Goal: Task Accomplishment & Management: Manage account settings

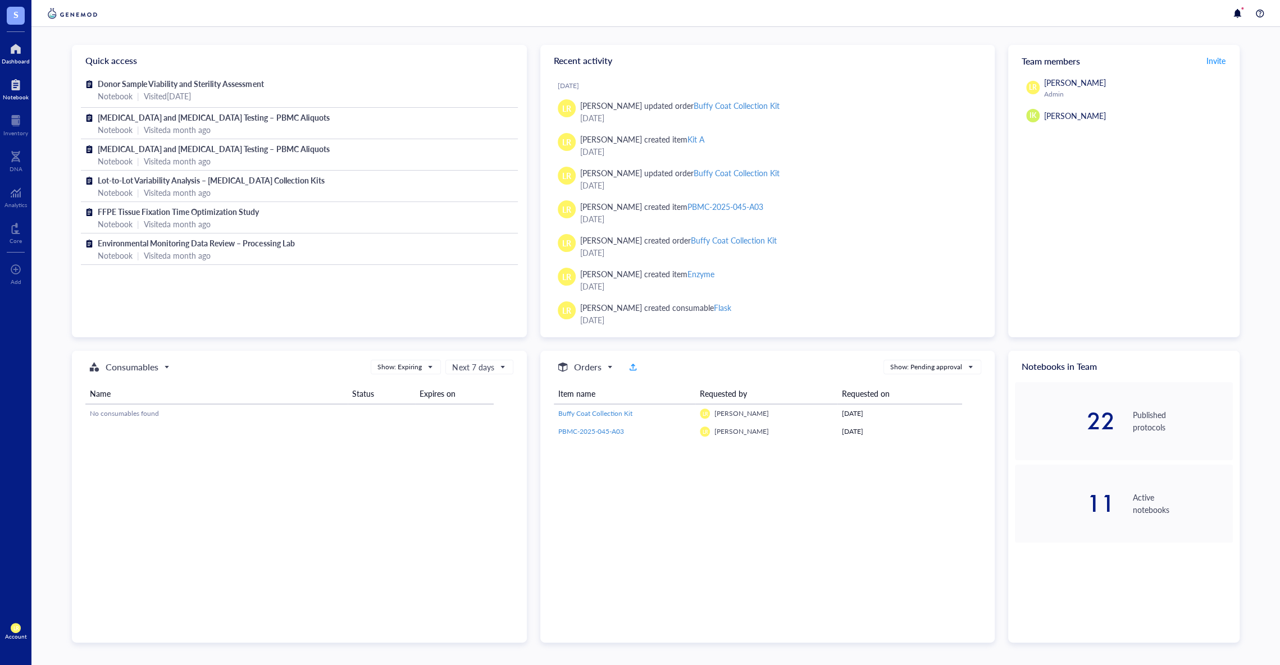
click at [19, 90] on div at bounding box center [16, 85] width 26 height 18
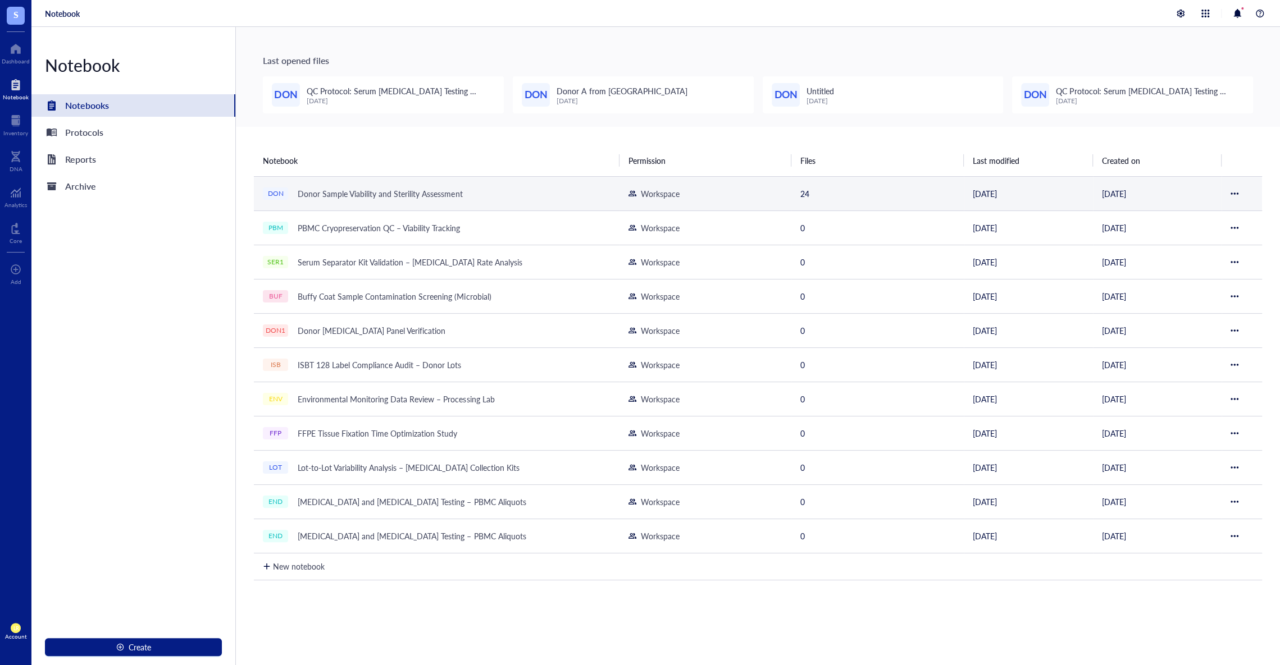
click at [425, 195] on div "Donor Sample Viability and Sterility Assessment" at bounding box center [380, 194] width 175 height 16
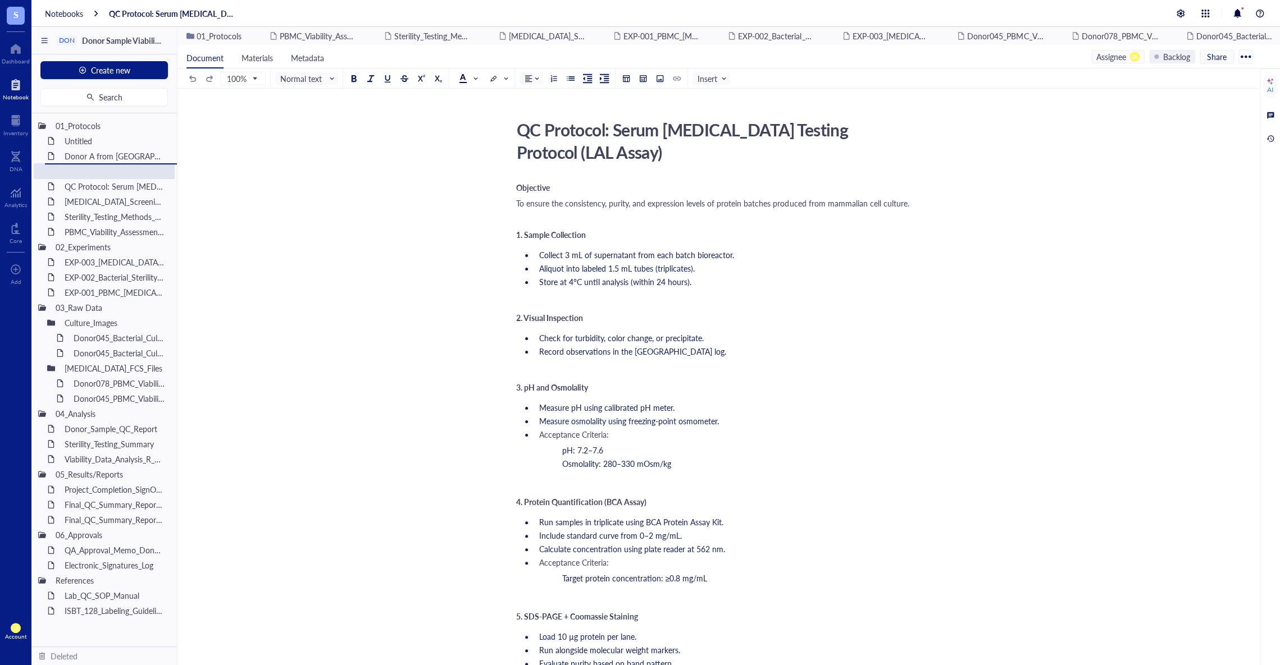
drag, startPoint x: 107, startPoint y: 167, endPoint x: 113, endPoint y: 190, distance: 23.3
click at [113, 190] on div "01_Protocols Untitled Donor A from Seattle Children's Hospital QC Protocol: Ser…" at bounding box center [103, 379] width 145 height 533
click at [52, 323] on div at bounding box center [51, 323] width 8 height 8
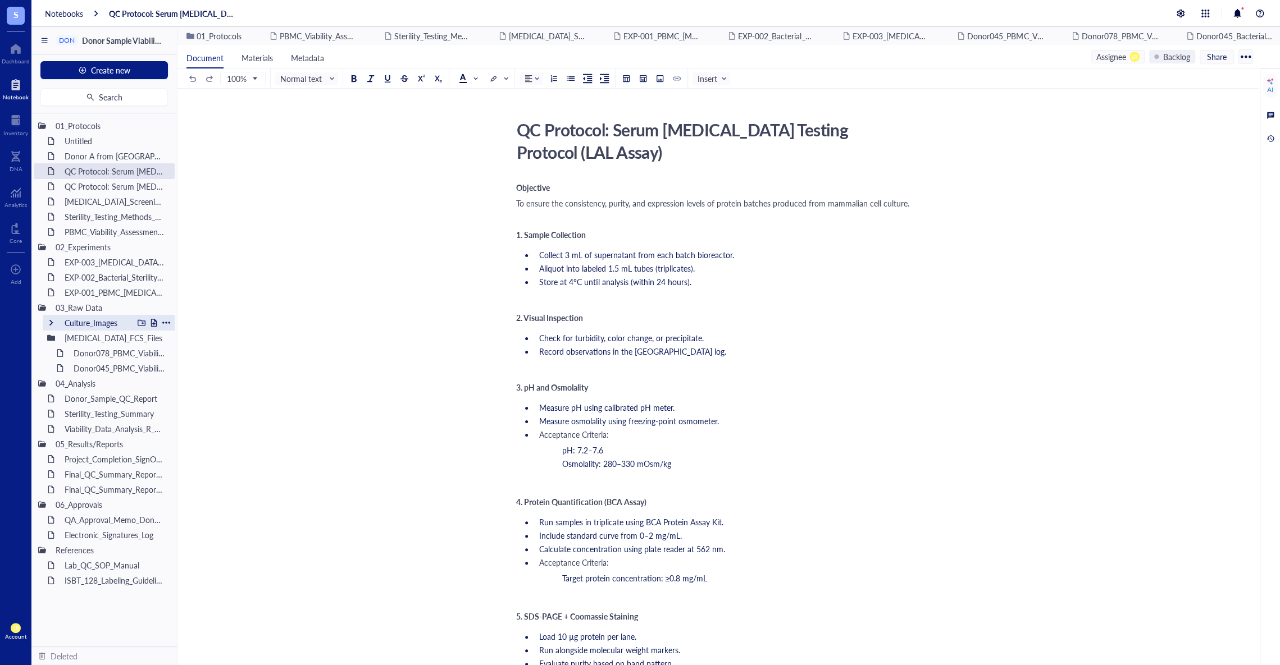
click at [52, 323] on div at bounding box center [51, 323] width 8 height 8
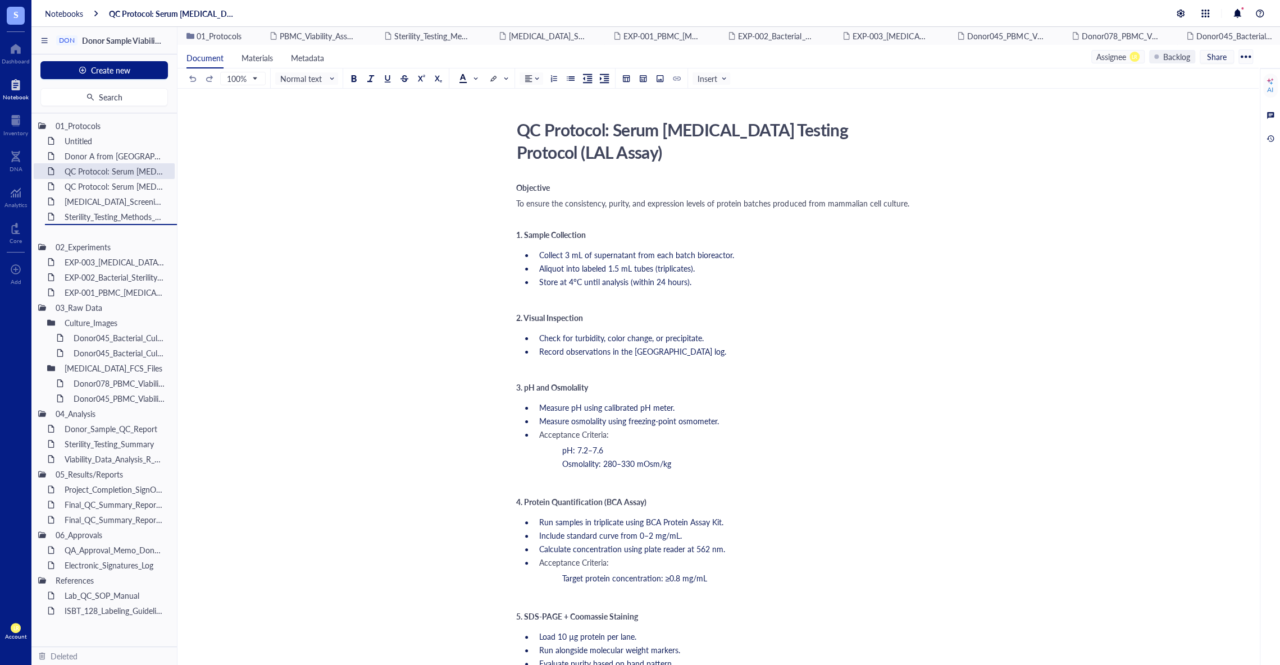
drag, startPoint x: 134, startPoint y: 228, endPoint x: 139, endPoint y: 233, distance: 6.8
click at [139, 233] on div "01_Protocols Untitled Donor A from Seattle Children's Hospital QC Protocol: Ser…" at bounding box center [103, 379] width 145 height 533
drag, startPoint x: 106, startPoint y: 337, endPoint x: 94, endPoint y: 363, distance: 28.2
drag, startPoint x: 102, startPoint y: 349, endPoint x: 124, endPoint y: 364, distance: 26.5
click at [124, 364] on div "01_Protocols Untitled Donor A from Seattle Children's Hospital QC Protocol: Ser…" at bounding box center [103, 379] width 145 height 533
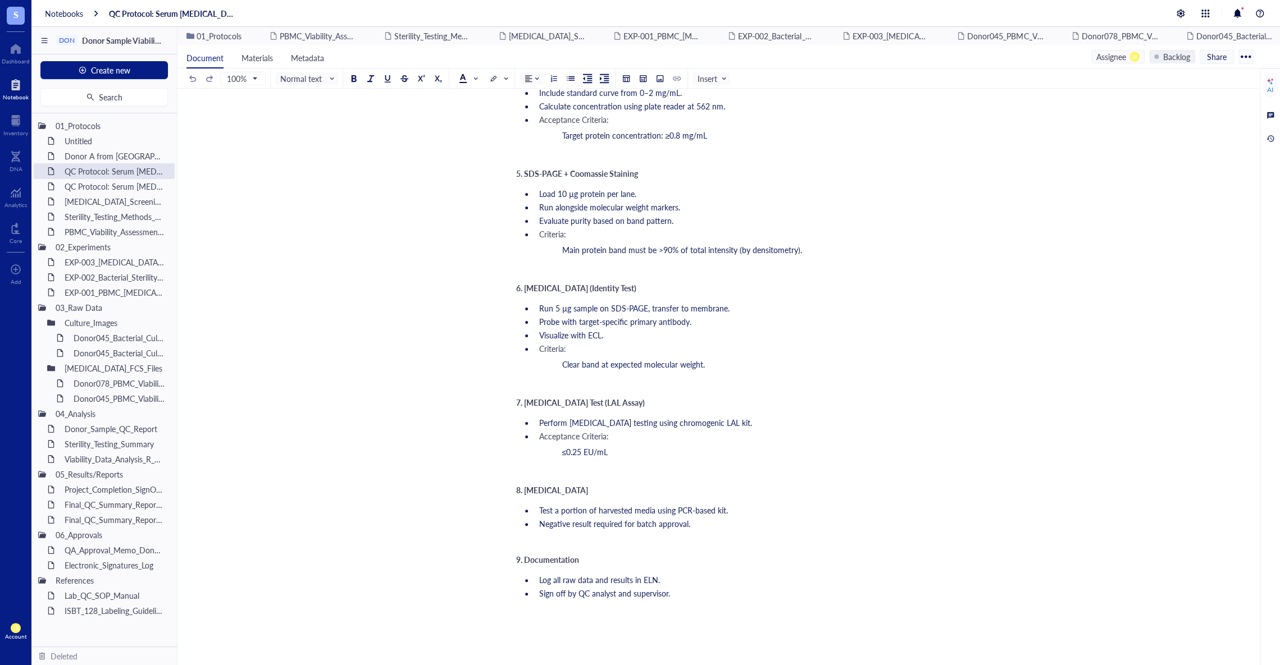
scroll to position [619, 0]
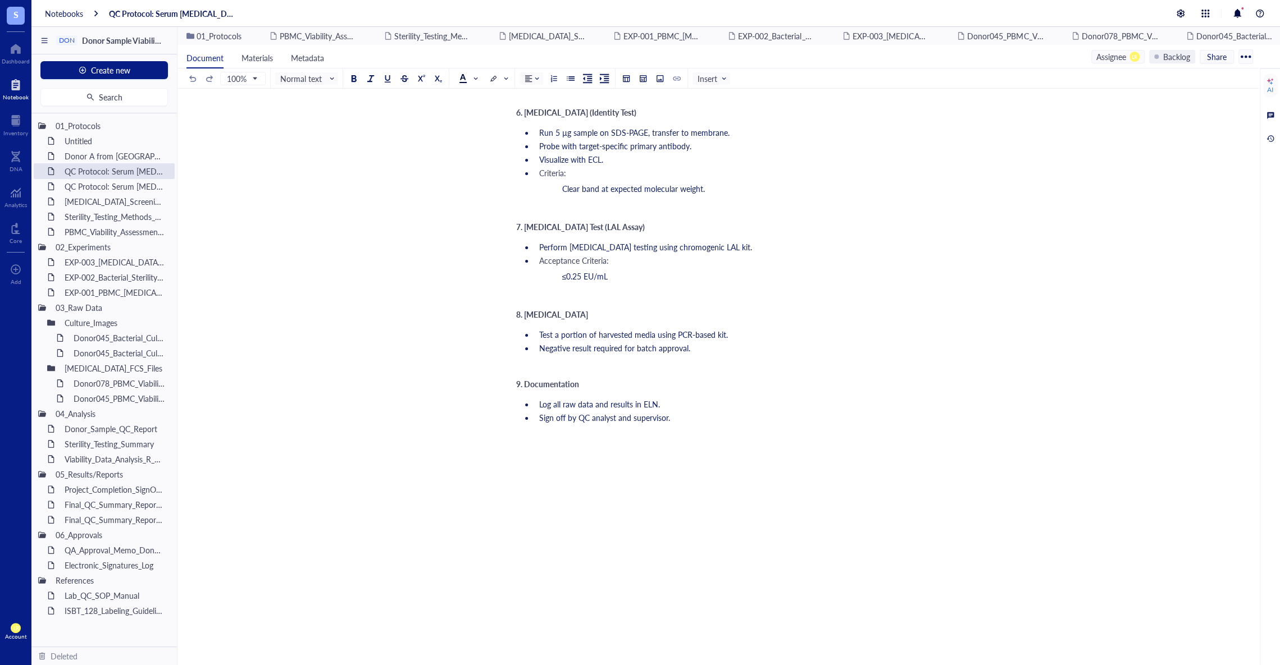
click at [761, 426] on div "Objective To ensure the consistency, purity, and expression levels of protein b…" at bounding box center [716, 123] width 400 height 1125
click at [761, 426] on div "Objective To ensure the consistency, purity, and expression levels of protein b…" at bounding box center [716, 131] width 400 height 1141
click at [622, 79] on div at bounding box center [626, 79] width 8 height 8
click at [654, 103] on table at bounding box center [661, 128] width 80 height 80
click at [656, 110] on td at bounding box center [656, 107] width 7 height 7
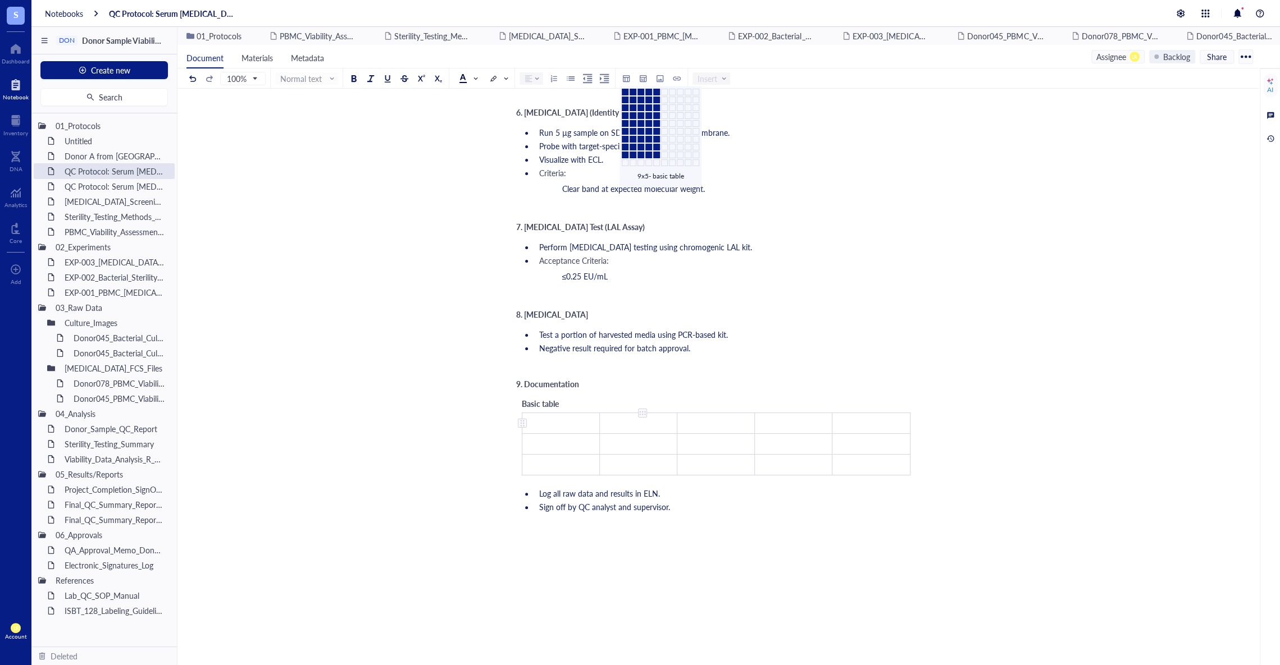
click at [642, 431] on td "﻿" at bounding box center [637, 423] width 77 height 21
click at [648, 445] on td "﻿" at bounding box center [637, 444] width 77 height 21
drag, startPoint x: 655, startPoint y: 421, endPoint x: 694, endPoint y: 437, distance: 41.7
click at [694, 437] on tbody "﻿ sdf ﻿ ﻿ ﻿ ﻿ sdf ﻿ ﻿ ﻿ ﻿ ﻿ ﻿ ﻿ ﻿" at bounding box center [716, 444] width 388 height 62
click at [723, 462] on td "﻿" at bounding box center [715, 465] width 77 height 21
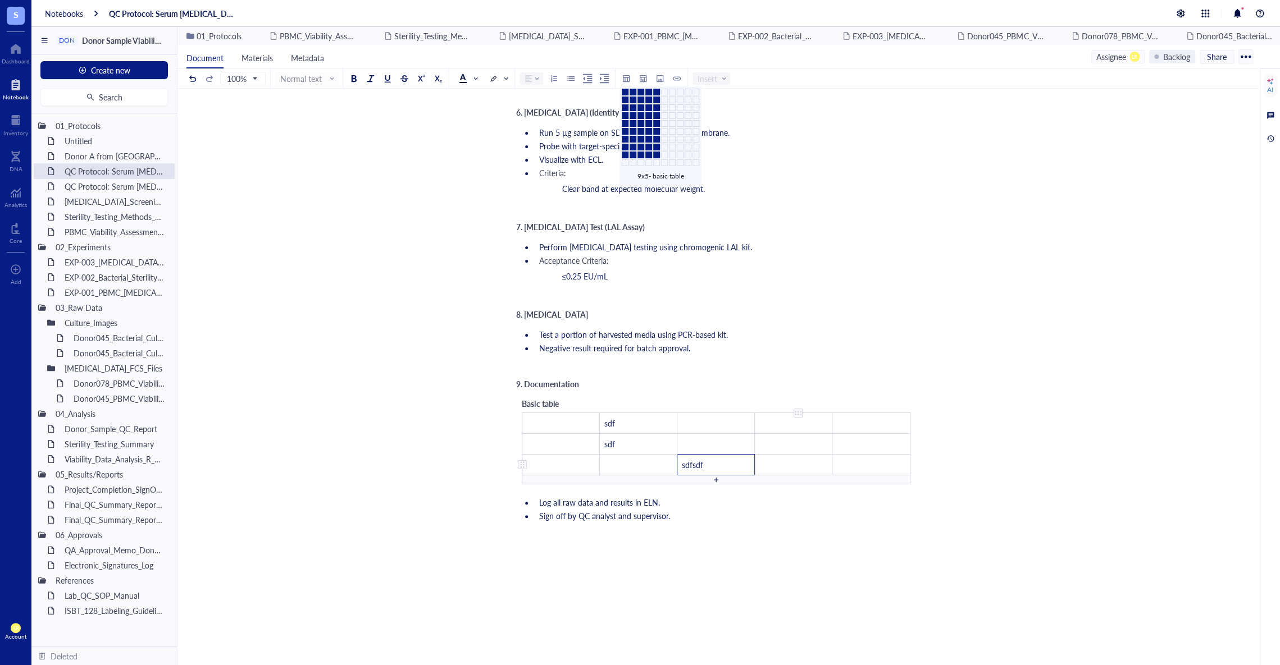
click at [806, 464] on td "﻿" at bounding box center [793, 465] width 77 height 21
drag, startPoint x: 743, startPoint y: 464, endPoint x: 659, endPoint y: 423, distance: 93.4
click at [659, 423] on tbody "﻿ sdf ﻿ ﻿ ﻿ ﻿ sdf ﻿ ﻿ ﻿ ﻿ ﻿ sdfsdf ﻿ ﻿" at bounding box center [716, 444] width 388 height 62
click at [742, 504] on li "Sign off by QC analyst and supervisor." at bounding box center [725, 506] width 381 height 11
click at [947, 475] on div "QC Protocol: Serum Endotoxin Testing Protocol (LAL Assay) QC Protocol: Serum En…" at bounding box center [715, 144] width 1077 height 1294
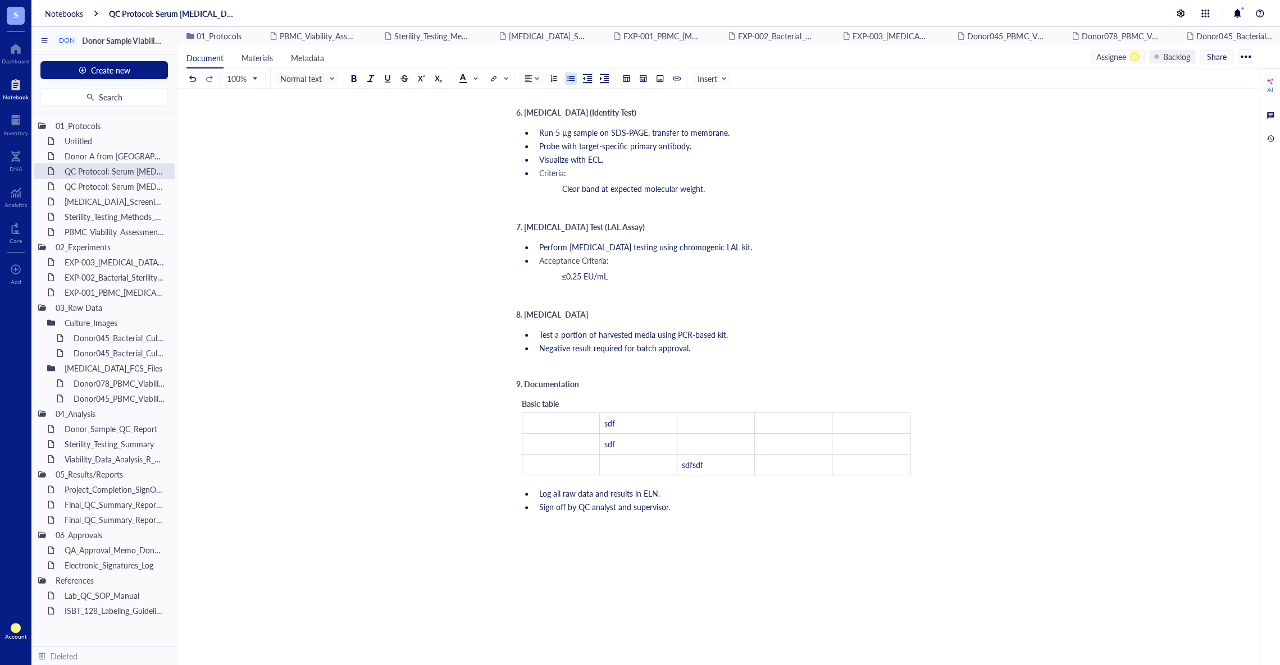
click at [822, 445] on td "﻿" at bounding box center [793, 444] width 77 height 21
click at [878, 365] on div "﻿" at bounding box center [716, 368] width 400 height 11
click at [870, 389] on div "Objective To ensure the consistency, purity, and expression levels of protein b…" at bounding box center [716, 176] width 400 height 1230
click at [865, 401] on div "Basic table ﻿ sdf ﻿ ﻿ ﻿ ﻿ sdf ﻿ ﻿ ﻿ ﻿ ﻿ sdfsdf ﻿ ﻿" at bounding box center [716, 436] width 400 height 89
click at [870, 386] on div "9. Documentation" at bounding box center [716, 384] width 400 height 11
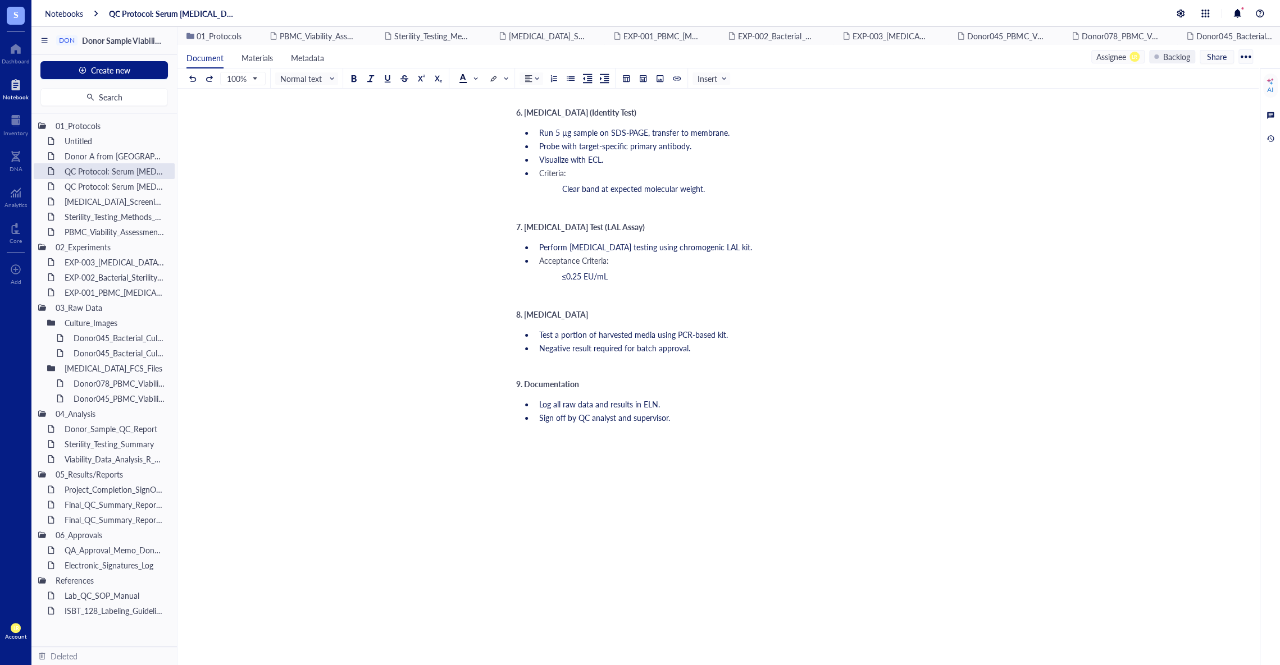
click at [668, 569] on div "Objective To ensure the consistency, purity, and expression levels of protein b…" at bounding box center [716, 131] width 400 height 1141
click at [1115, 53] on div "Assignee" at bounding box center [1111, 57] width 30 height 12
click at [1138, 130] on span "[PERSON_NAME]" at bounding box center [1149, 132] width 62 height 11
click at [1111, 63] on div "Document Materials Metadata Assignee IK Backlog Share" at bounding box center [717, 57] width 1081 height 24
click at [1114, 52] on div "Assignee" at bounding box center [1111, 57] width 30 height 12
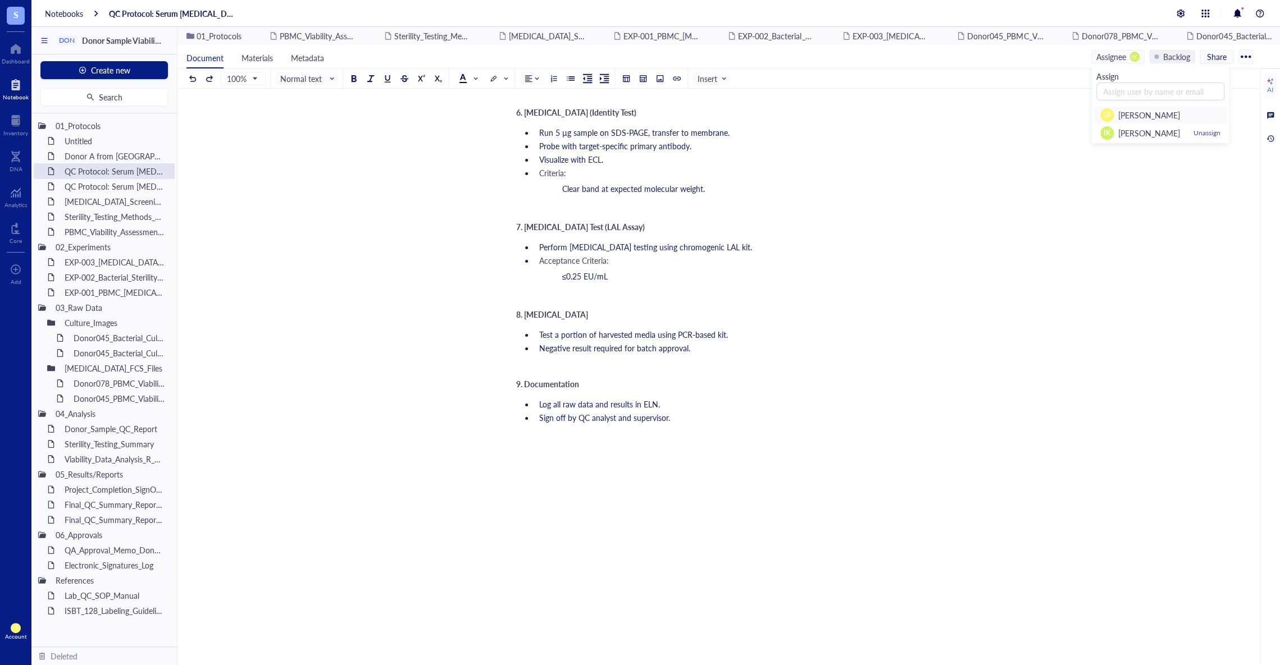
click at [1141, 123] on li "LR Laura Rodriguez" at bounding box center [1160, 115] width 135 height 18
click at [944, 253] on div "QC Protocol: Serum Endotoxin Testing Protocol (LAL Assay) QC Protocol: Serum En…" at bounding box center [715, 99] width 1077 height 1205
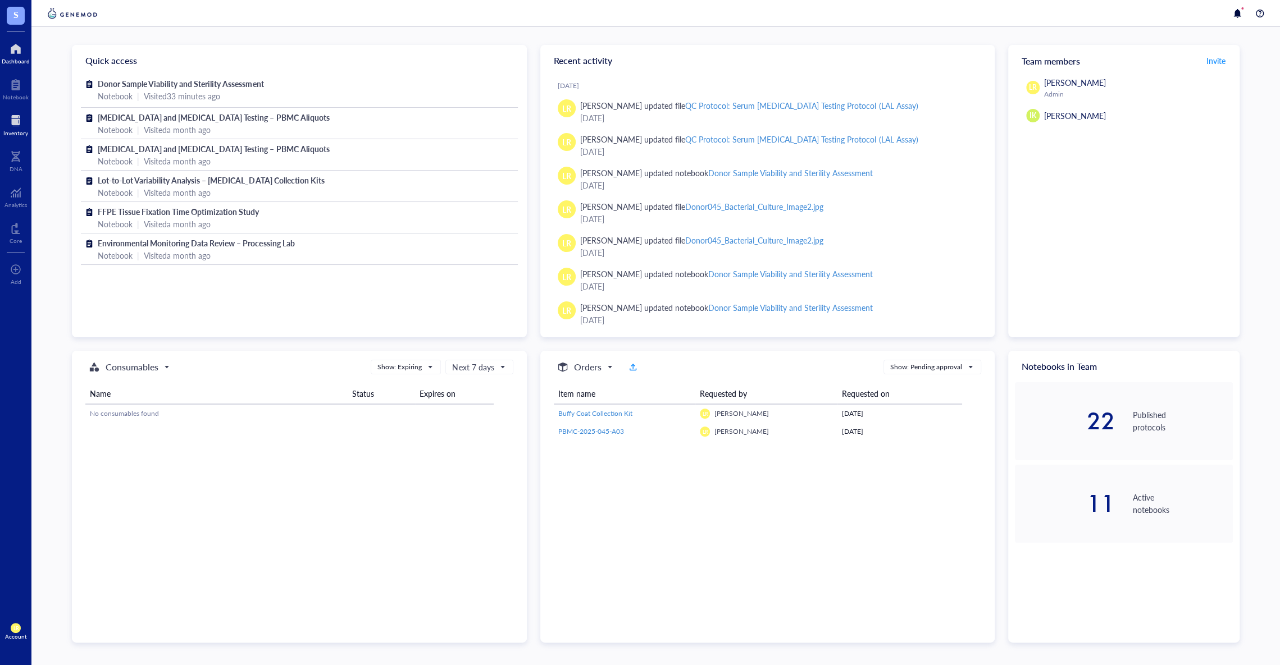
click at [19, 130] on div "Inventory" at bounding box center [15, 133] width 25 height 7
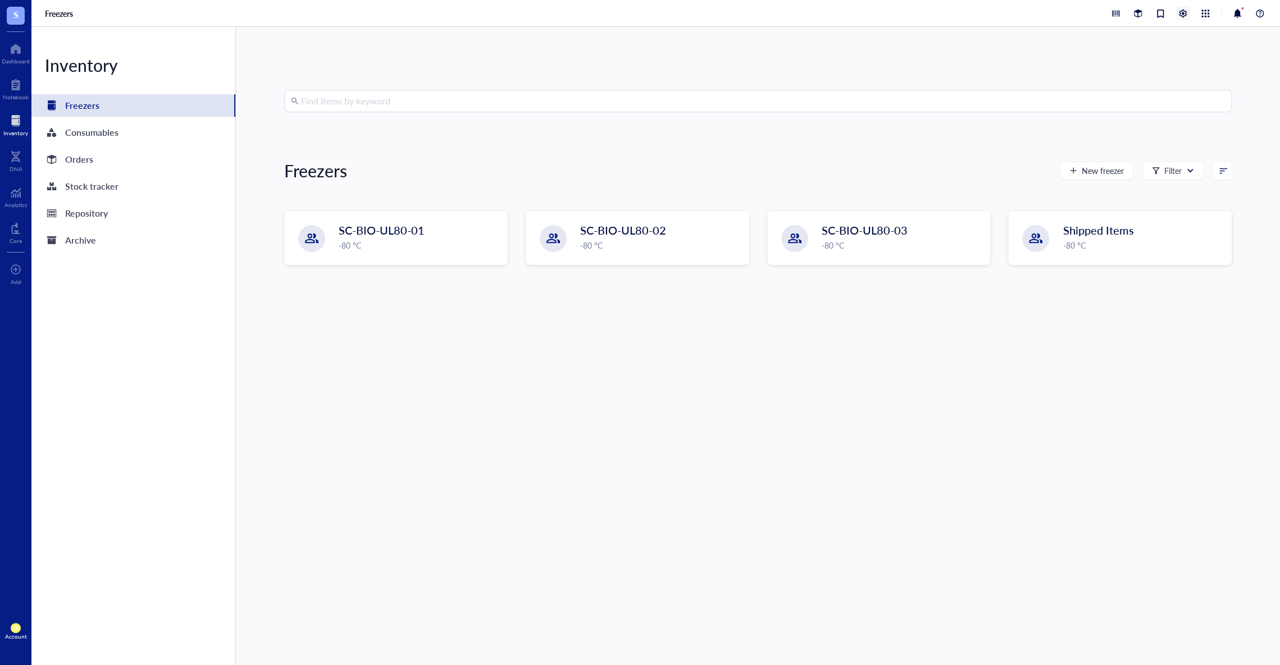
click at [1180, 17] on div at bounding box center [1183, 13] width 12 height 12
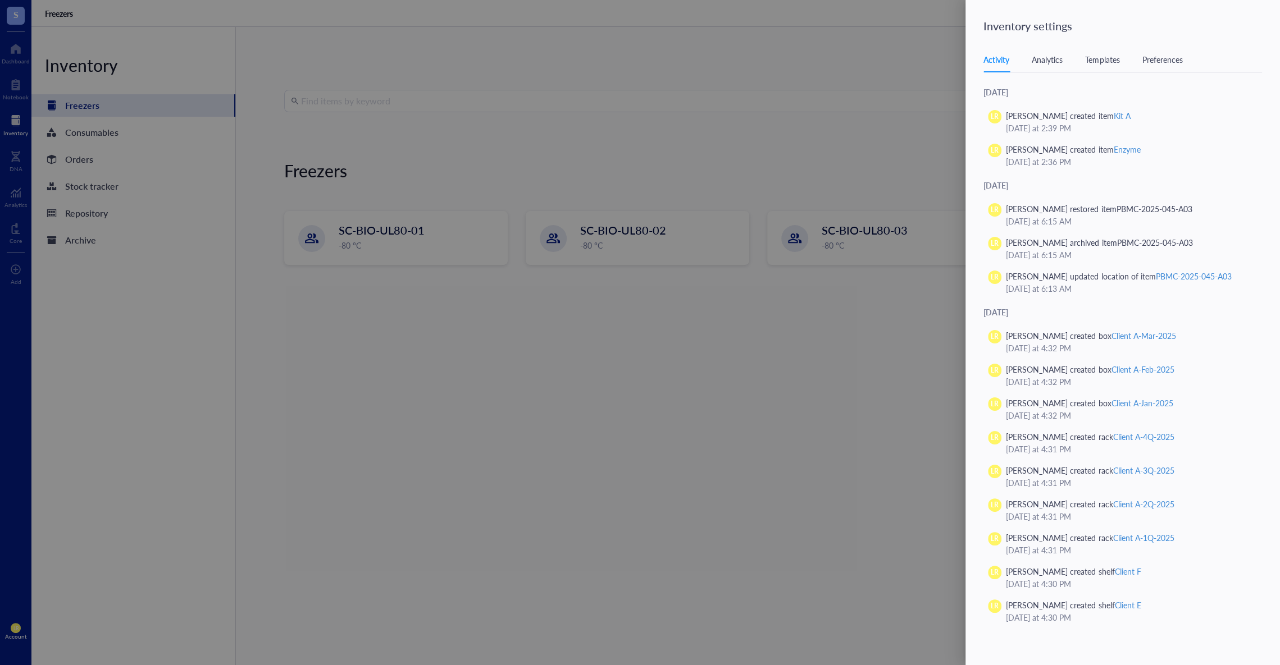
click at [1109, 58] on div "Templates" at bounding box center [1102, 59] width 34 height 12
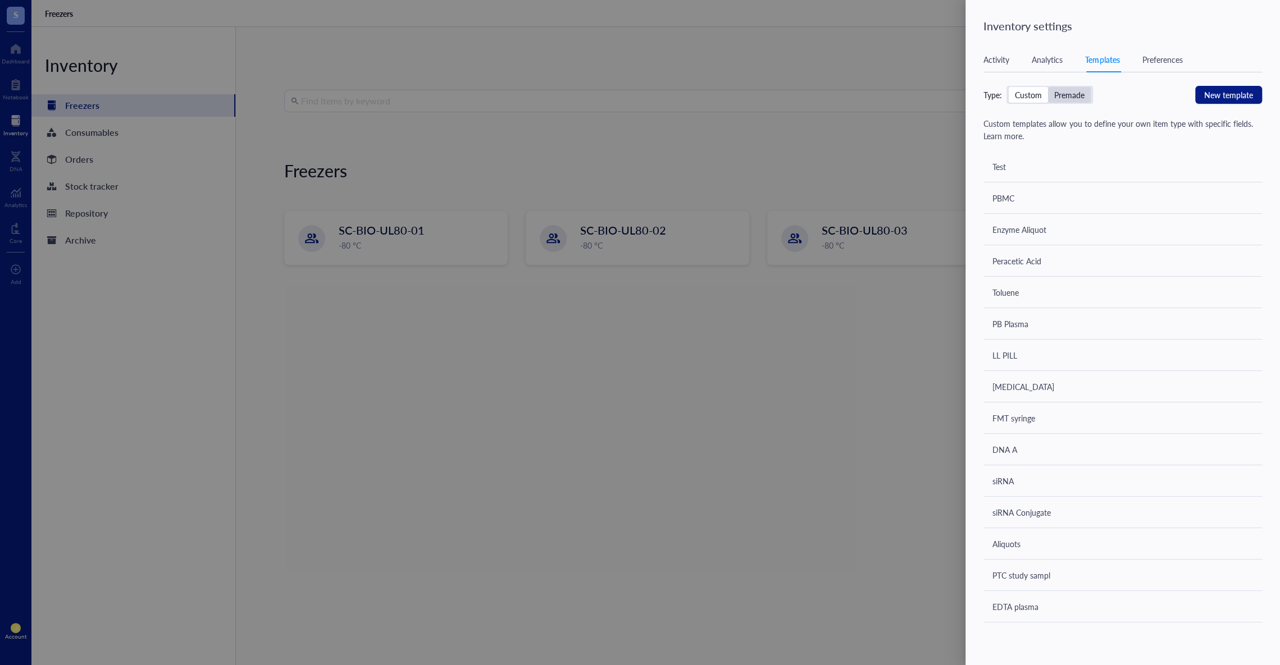
click at [1069, 92] on div "Premade" at bounding box center [1069, 95] width 30 height 10
click at [1048, 87] on input "Premade" at bounding box center [1048, 87] width 0 height 0
click at [1241, 409] on div "Today LR Laura Rodriguez created item Kit A August 26, 2025 at 2:39 PM LR Laura…" at bounding box center [1129, 357] width 292 height 542
click at [508, 367] on div at bounding box center [640, 332] width 1280 height 665
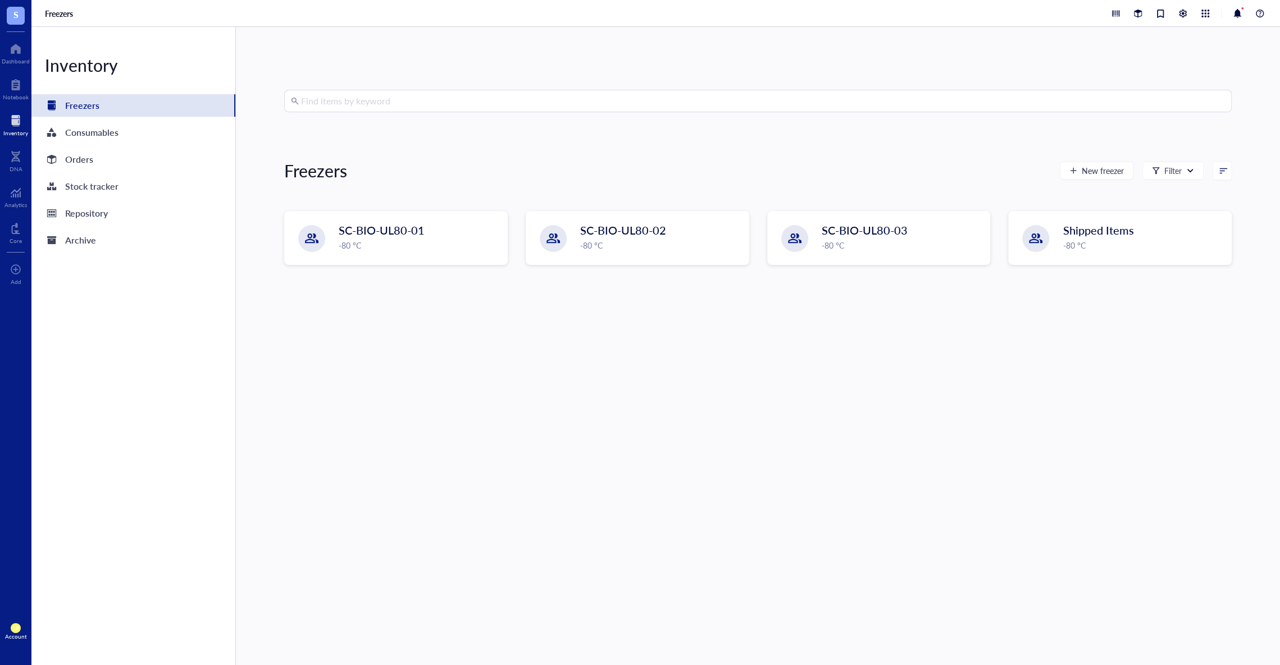
click at [384, 369] on div "Find items by keyword Freezers New freezer Filter SC-BIO-UL80-01 -80 °C SC-BIO-…" at bounding box center [757, 346] width 947 height 513
click at [160, 157] on div "Orders" at bounding box center [133, 159] width 204 height 22
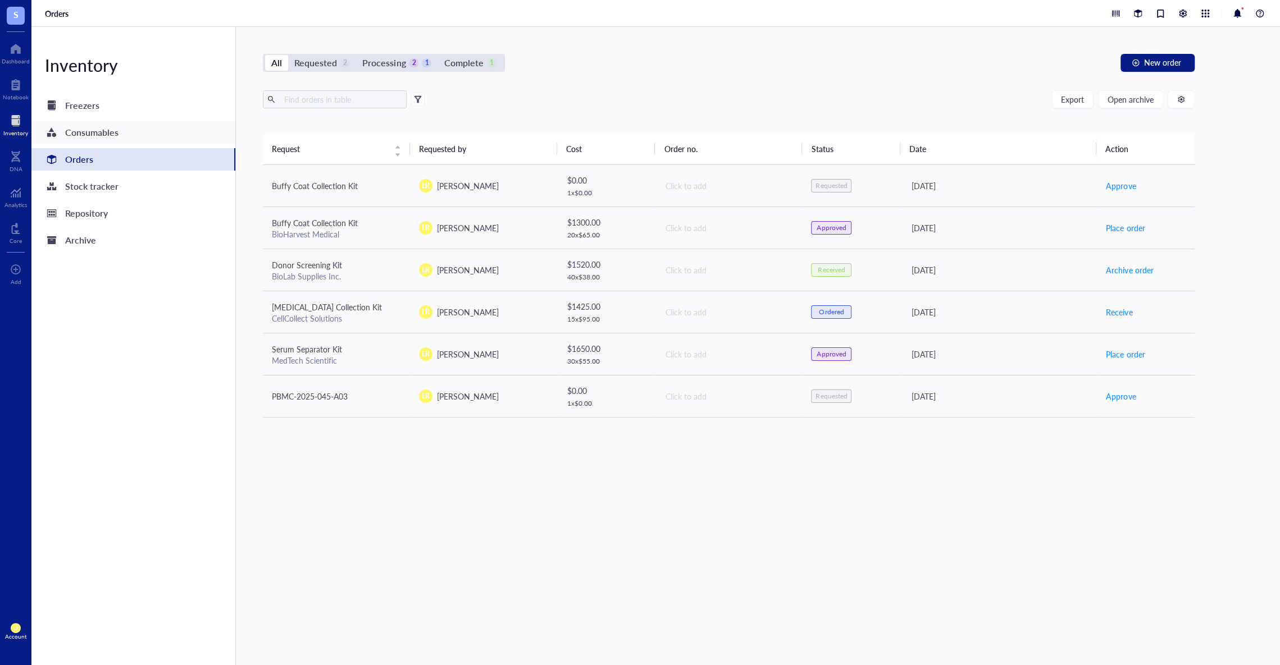
click at [131, 139] on div "Consumables" at bounding box center [133, 132] width 204 height 22
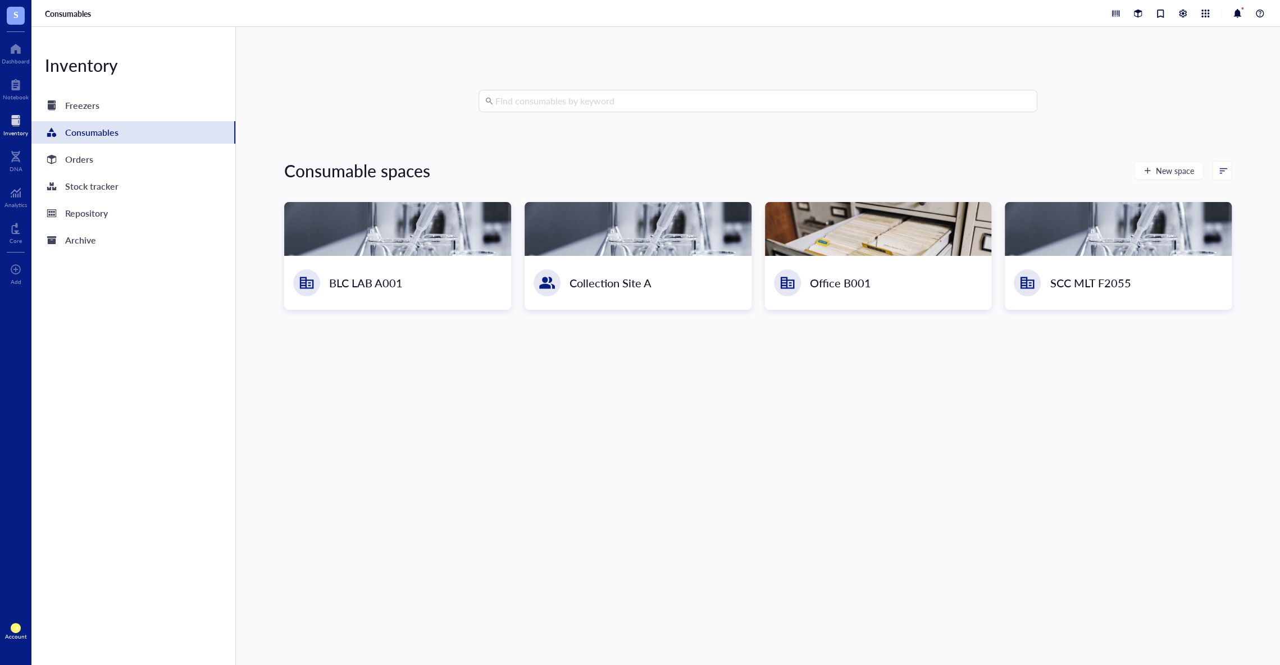
click at [16, 20] on span "S" at bounding box center [15, 14] width 5 height 14
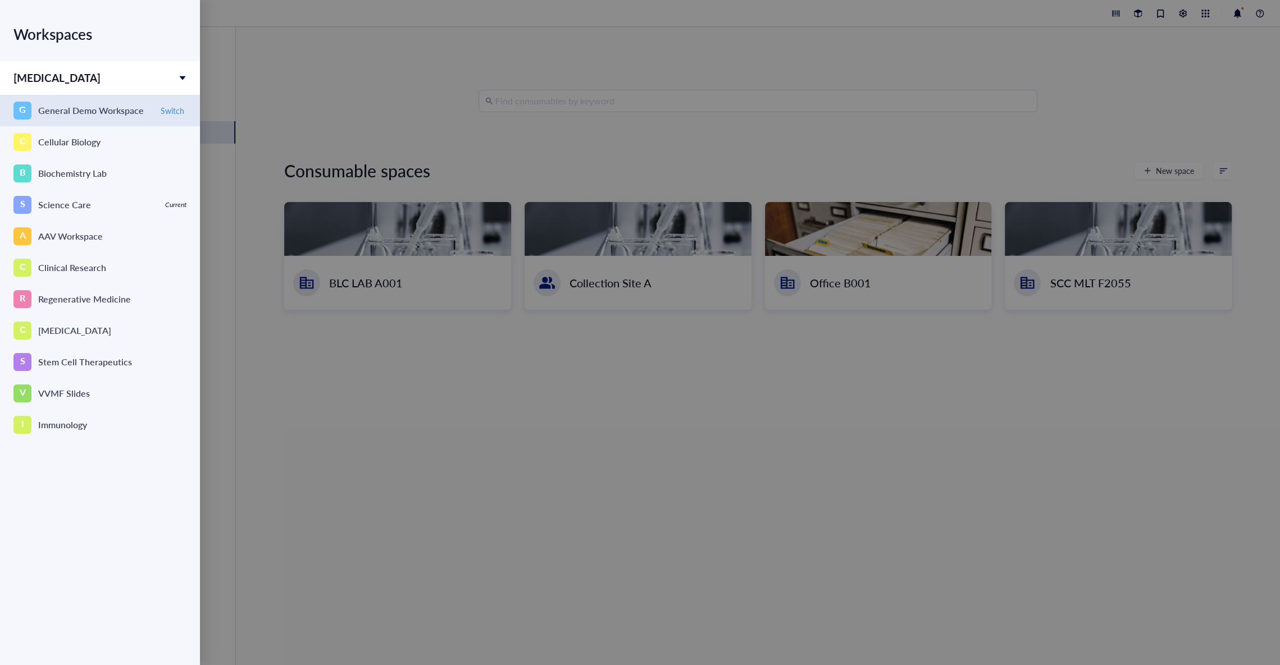
click at [125, 111] on div "General Demo Workspace" at bounding box center [91, 111] width 106 height 16
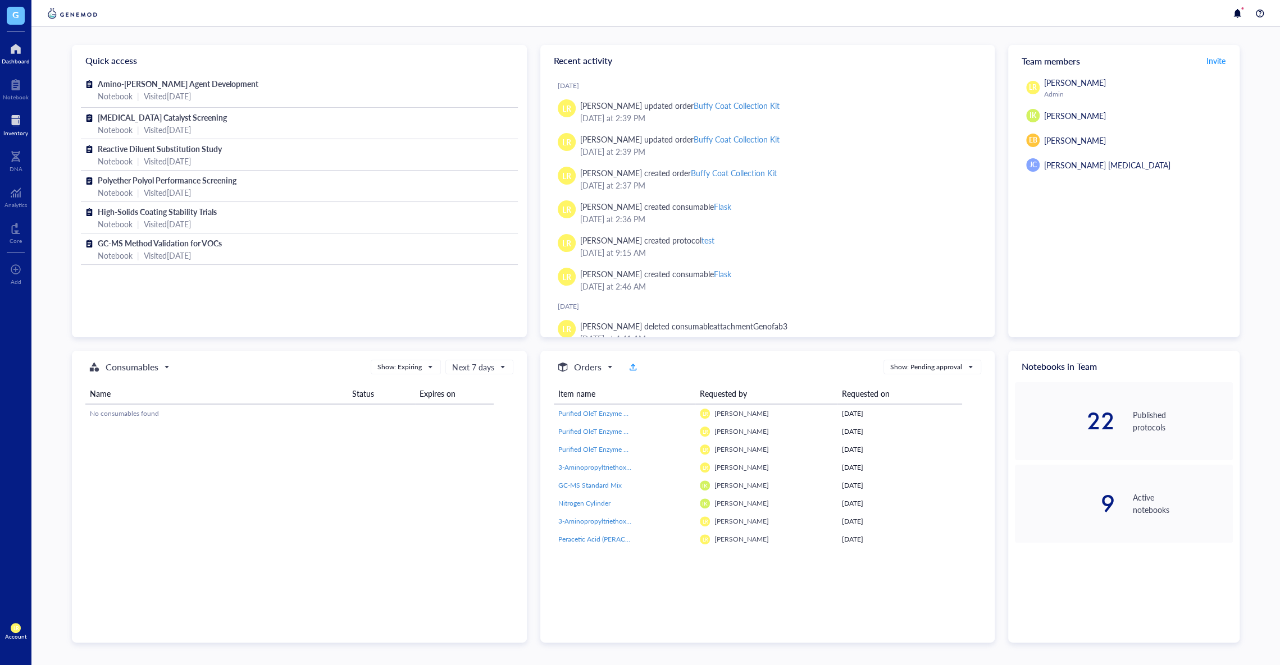
click at [24, 126] on div at bounding box center [15, 121] width 25 height 18
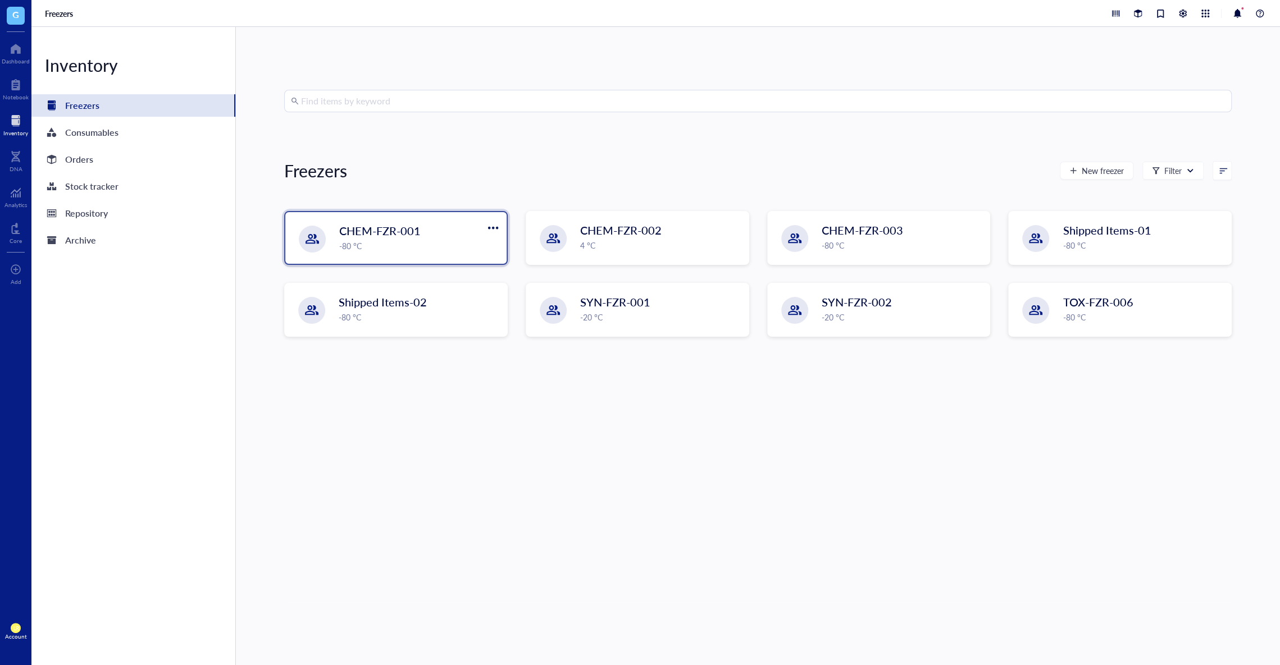
click at [445, 242] on div "-80 °C" at bounding box center [419, 246] width 161 height 12
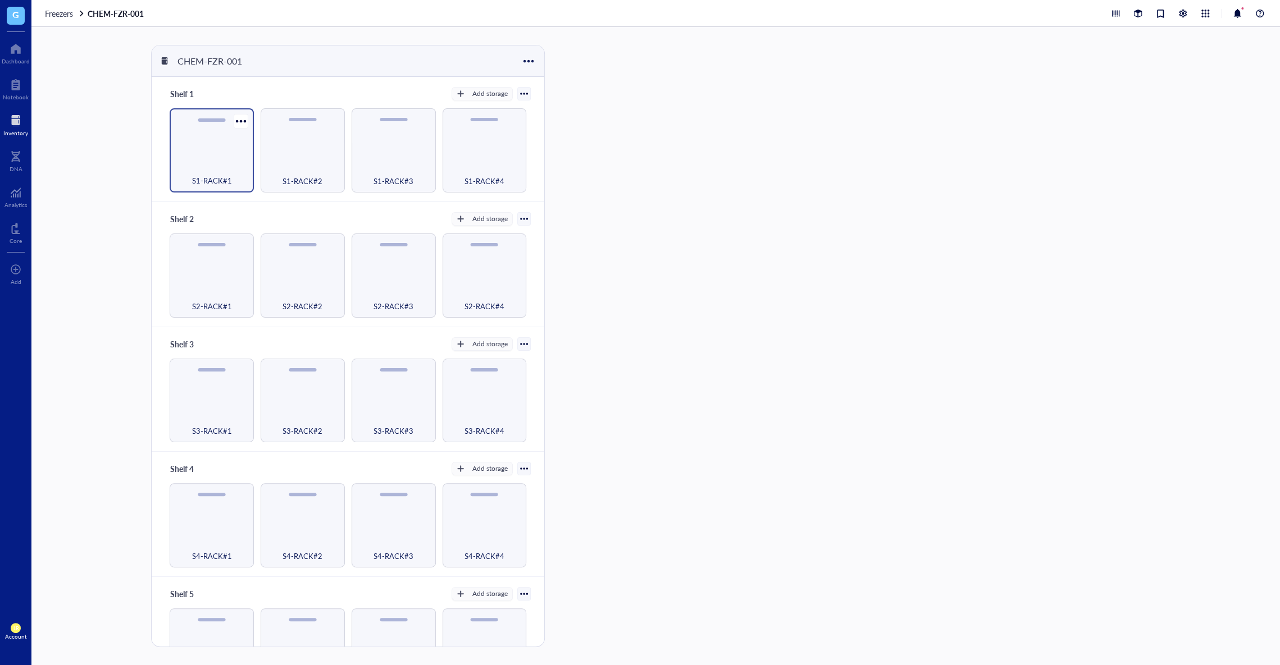
click at [220, 148] on div "S1-RACK#1" at bounding box center [212, 150] width 84 height 84
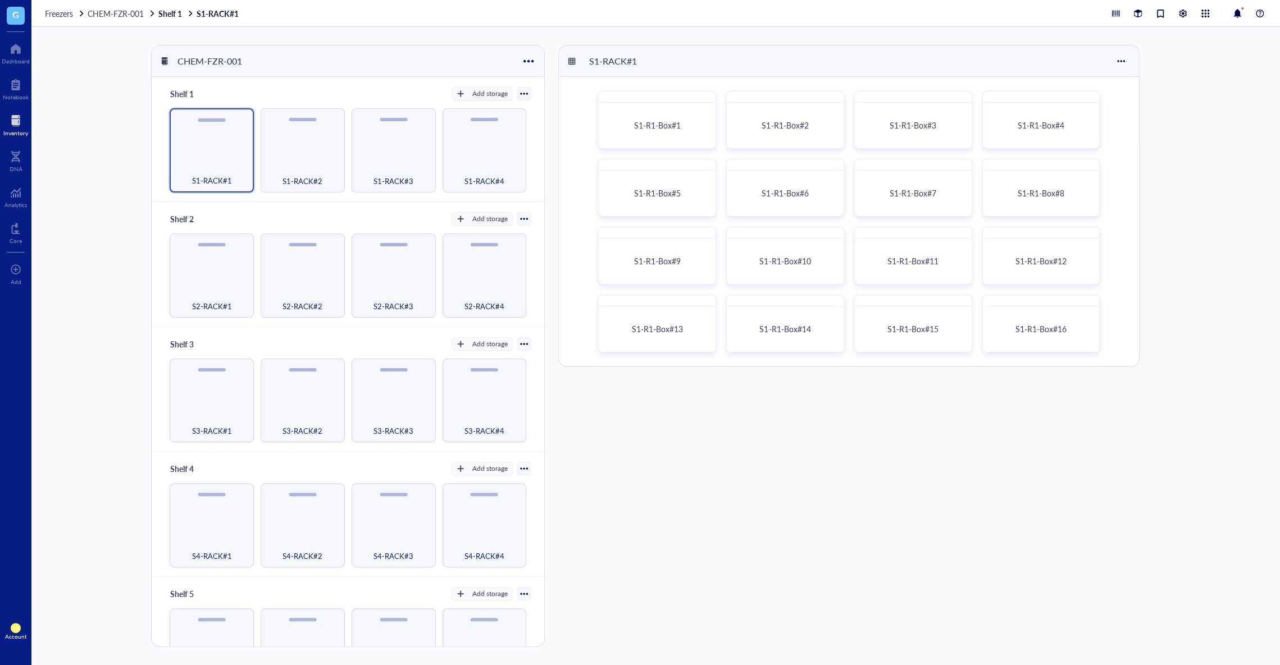
click at [685, 86] on div "S1-R1-Box#1 S1-R1-Box#2 S1-R1-Box#3 S1-R1-Box#4 S1-R1-Box#5 S1-R1-Box#6 S1-R1-B…" at bounding box center [849, 222] width 580 height 290
click at [663, 126] on span "S1-R1-Box#1" at bounding box center [657, 125] width 47 height 11
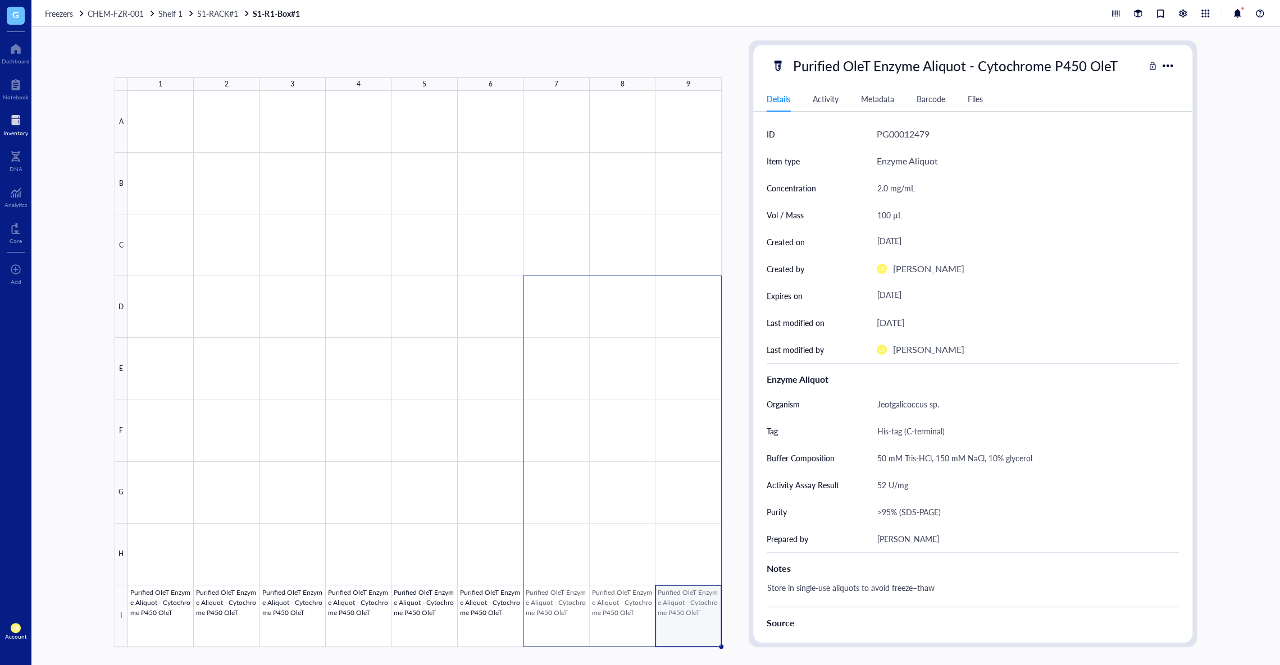
drag, startPoint x: 682, startPoint y: 607, endPoint x: 549, endPoint y: 307, distance: 328.6
click at [549, 307] on div at bounding box center [425, 369] width 594 height 557
click at [730, 586] on div "3 selected: Copy Paste ( 0 ) Move to Generate Barcode Archive selected 1 2 3 4 …" at bounding box center [655, 346] width 1248 height 639
click at [700, 606] on div at bounding box center [425, 369] width 594 height 557
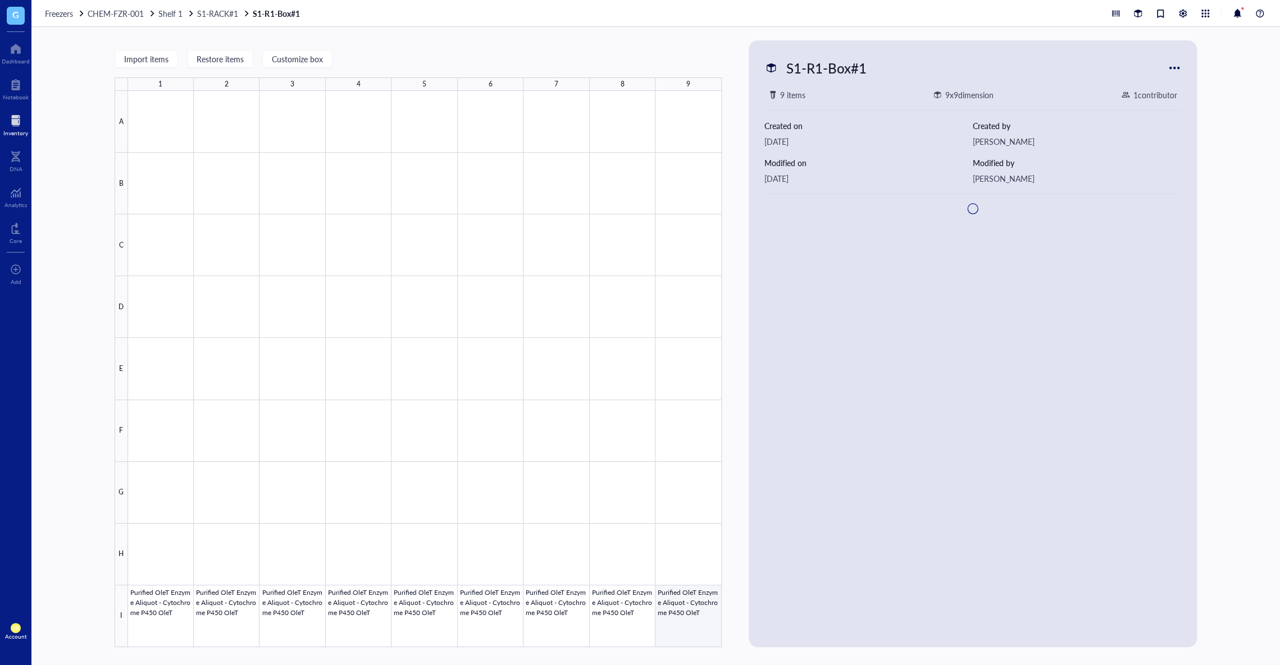
click at [691, 610] on div at bounding box center [425, 369] width 594 height 557
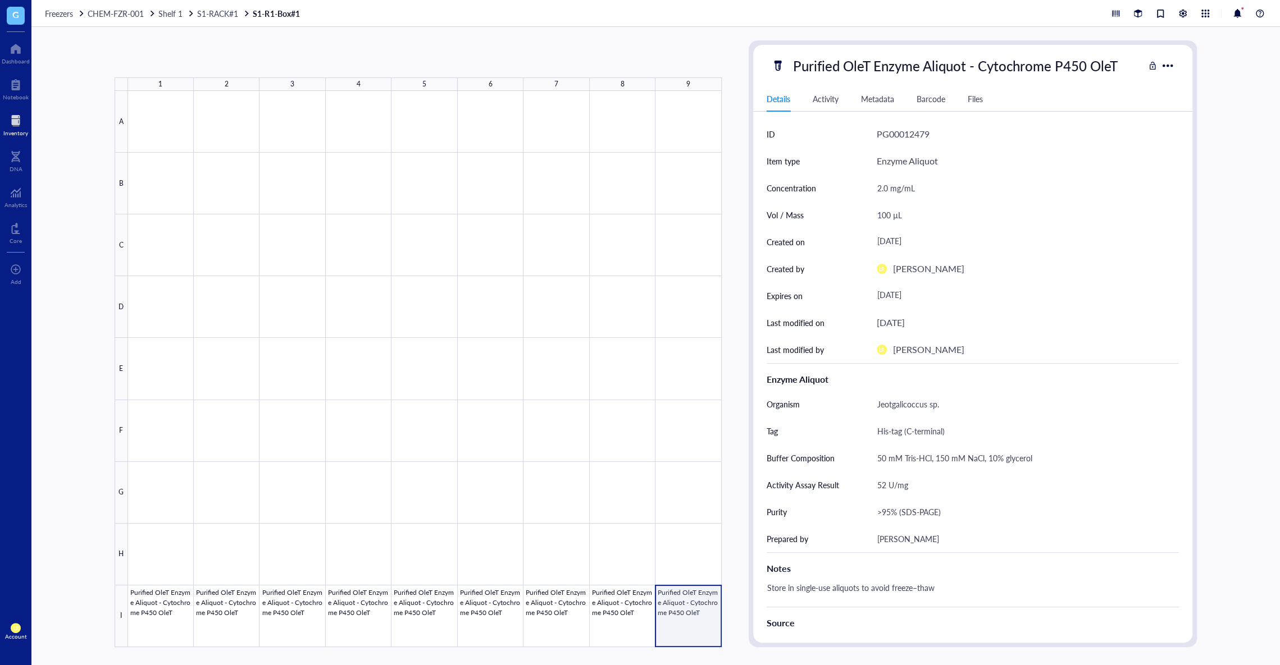
drag, startPoint x: 691, startPoint y: 610, endPoint x: 688, endPoint y: 618, distance: 8.7
click at [688, 618] on div at bounding box center [425, 369] width 594 height 557
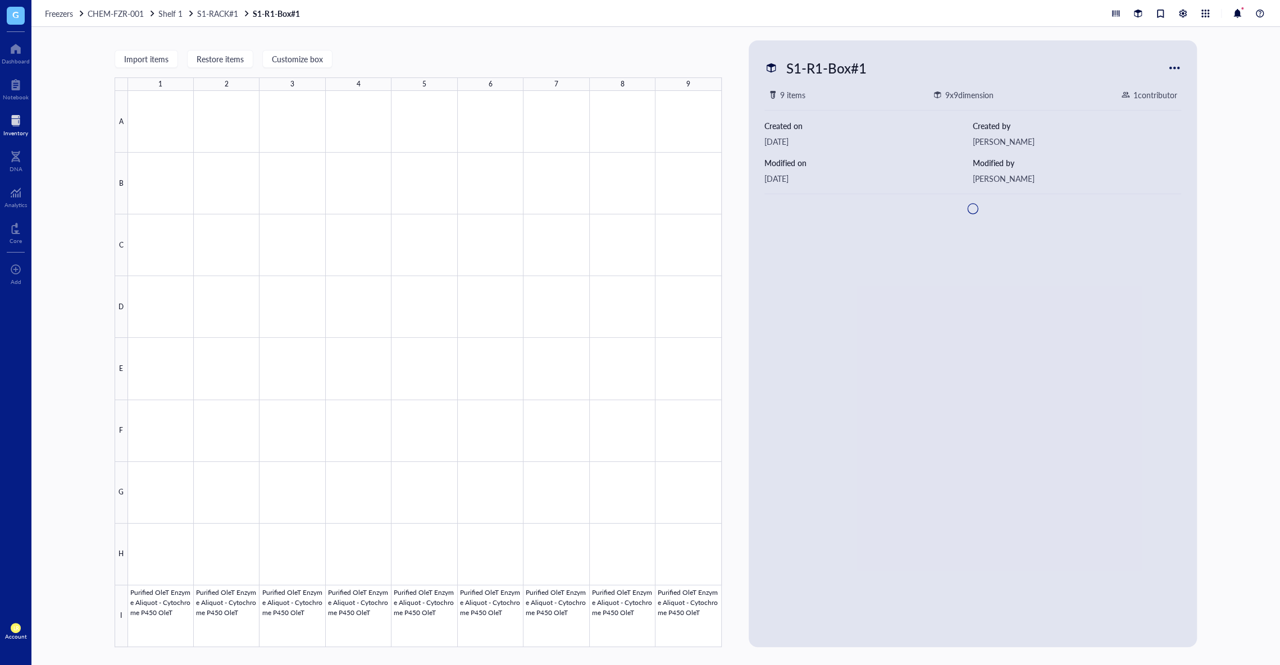
click at [735, 613] on div "Import items Restore items Customize box 1 2 3 4 5 6 7 8 9 A B C D E F G H I Pu…" at bounding box center [655, 346] width 1248 height 639
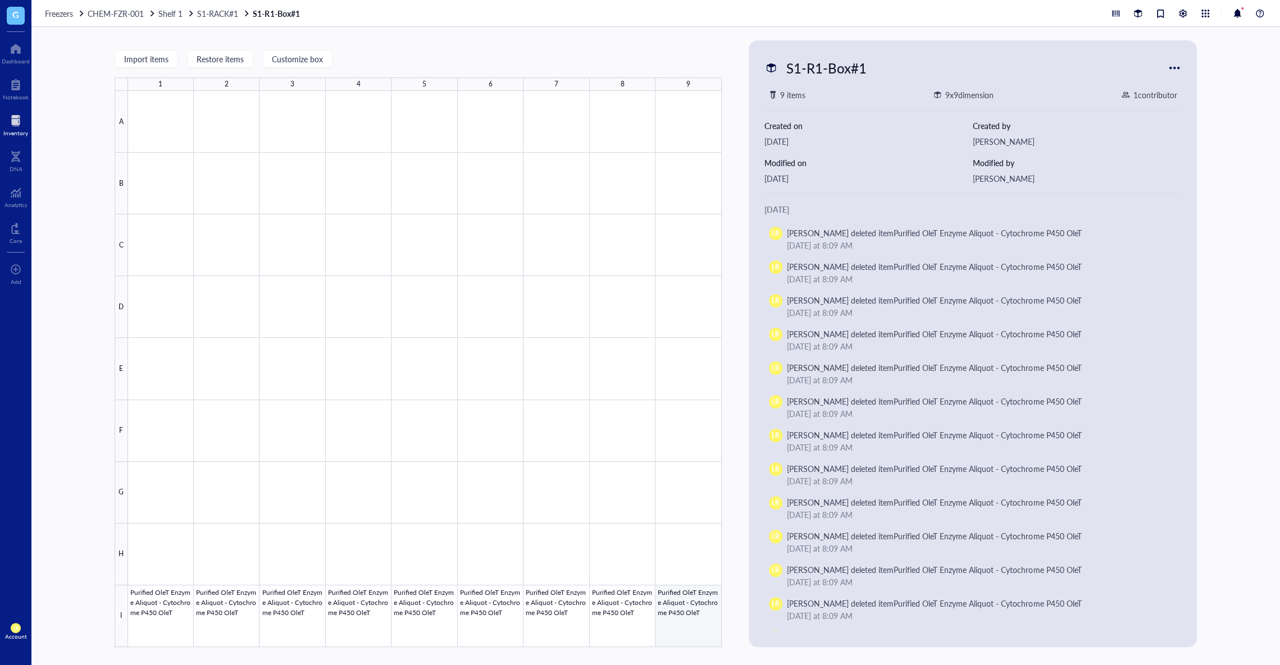
click at [681, 615] on div at bounding box center [425, 369] width 594 height 557
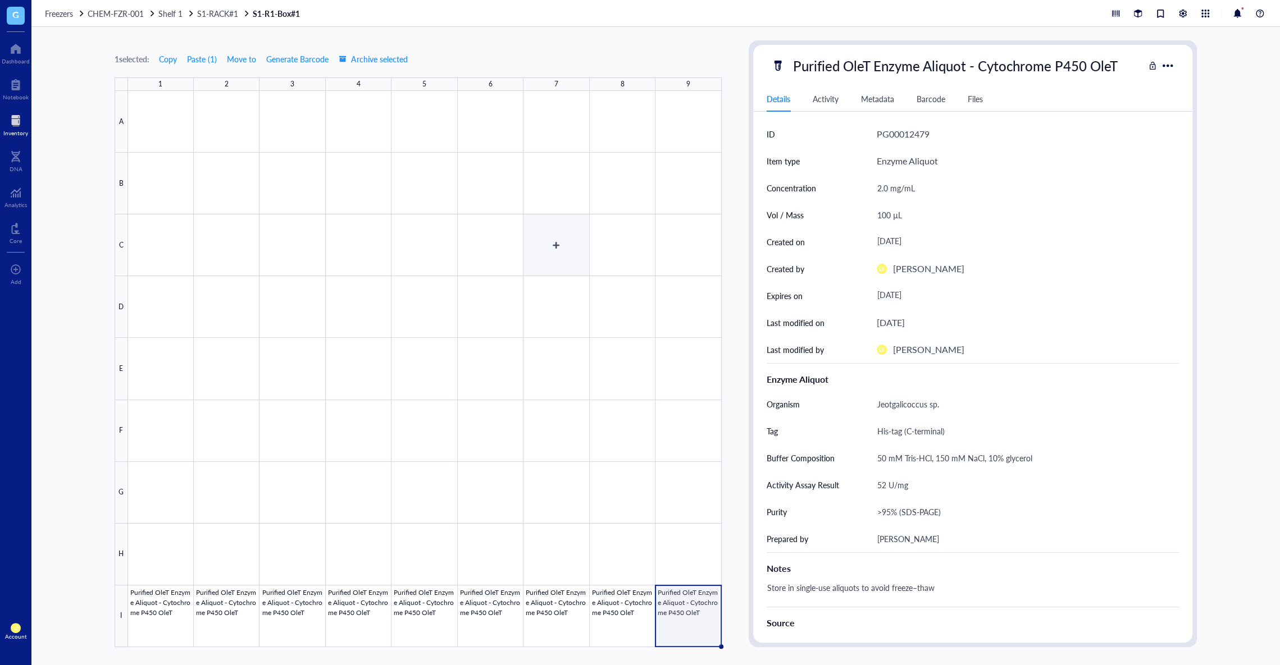
click at [551, 249] on div at bounding box center [425, 369] width 594 height 557
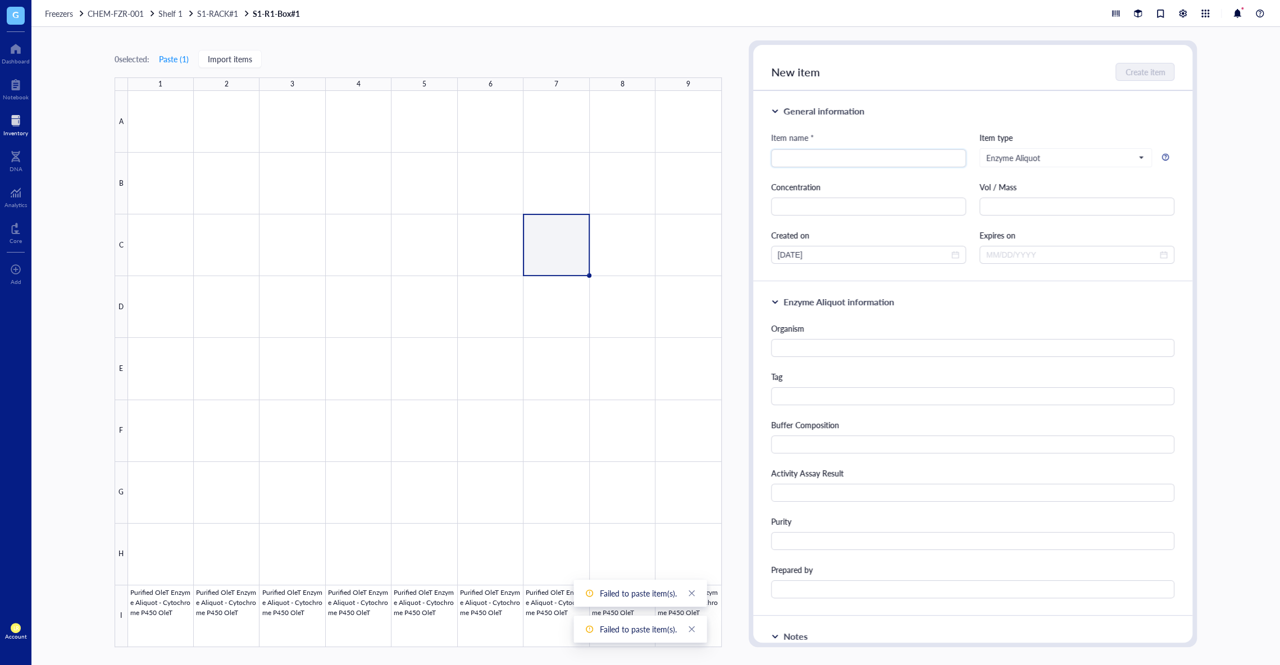
click at [733, 304] on div "0 selected: Paste ( 1 ) Import items 1 2 3 4 5 6 7 8 9 A B C D E F G H I Purifi…" at bounding box center [655, 346] width 1248 height 639
click at [5, 127] on div at bounding box center [15, 121] width 25 height 18
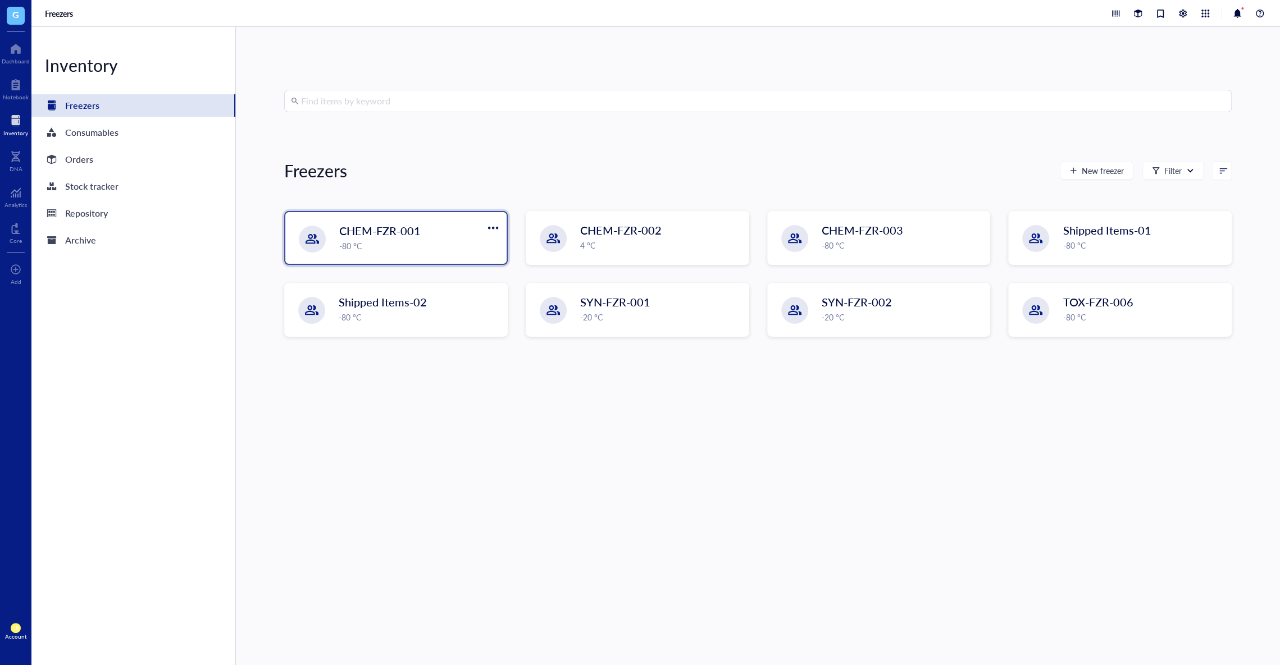
click at [431, 247] on div "-80 °C" at bounding box center [419, 246] width 161 height 12
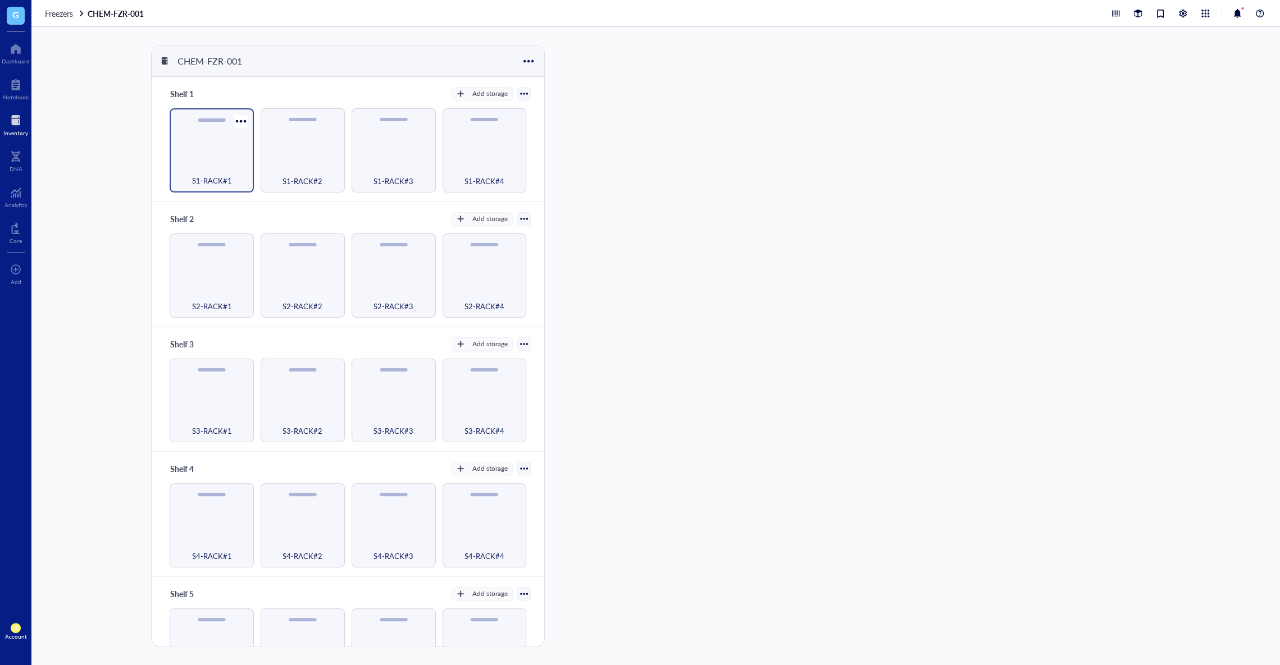
click at [212, 154] on div "S1-RACK#1" at bounding box center [212, 150] width 84 height 84
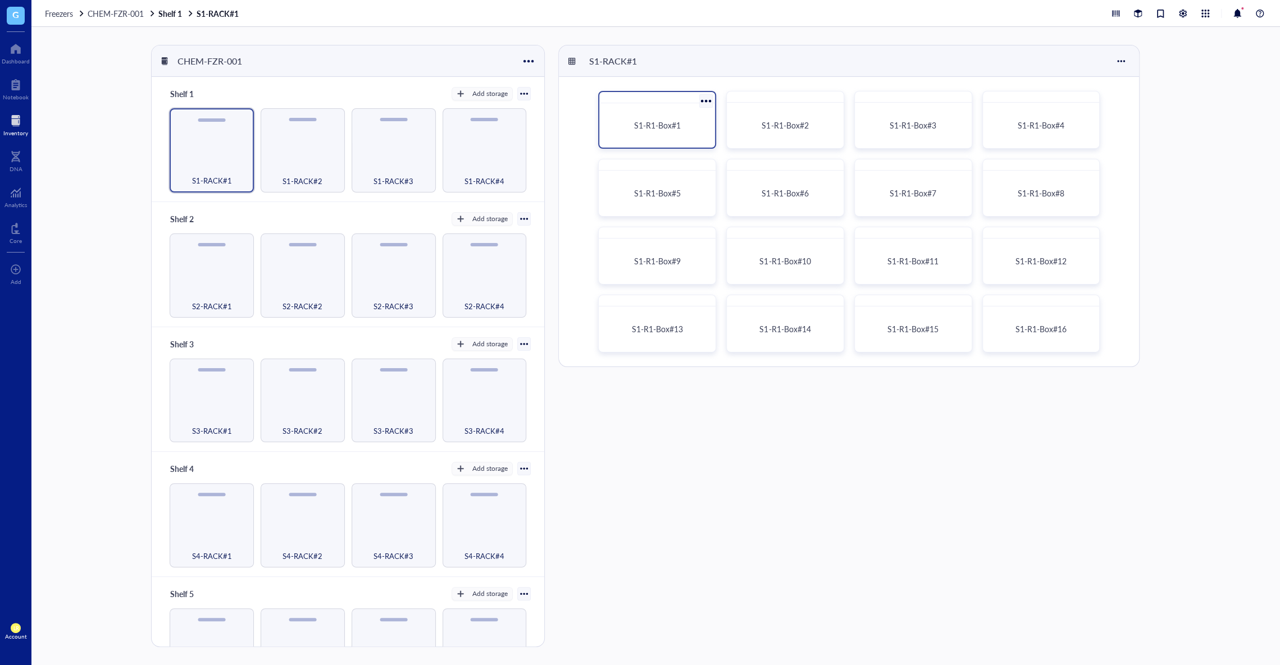
click at [703, 102] on div at bounding box center [705, 101] width 16 height 16
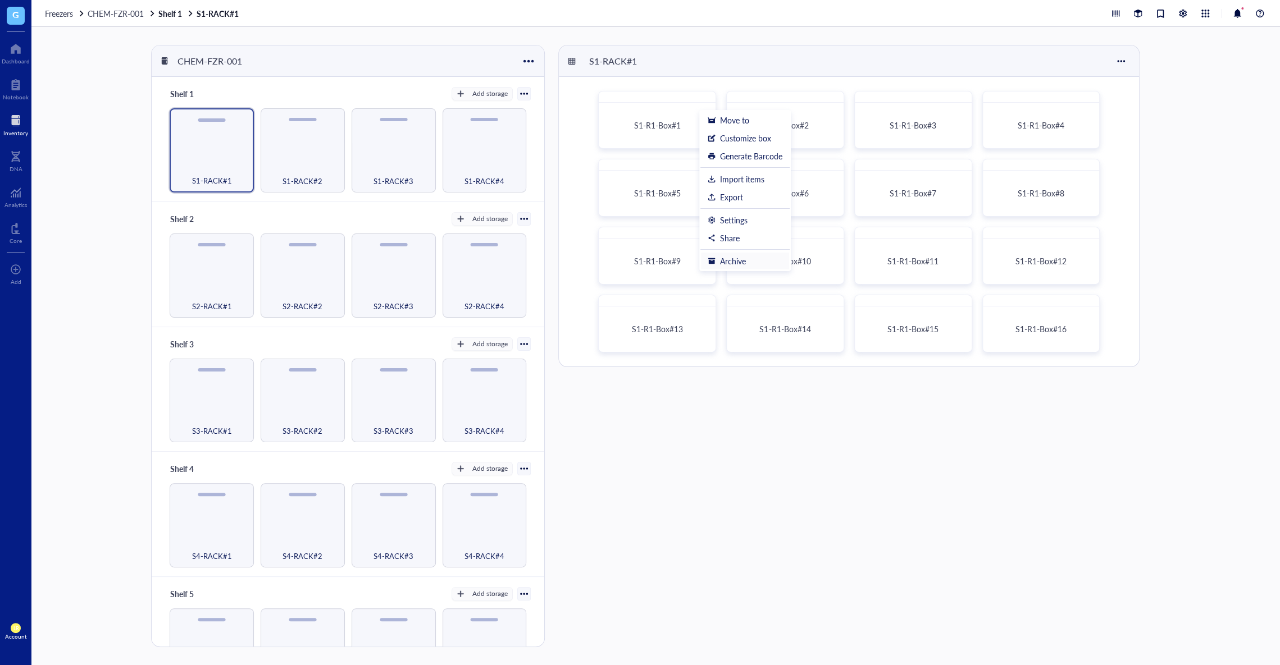
click at [752, 258] on div "Archive" at bounding box center [745, 261] width 75 height 10
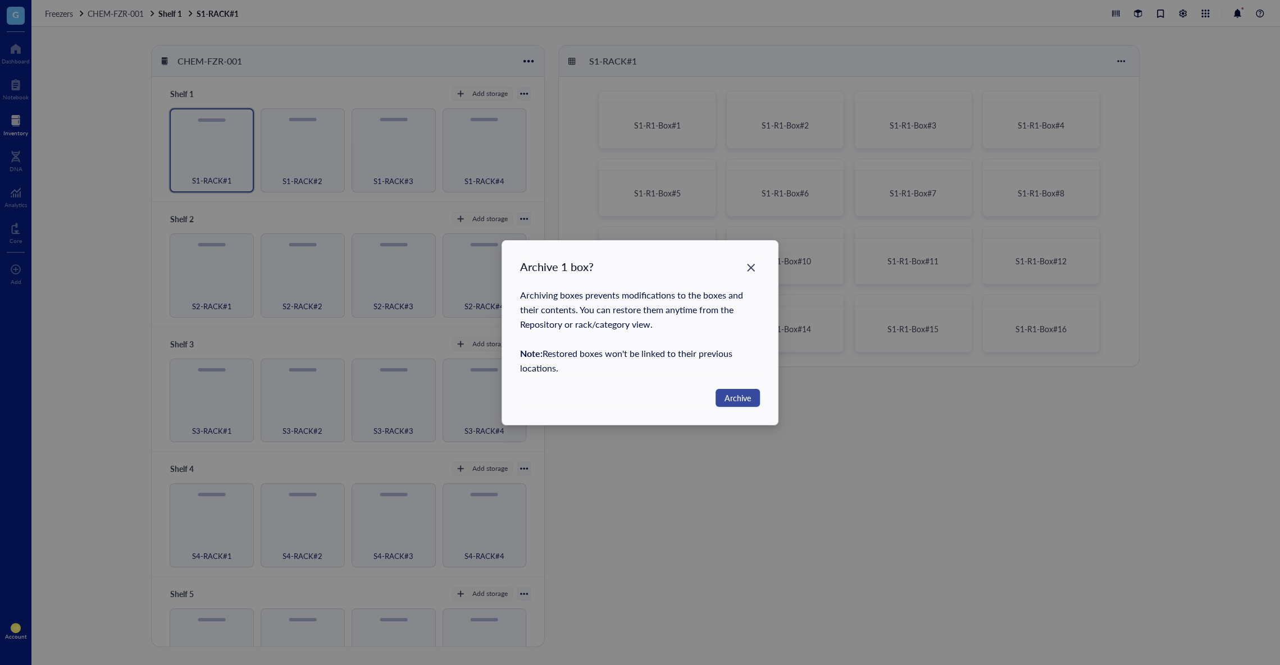
click at [744, 395] on span "Archive" at bounding box center [737, 398] width 26 height 12
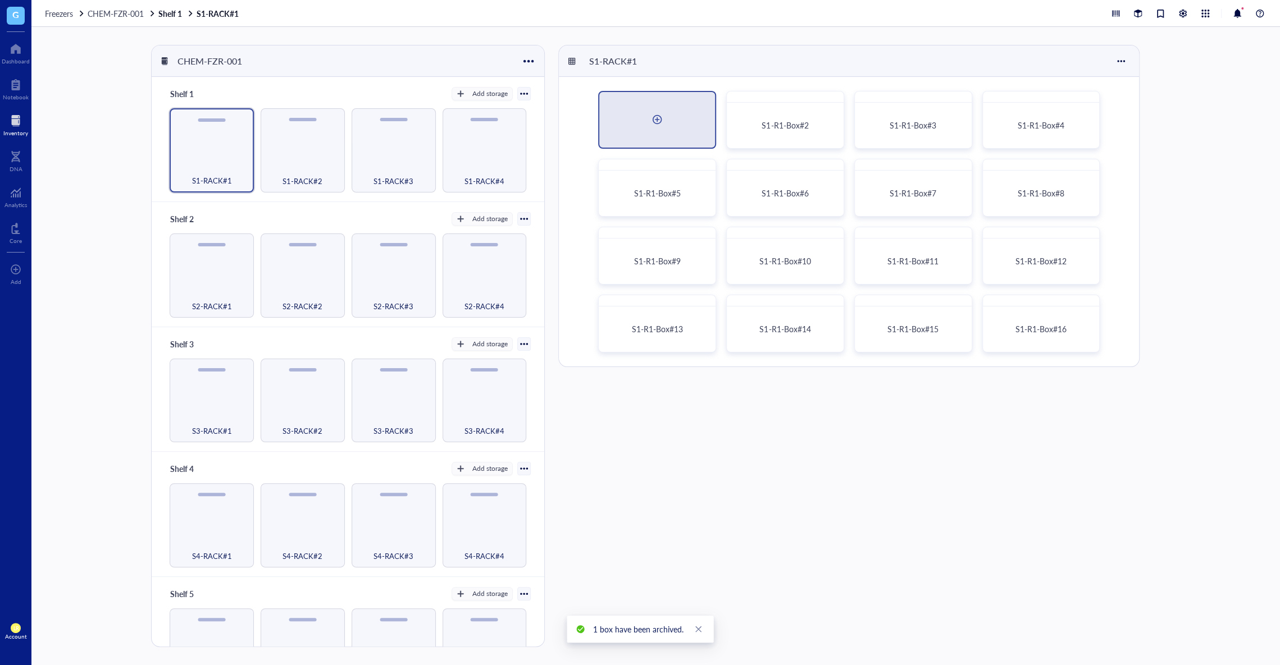
click at [667, 113] on div at bounding box center [657, 120] width 116 height 56
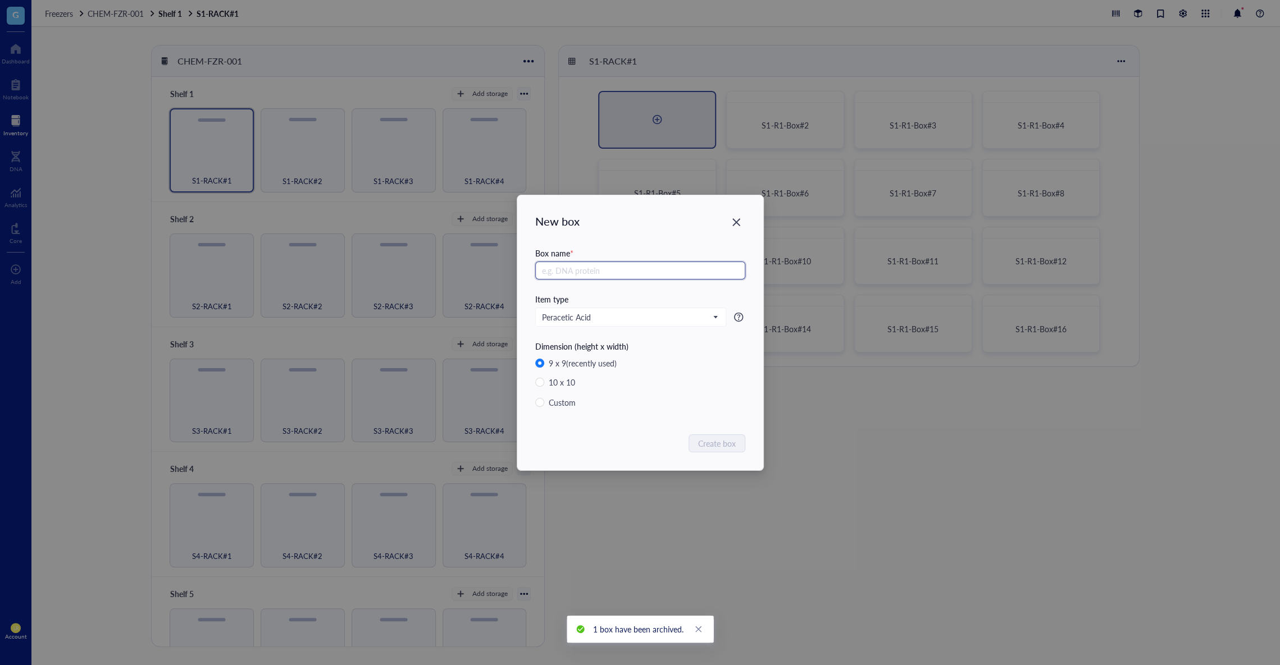
type input "s"
type input "S1-RI-Box#1"
click at [708, 443] on span "Create box" at bounding box center [718, 443] width 38 height 12
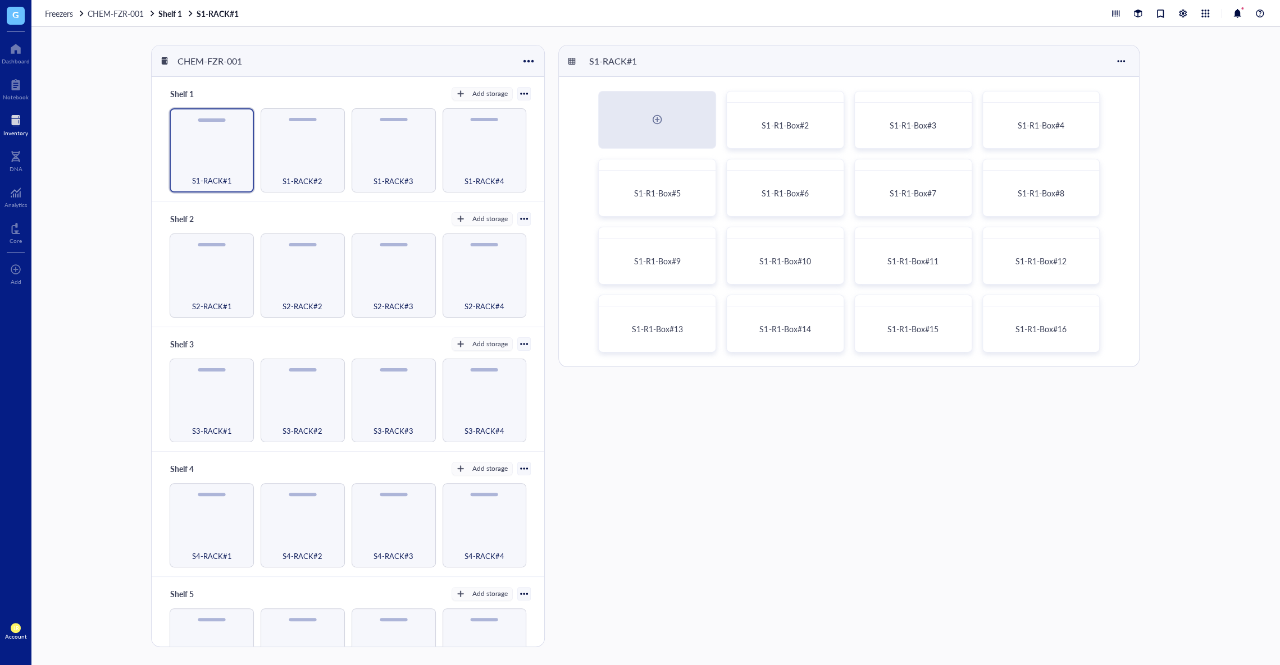
click at [769, 447] on div "S1-RACK#1 S1-R1-Box#2 S1-R1-Box#3 S1-R1-Box#4 S1-R1-Box#5 S1-R1-Box#6 S1-R1-Box…" at bounding box center [910, 346] width 704 height 603
click at [686, 136] on div "S1-RI-Box#1" at bounding box center [657, 125] width 108 height 37
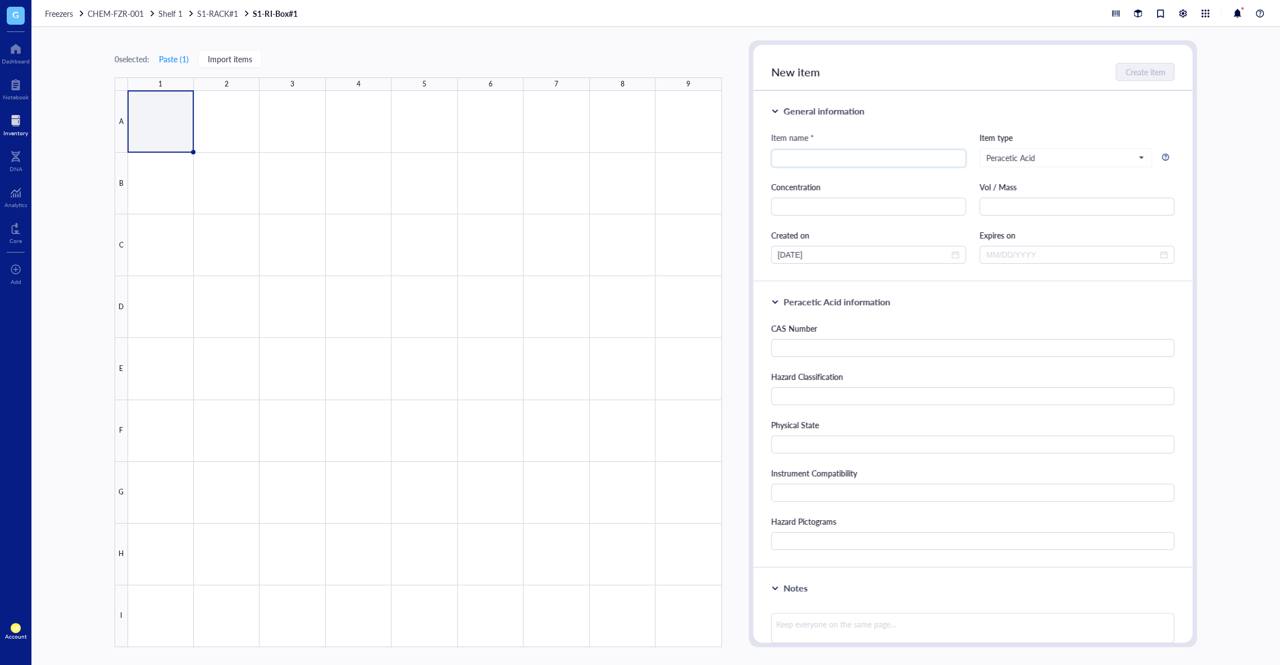
click at [17, 126] on div at bounding box center [15, 121] width 25 height 18
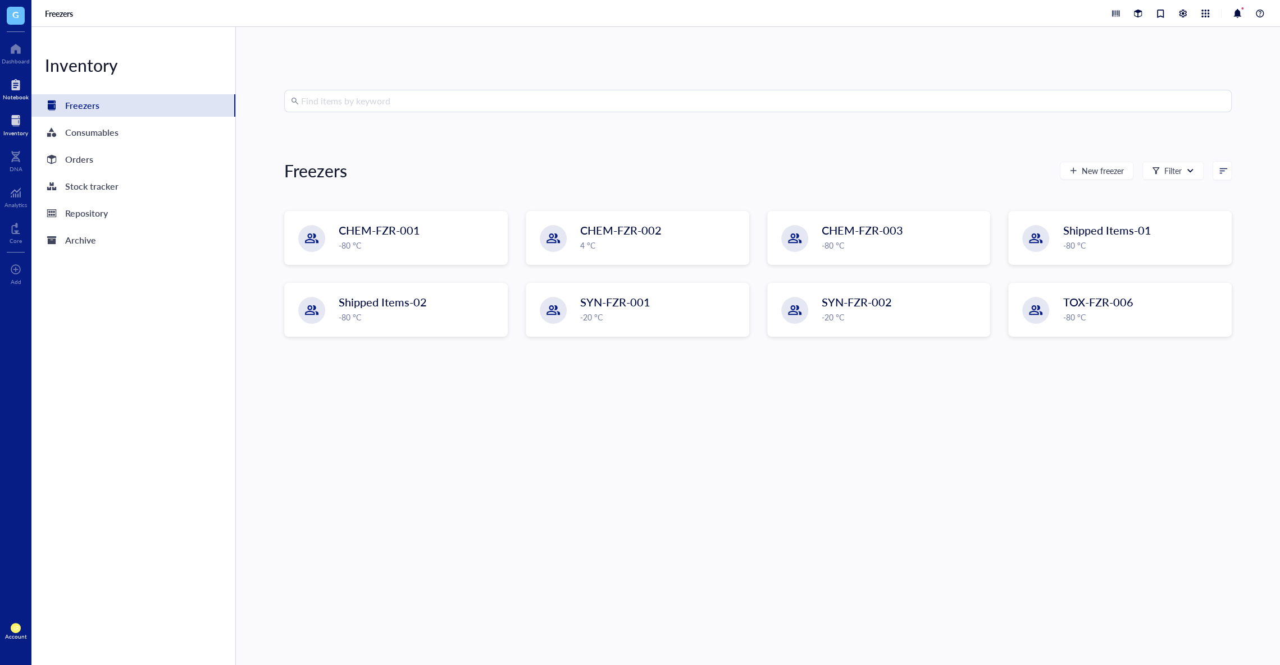
click at [13, 96] on div "Notebook" at bounding box center [16, 97] width 26 height 7
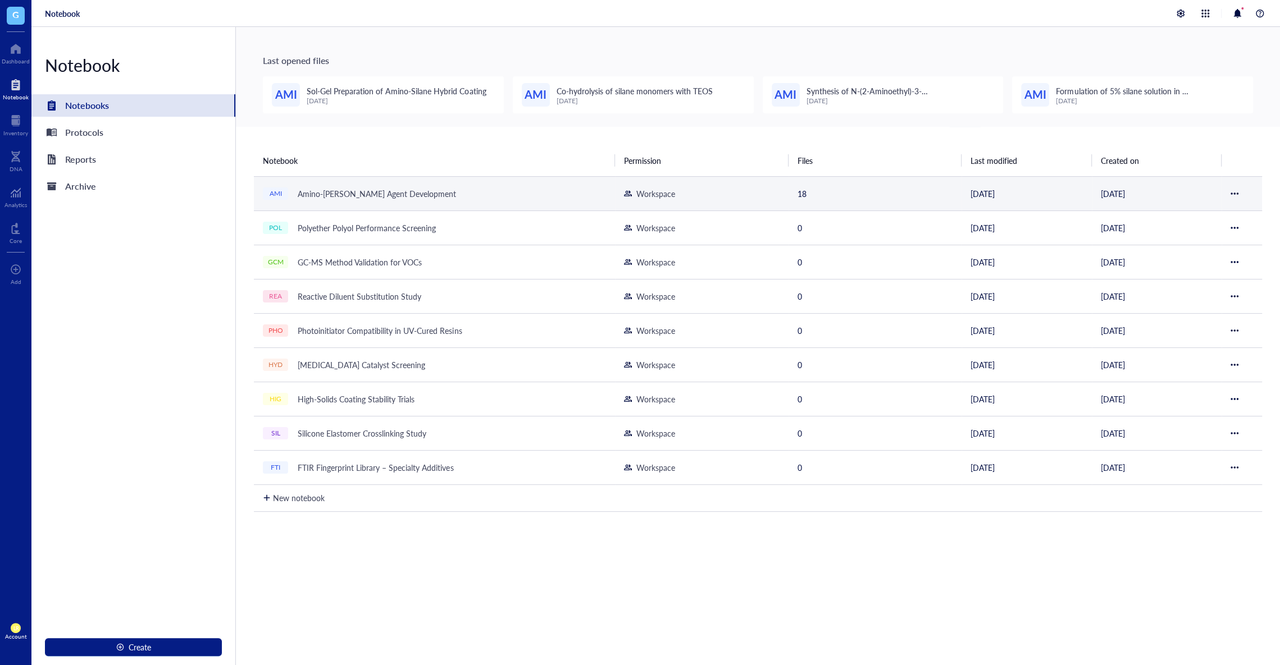
click at [353, 196] on div "Amino-[PERSON_NAME] Agent Development" at bounding box center [377, 194] width 168 height 16
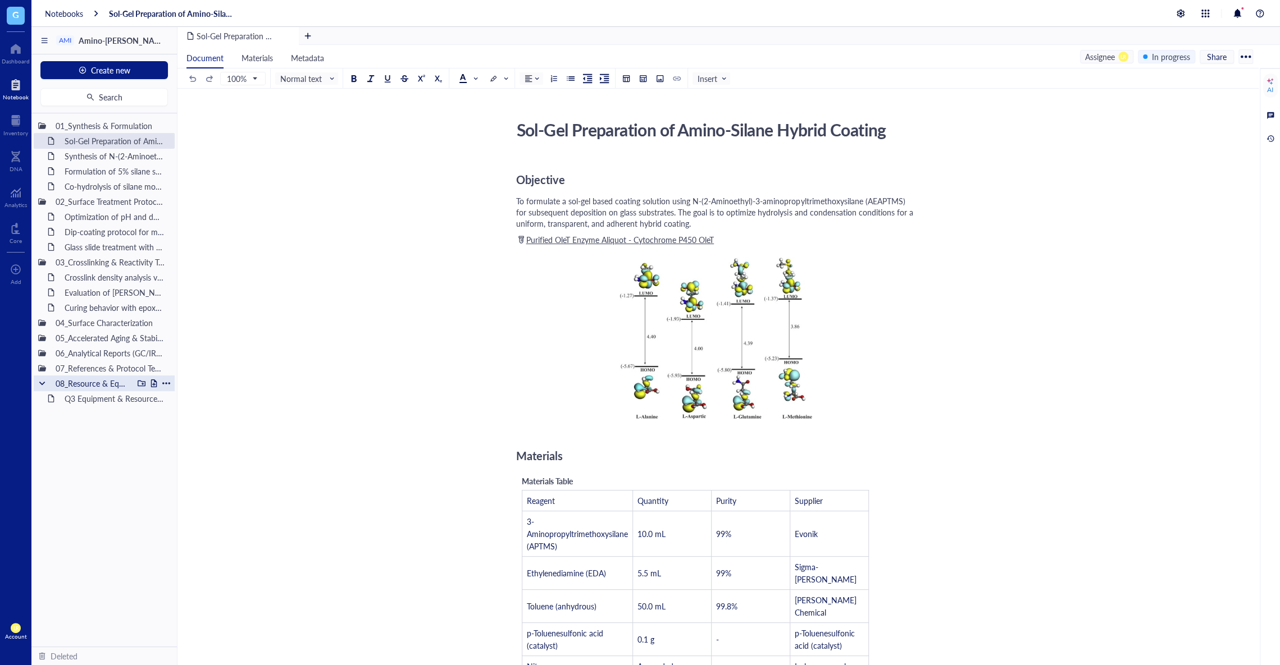
click at [45, 384] on div at bounding box center [42, 384] width 8 height 8
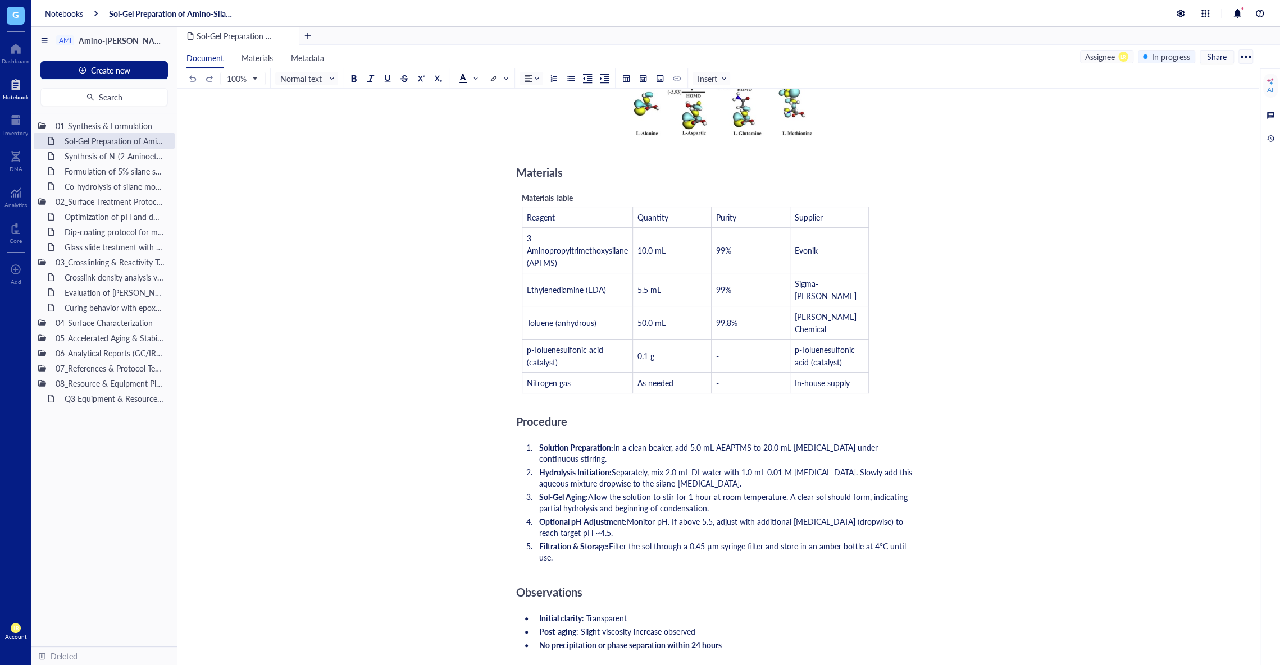
scroll to position [304, 0]
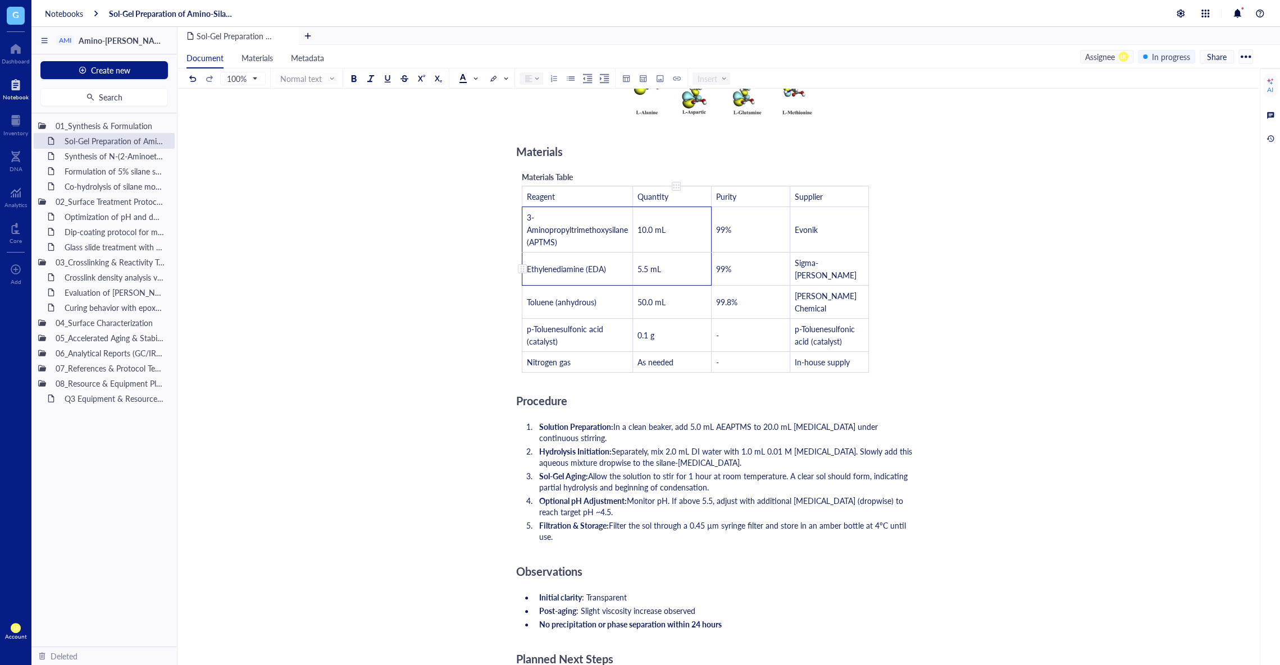
drag, startPoint x: 616, startPoint y: 232, endPoint x: 656, endPoint y: 261, distance: 49.5
click at [656, 261] on tbody "Reagent Quantity Purity Supplier 3-Aminopropyltrimethoxysilane (APTMS) 10.0 mL …" at bounding box center [695, 279] width 346 height 186
click at [945, 269] on div "Sol-Gel Preparation of Amino-Silane Hybrid Coating Sol-Gel Preparation of Amino…" at bounding box center [715, 449] width 1077 height 1277
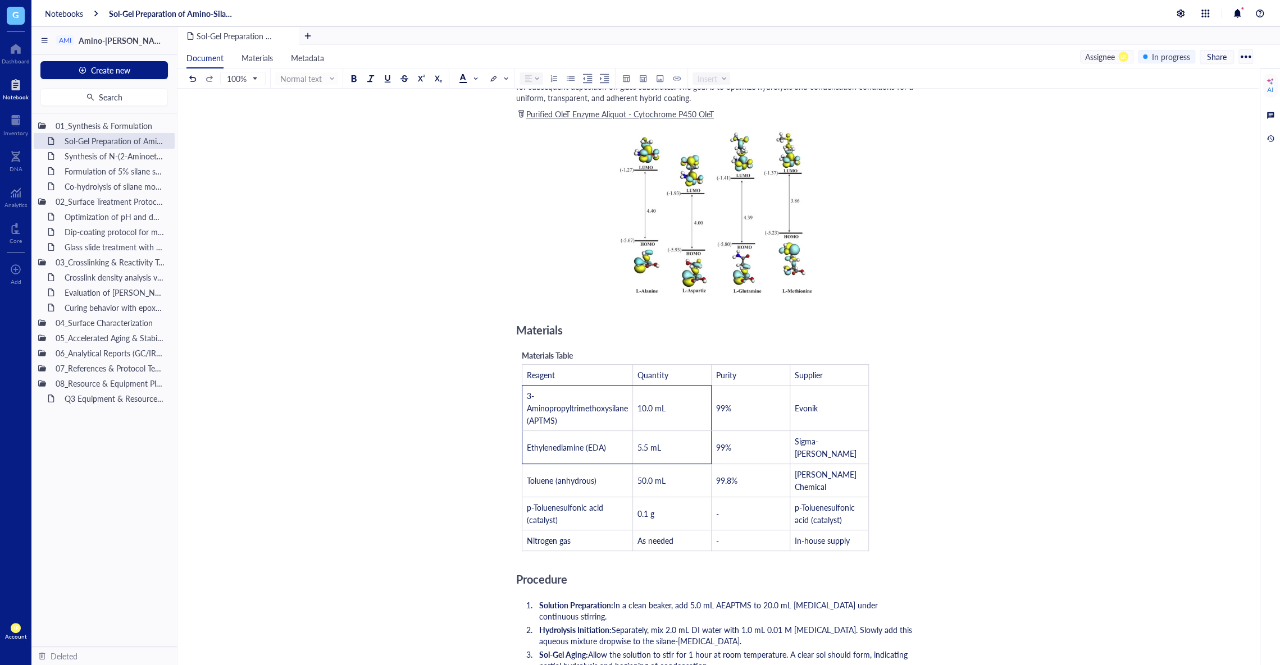
scroll to position [131, 0]
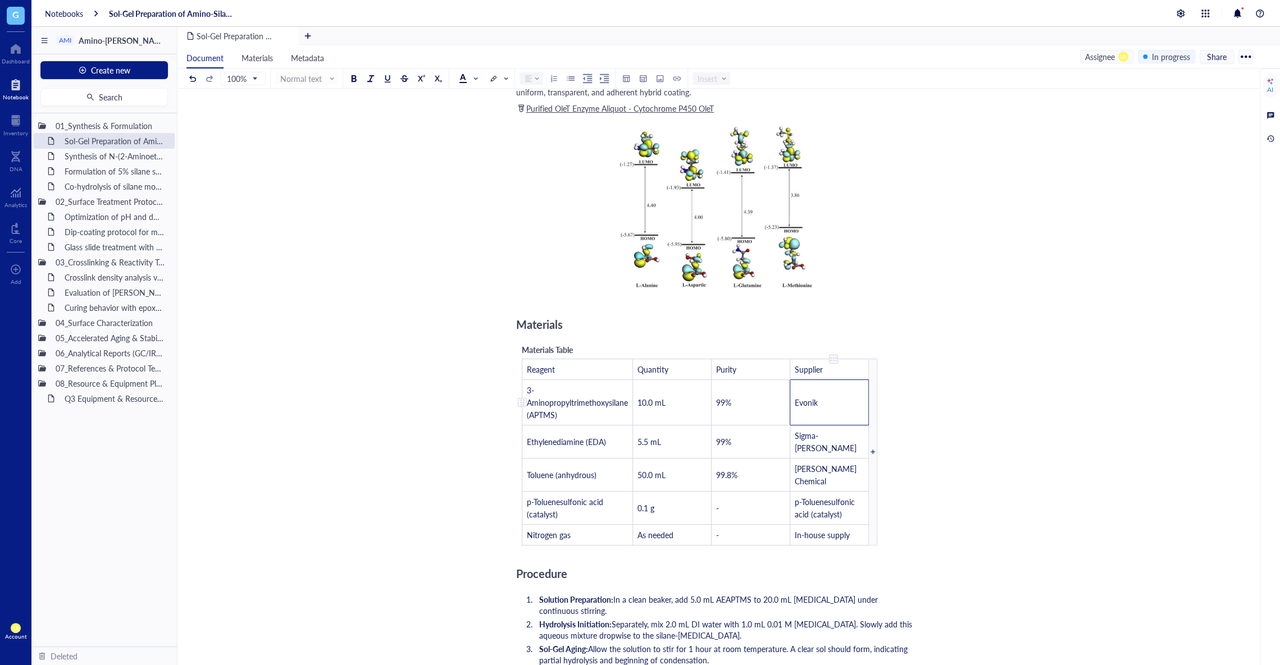
click at [828, 403] on td "Evonik" at bounding box center [829, 402] width 79 height 45
click at [939, 389] on div "Sol-Gel Preparation of Amino-Silane Hybrid Coating Sol-Gel Preparation of Amino…" at bounding box center [715, 622] width 1077 height 1277
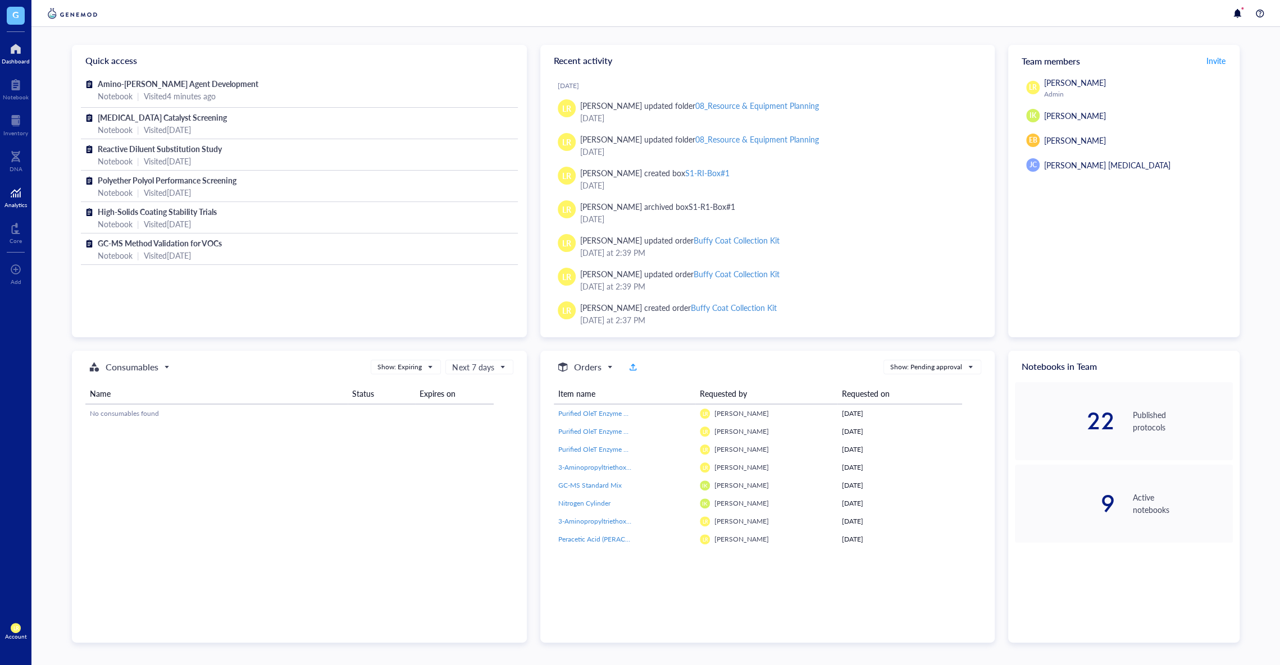
click at [19, 203] on div "Analytics" at bounding box center [15, 205] width 22 height 7
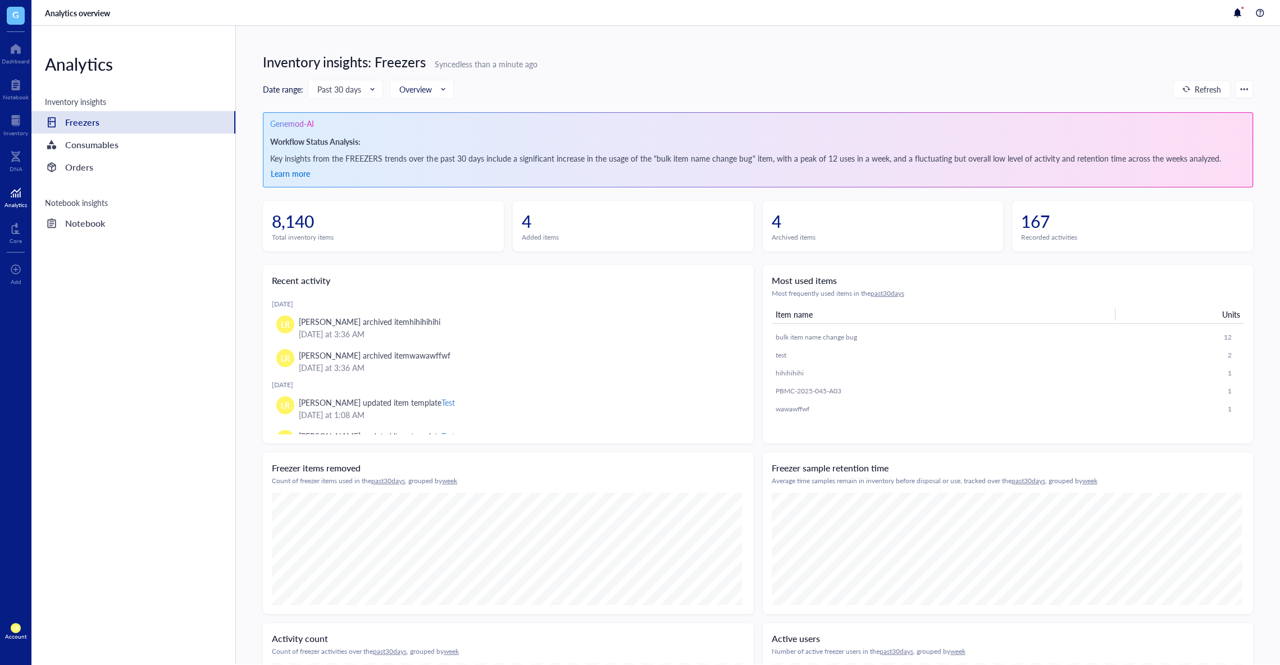
click at [303, 169] on span "Learn more" at bounding box center [290, 173] width 39 height 11
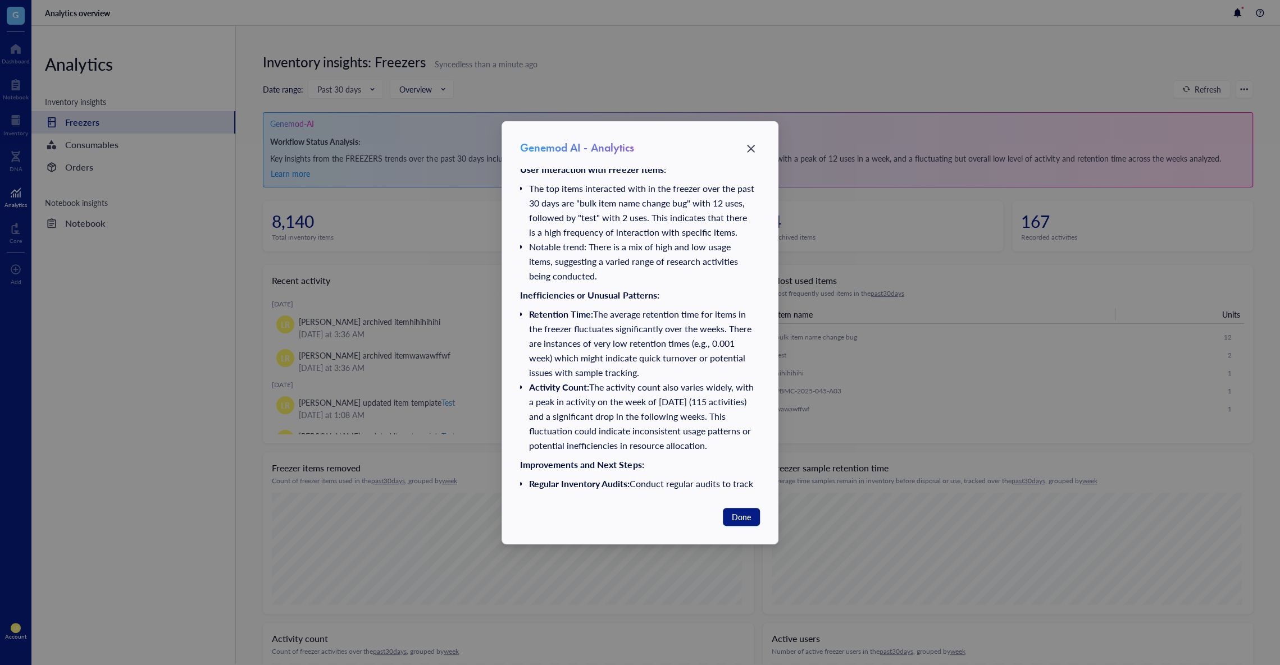
scroll to position [25, 0]
drag, startPoint x: 601, startPoint y: 209, endPoint x: 704, endPoint y: 209, distance: 102.8
click at [705, 210] on li "The top items interacted with in the freezer over the past 30 days are "bulk it…" at bounding box center [642, 212] width 226 height 58
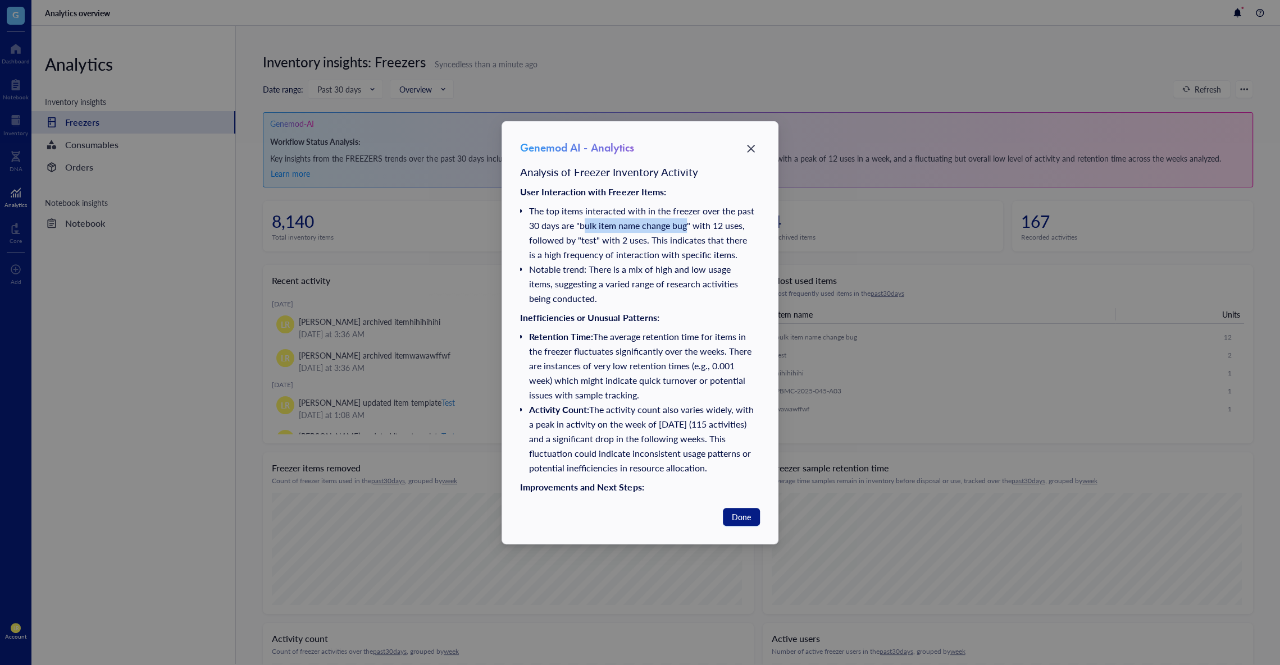
scroll to position [0, 0]
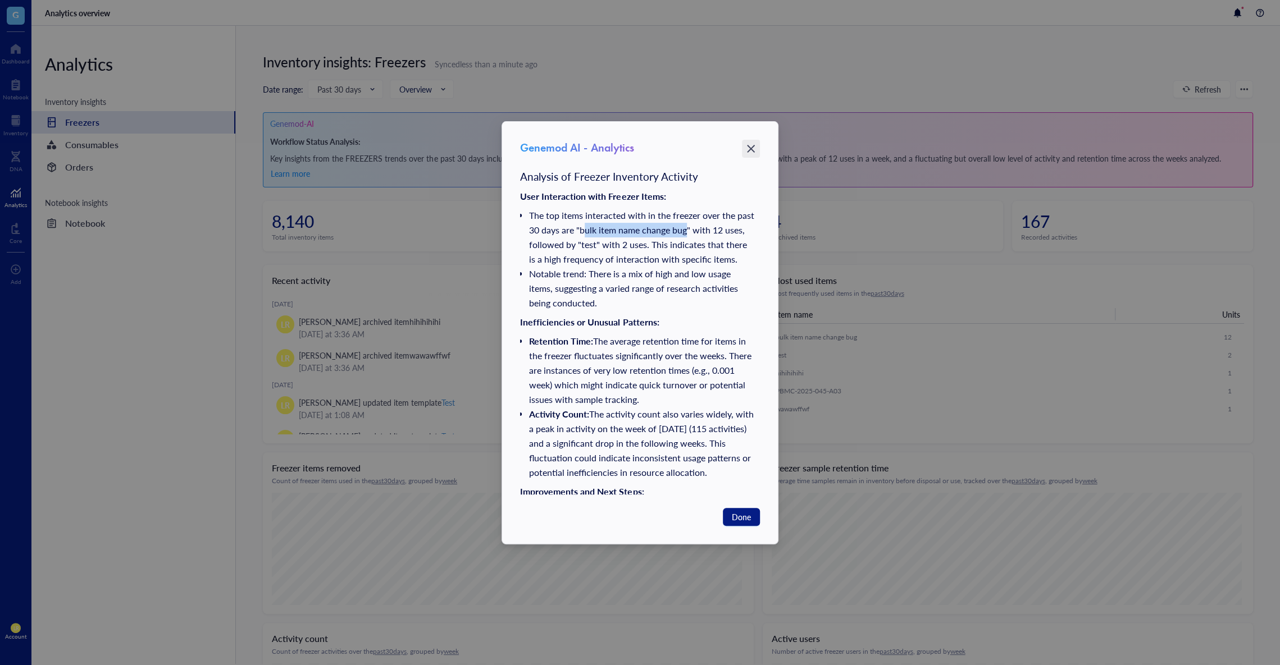
click at [749, 151] on icon "Close" at bounding box center [751, 148] width 11 height 11
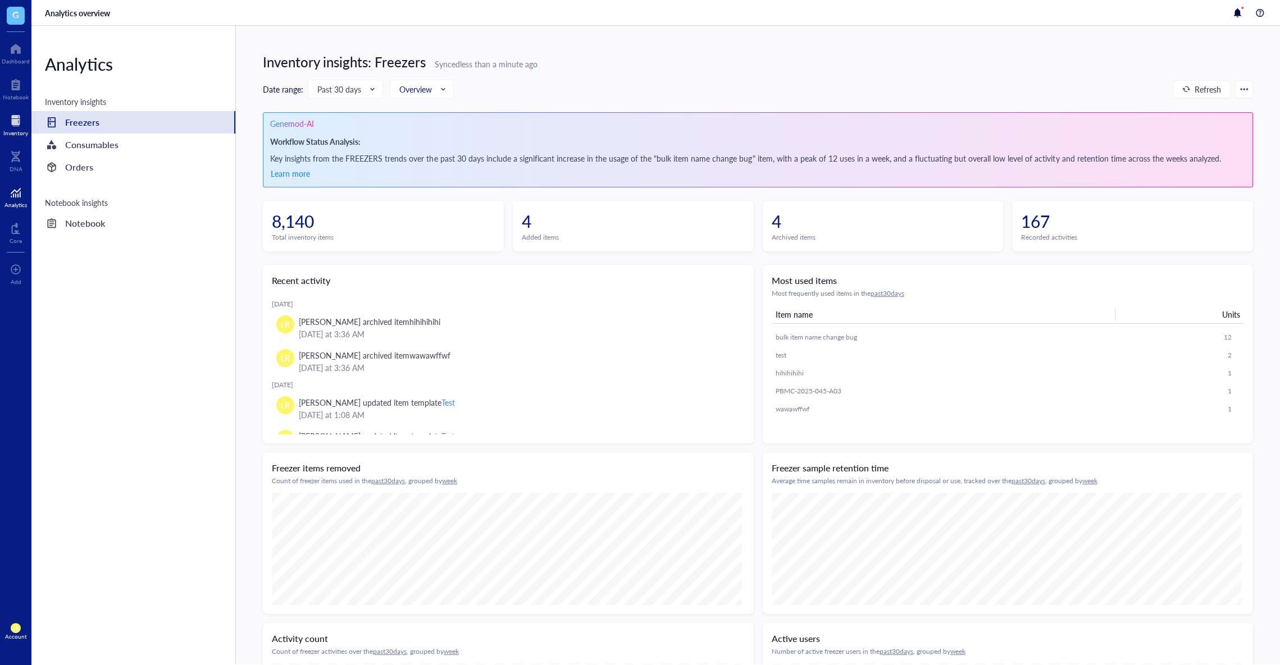
click at [18, 135] on div "Inventory" at bounding box center [15, 133] width 25 height 7
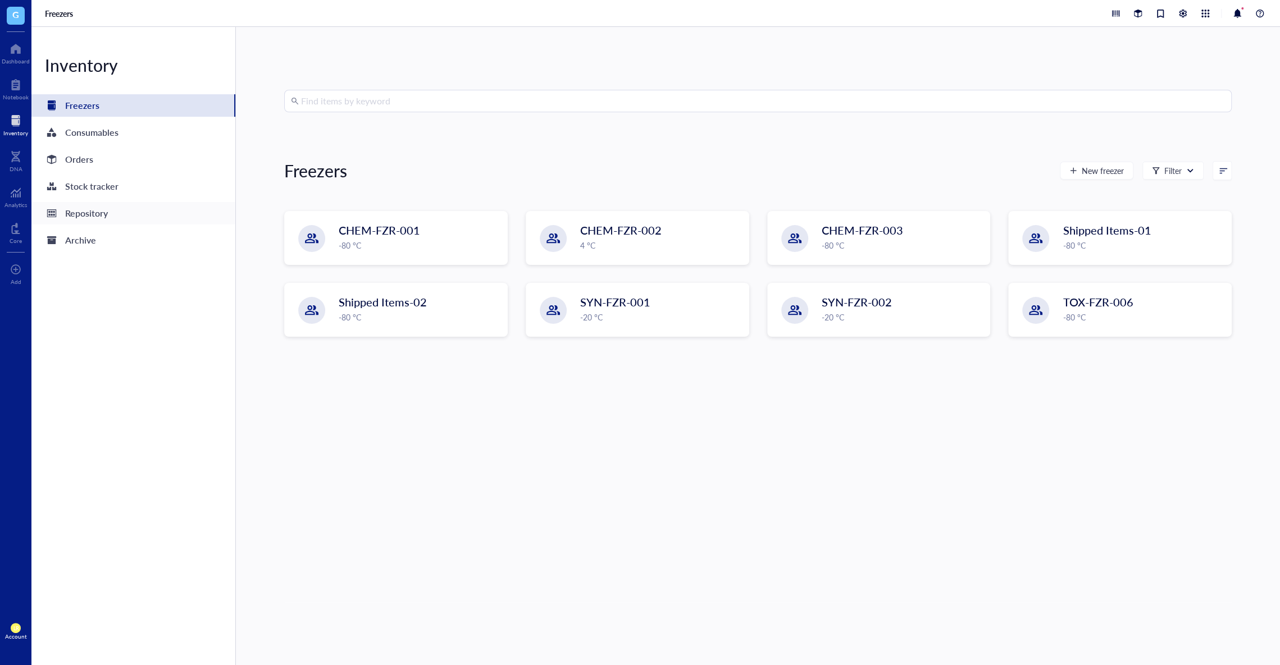
click at [118, 208] on div "Repository" at bounding box center [133, 213] width 204 height 22
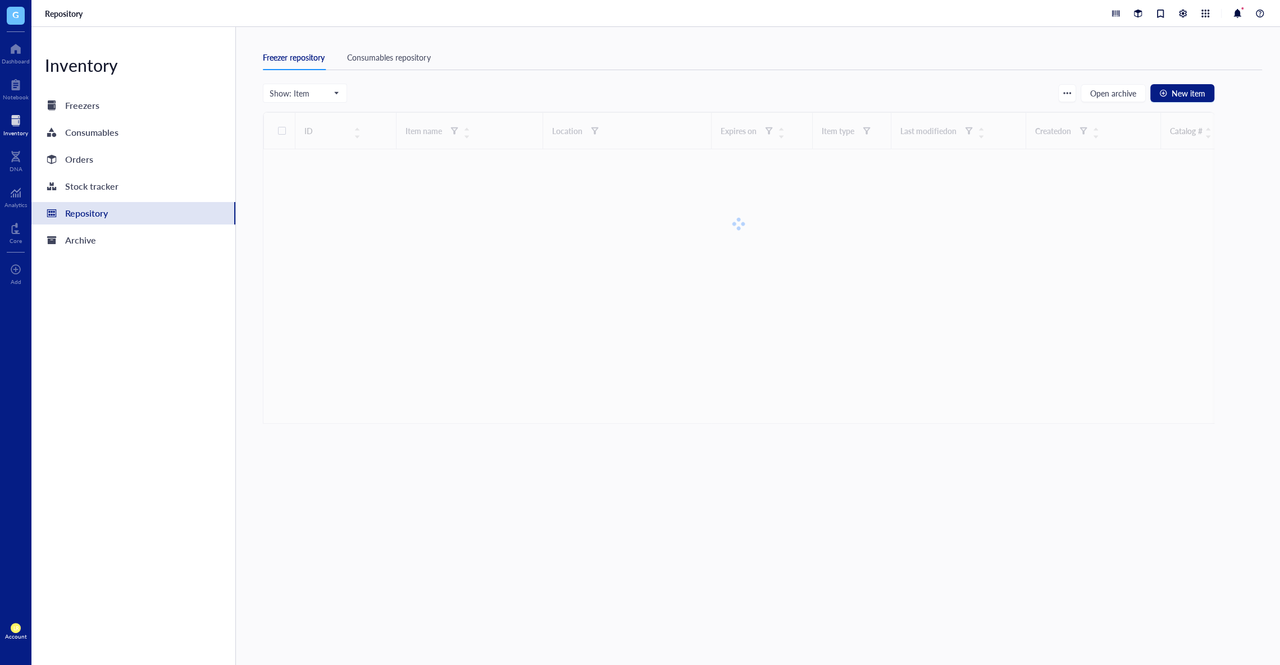
click at [22, 28] on div "G" at bounding box center [15, 15] width 31 height 31
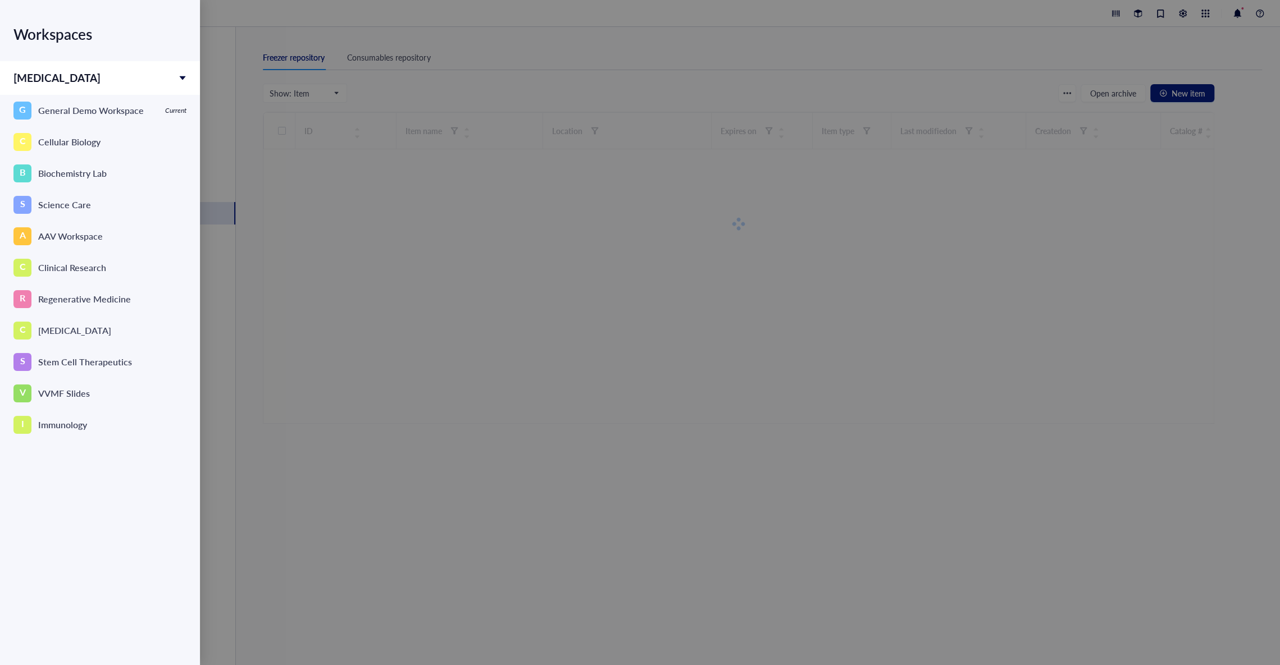
click at [22, 24] on div "Workspaces" at bounding box center [99, 34] width 173 height 31
click at [263, 26] on div at bounding box center [640, 332] width 1280 height 665
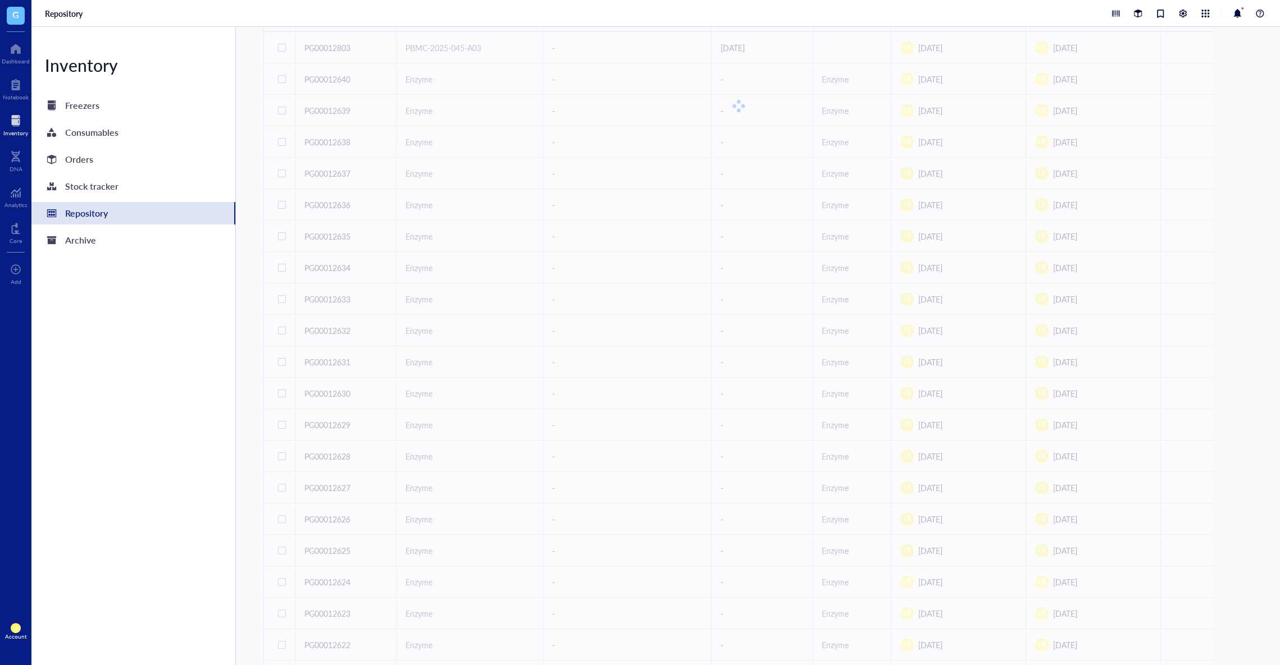
scroll to position [314, 0]
click at [323, 639] on span "2" at bounding box center [321, 642] width 13 height 10
click at [342, 641] on span "3" at bounding box center [337, 642] width 13 height 10
click at [12, 66] on div "Dashboard" at bounding box center [15, 52] width 31 height 31
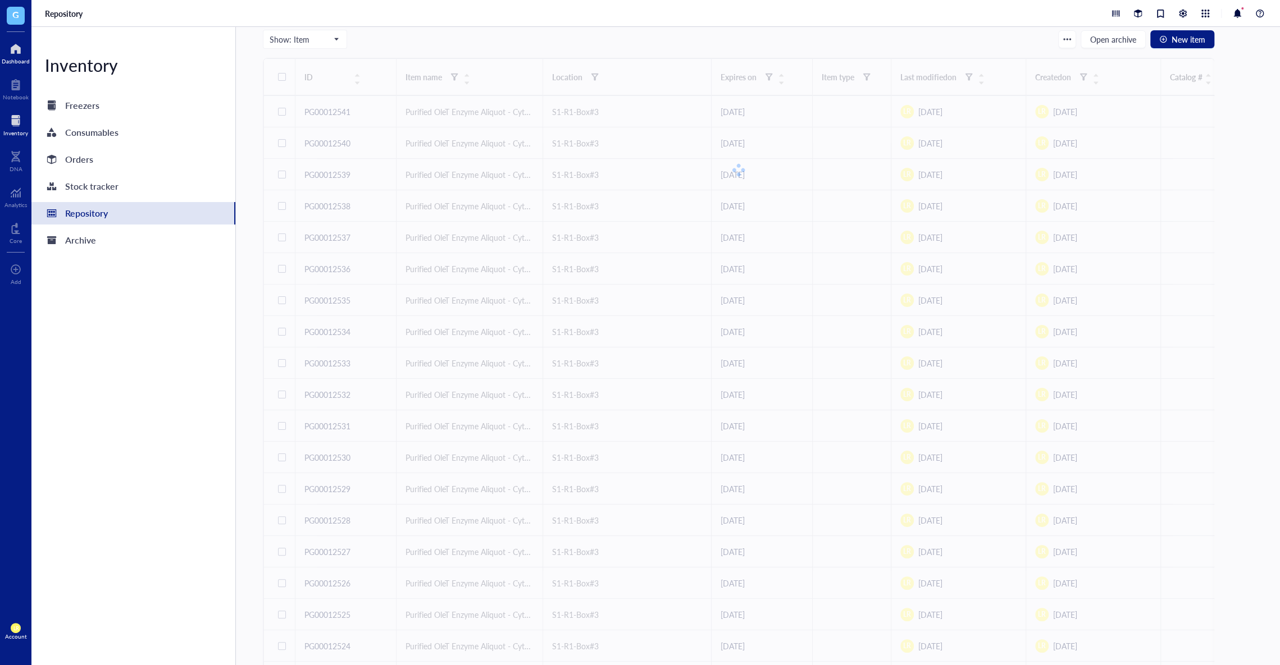
click at [30, 59] on div "Dashboard" at bounding box center [15, 52] width 31 height 31
click at [24, 59] on div "Dashboard" at bounding box center [16, 61] width 28 height 7
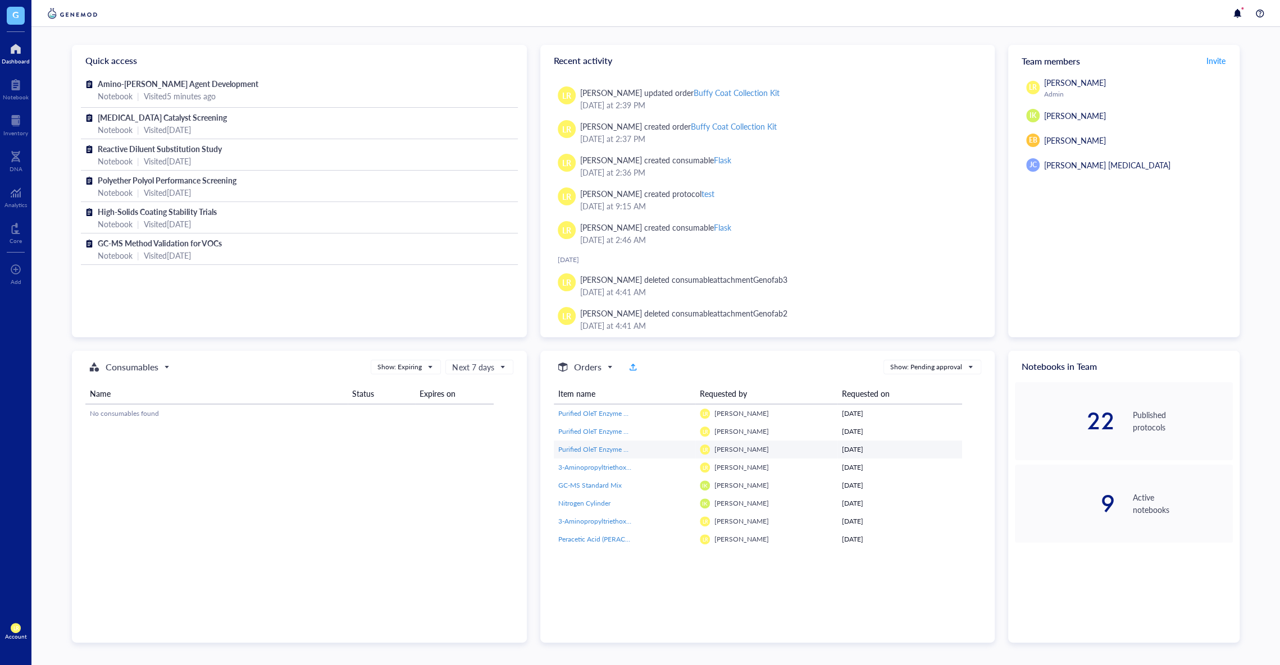
scroll to position [186, 0]
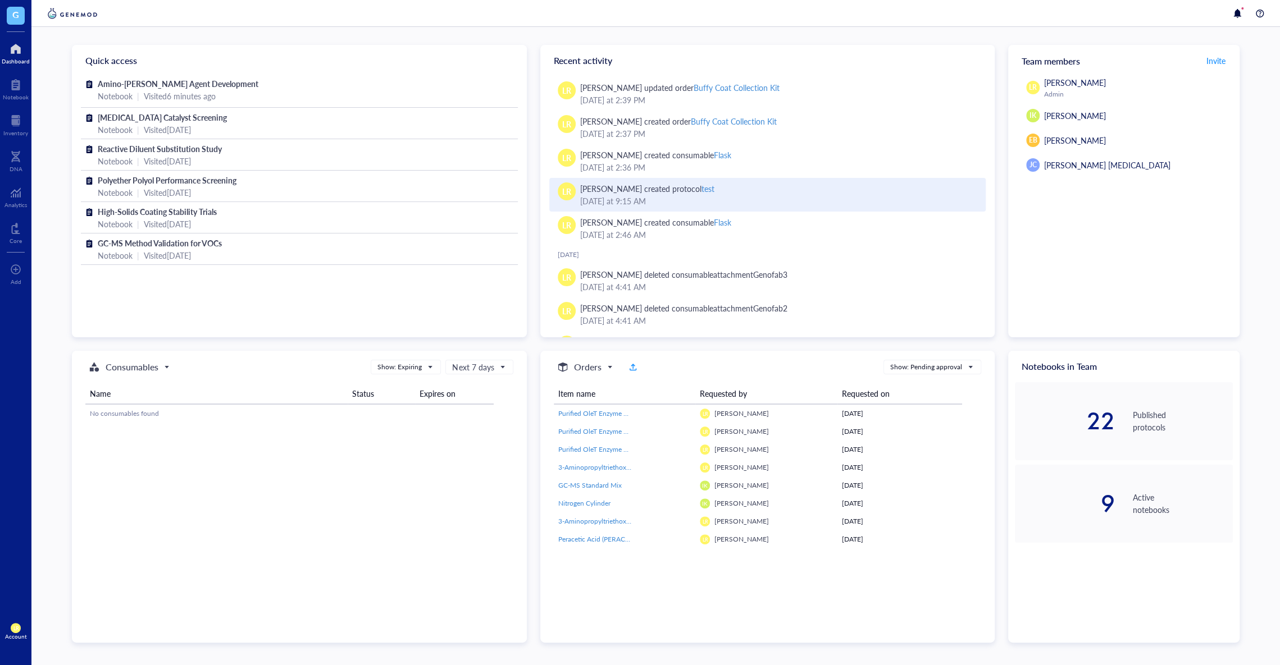
click at [701, 189] on div "test" at bounding box center [707, 188] width 13 height 11
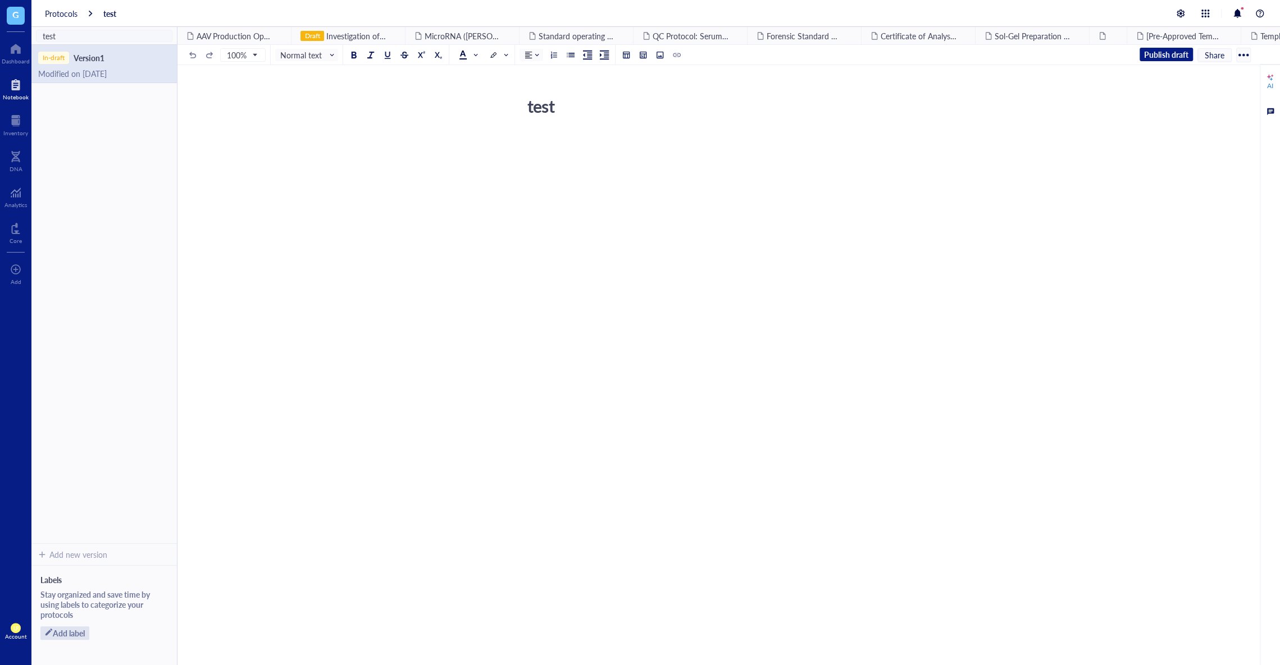
click at [1243, 54] on div at bounding box center [1243, 55] width 18 height 18
click at [1201, 107] on div "Delete" at bounding box center [1210, 110] width 64 height 10
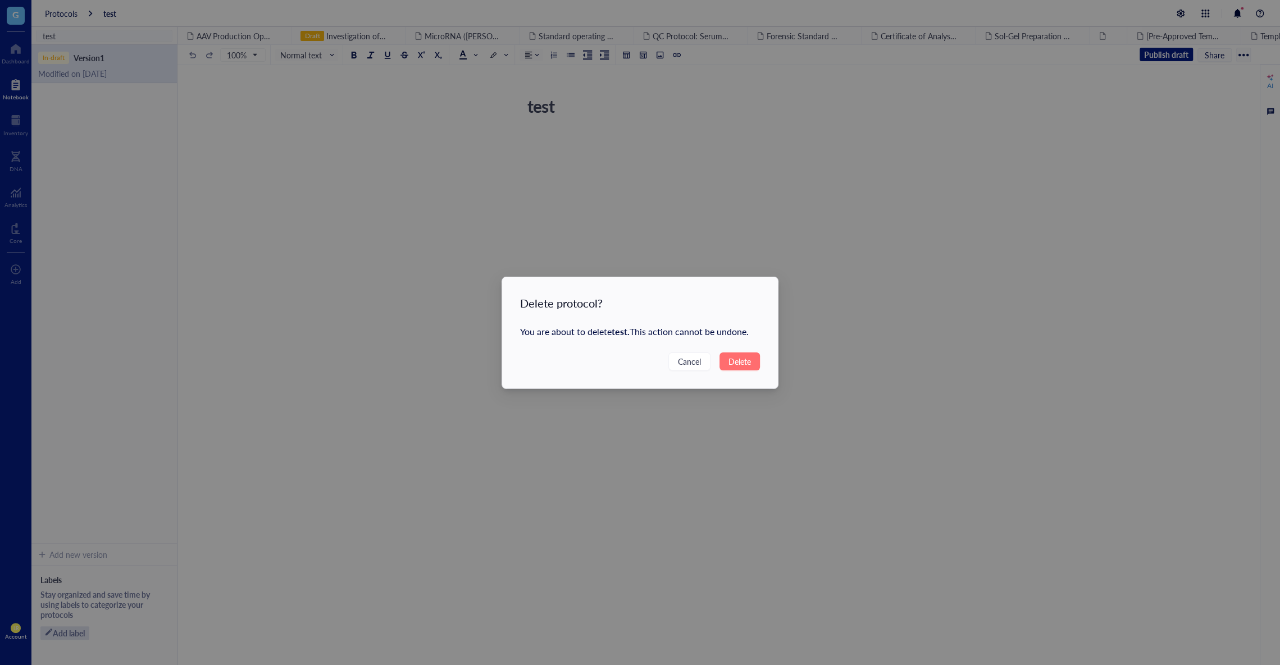
click at [747, 357] on span "Delete" at bounding box center [739, 361] width 22 height 12
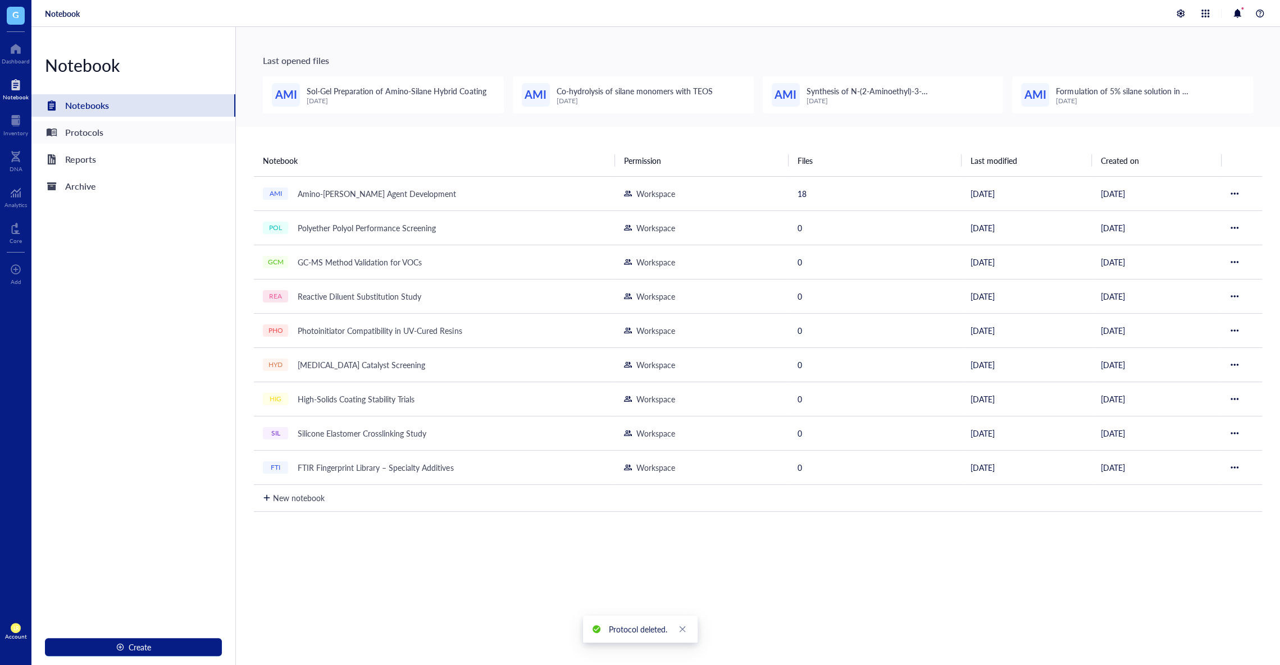
click at [163, 139] on div "Protocols" at bounding box center [133, 132] width 204 height 22
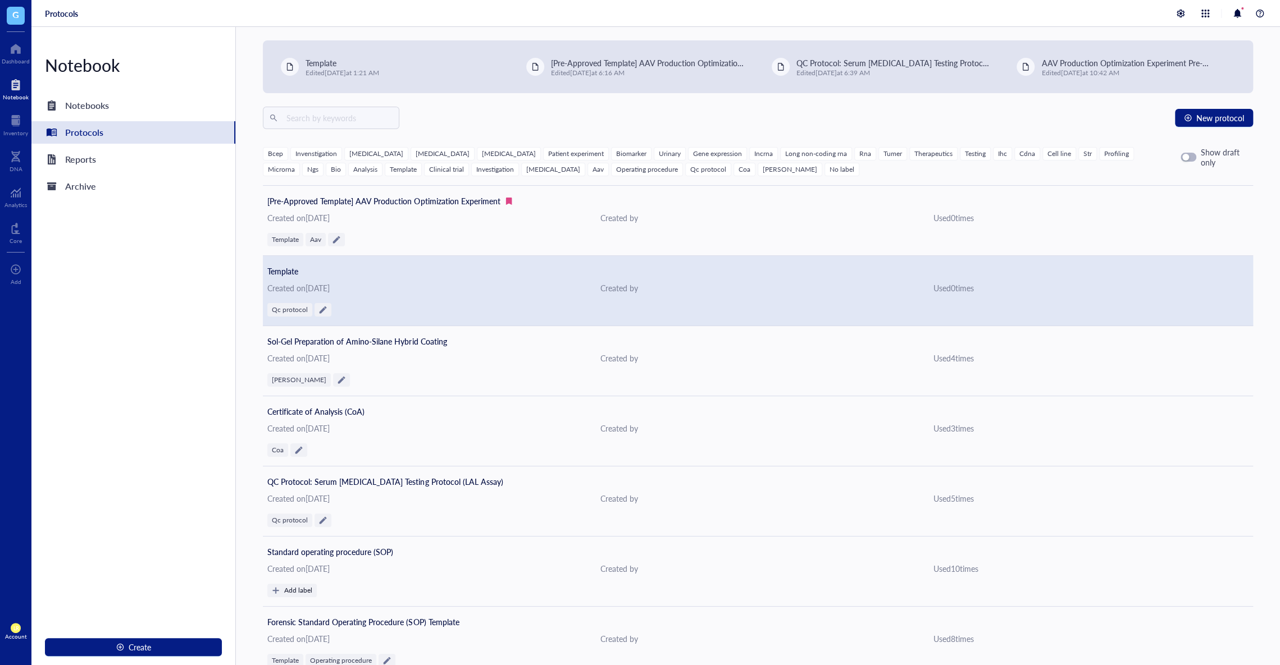
click at [580, 287] on div "Created on August 16, 2025" at bounding box center [424, 288] width 315 height 12
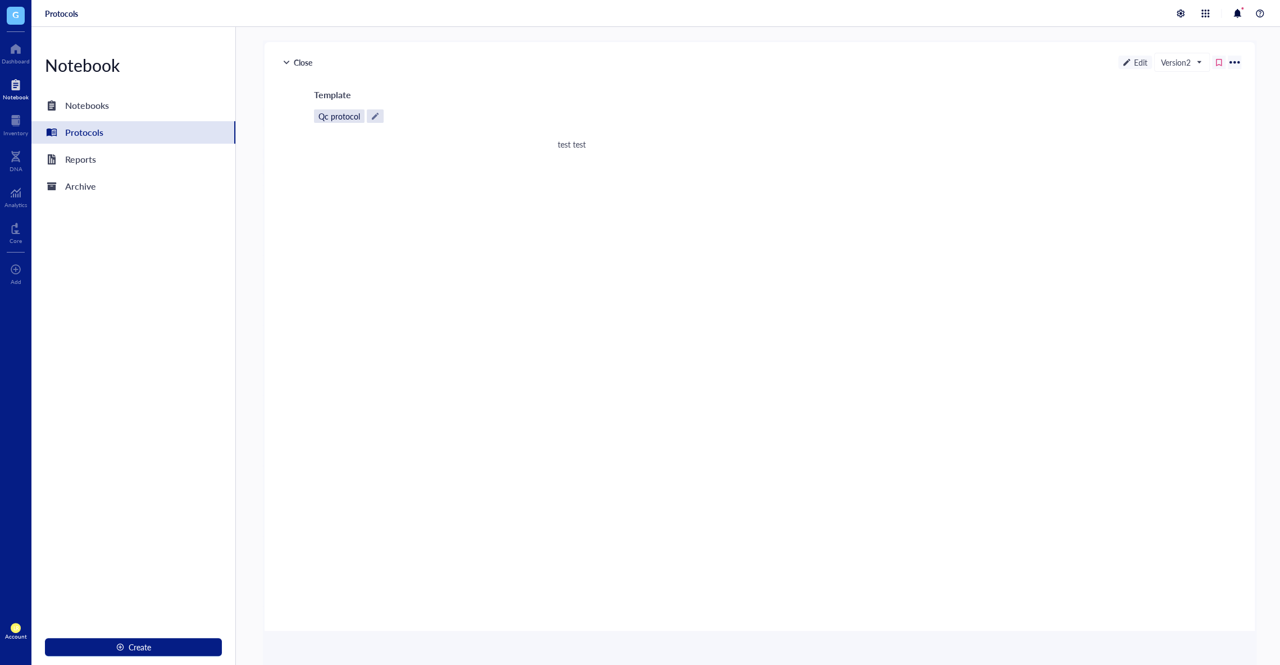
click at [1235, 66] on div at bounding box center [1234, 62] width 18 height 18
click at [1196, 171] on div "Delete protocol" at bounding box center [1200, 171] width 63 height 16
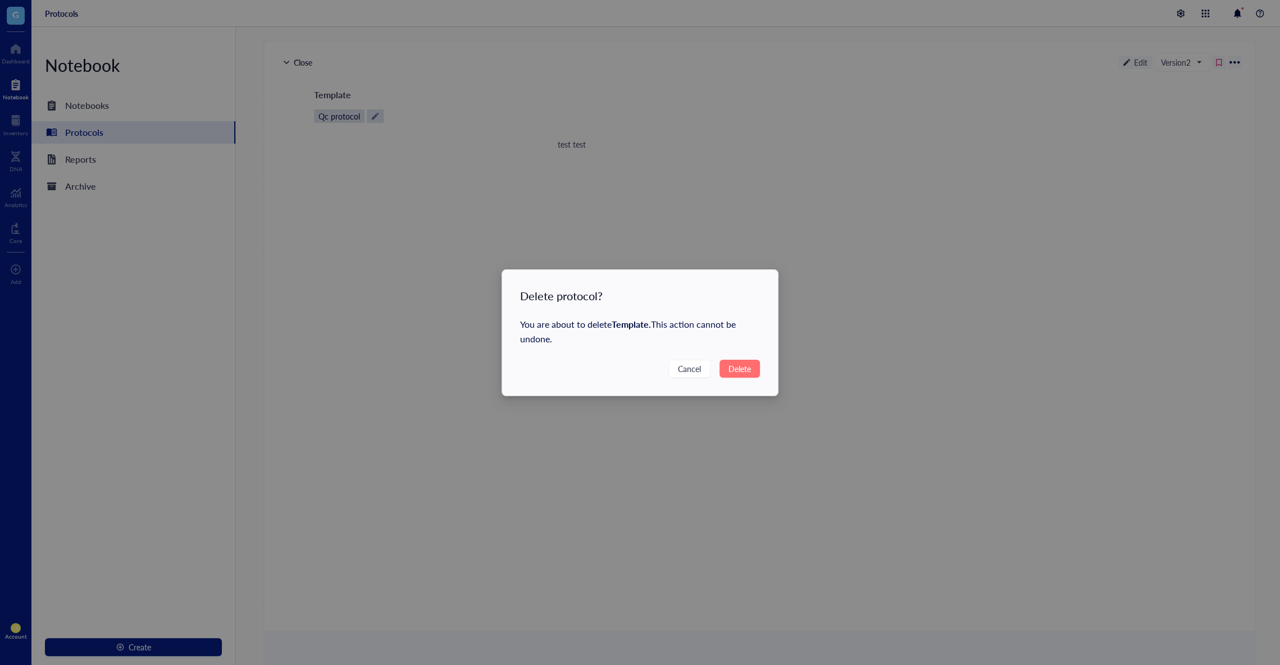
click at [749, 368] on span "Delete" at bounding box center [739, 369] width 22 height 12
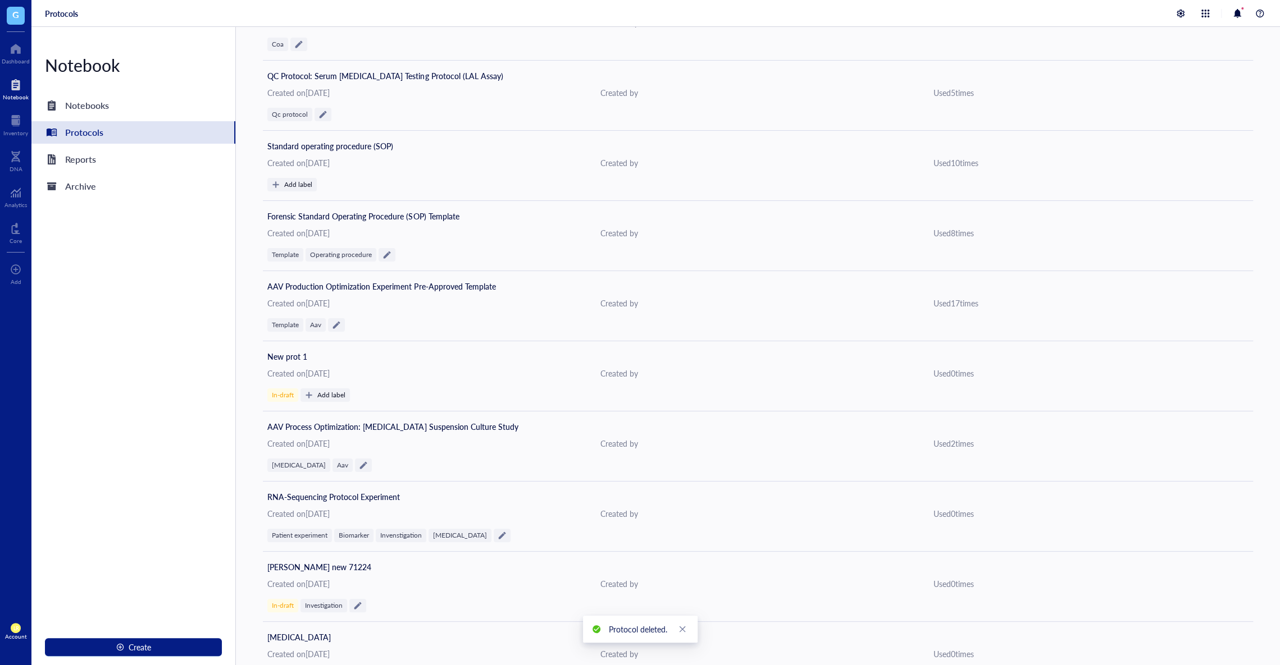
scroll to position [365, 0]
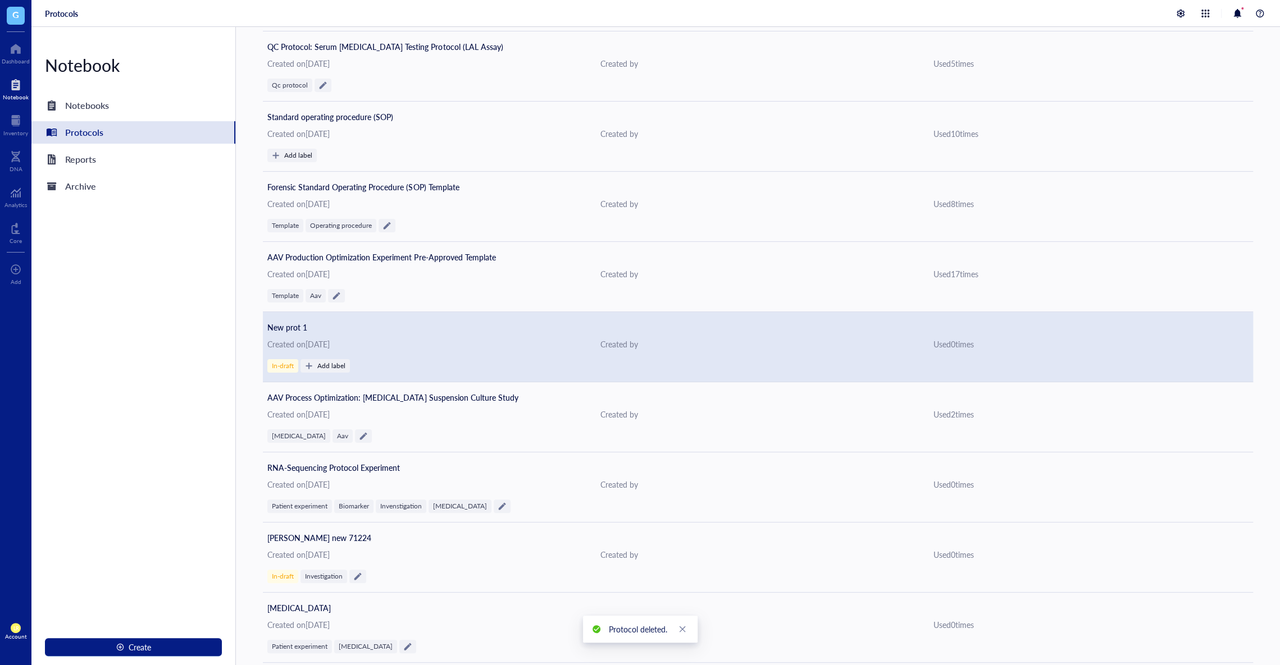
click at [537, 339] on div "Created on February 12, 2025" at bounding box center [424, 344] width 315 height 12
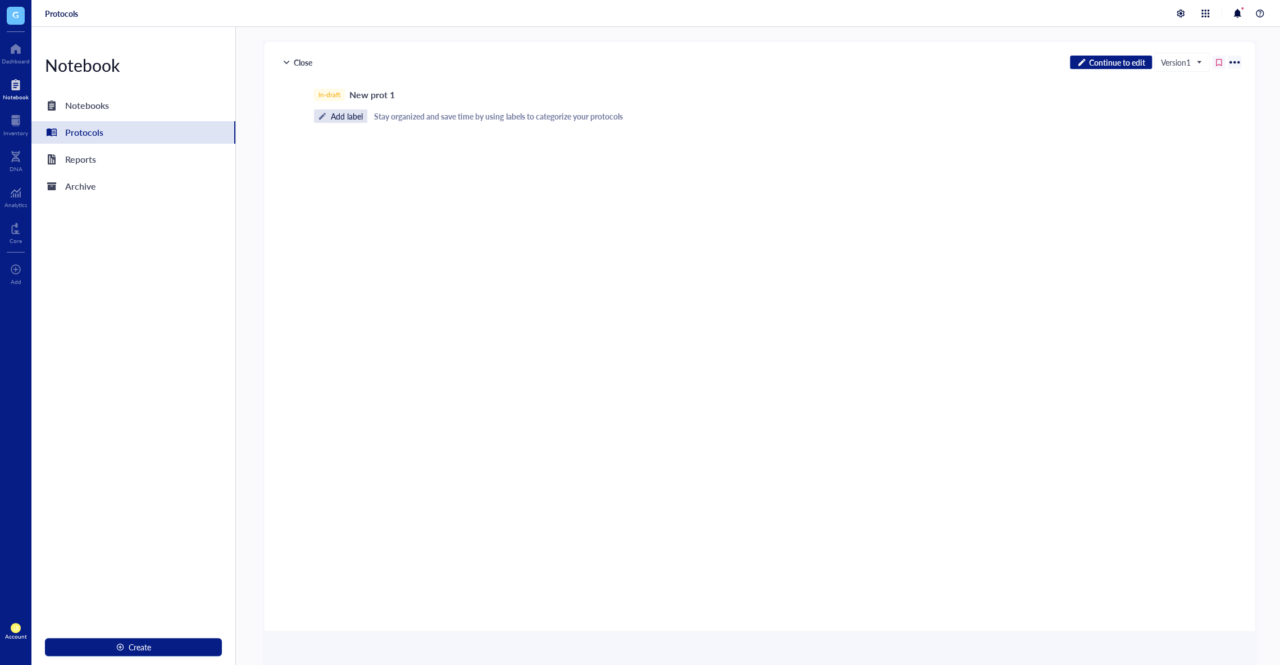
click at [1235, 64] on div at bounding box center [1234, 62] width 18 height 18
click at [1196, 168] on div "Delete protocol" at bounding box center [1200, 171] width 63 height 16
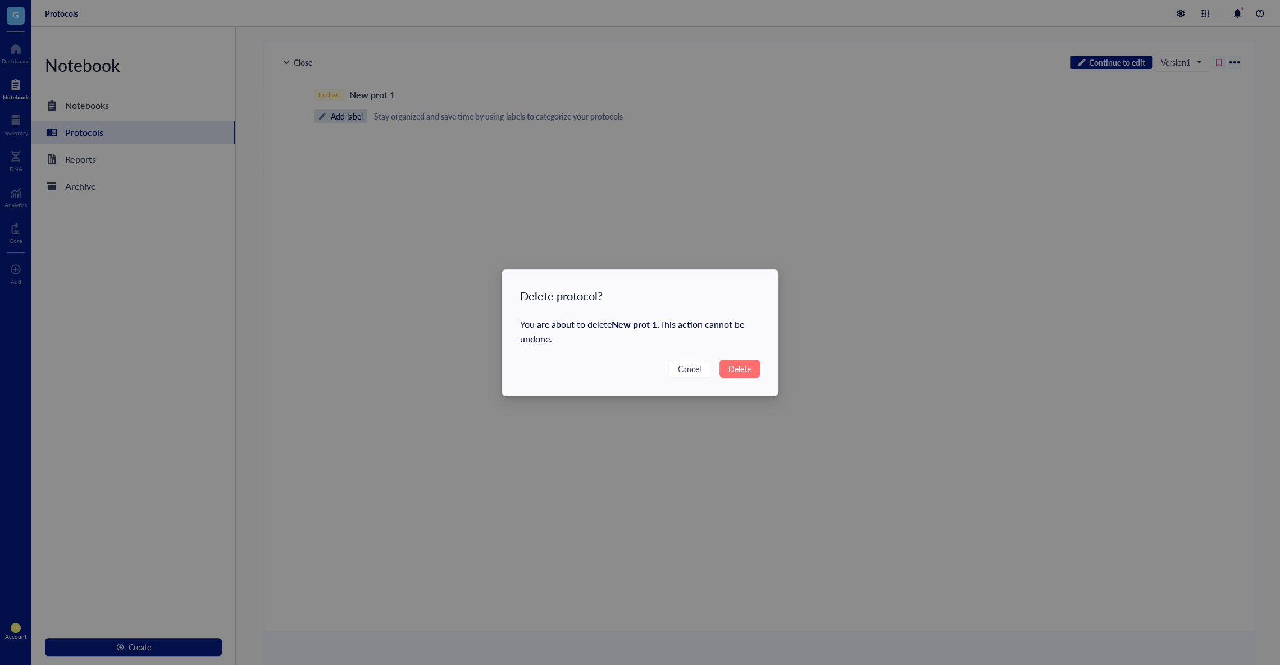
click at [747, 372] on span "Delete" at bounding box center [739, 369] width 22 height 12
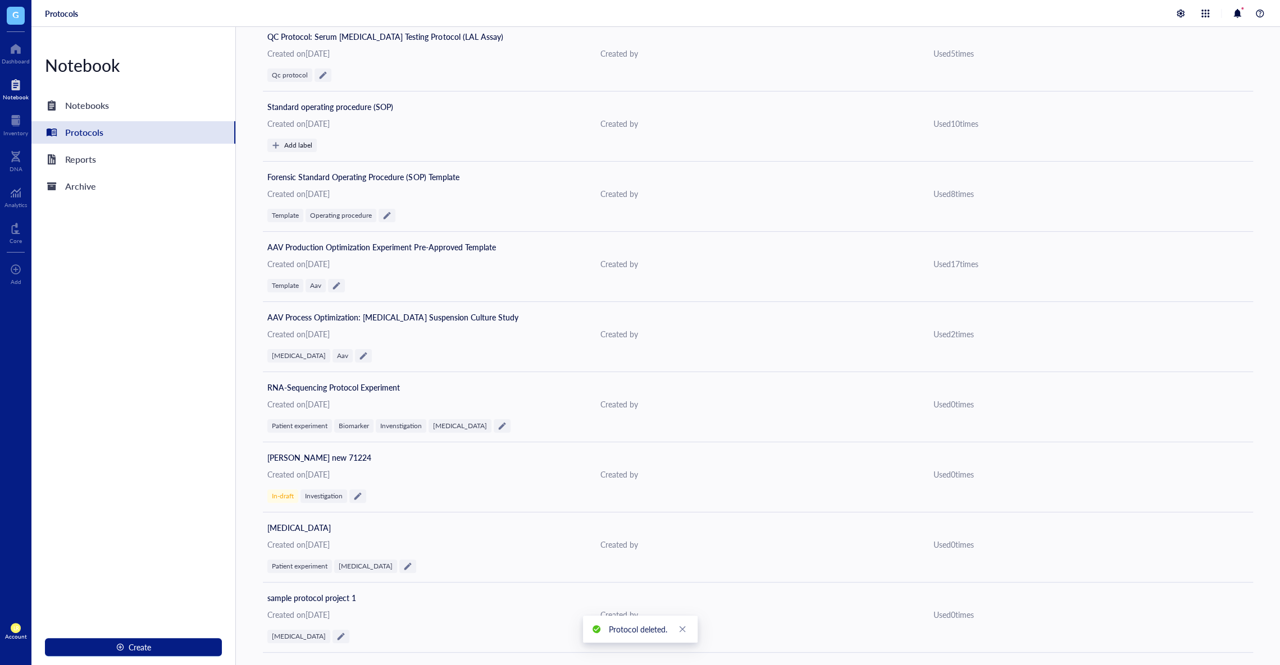
scroll to position [405, 0]
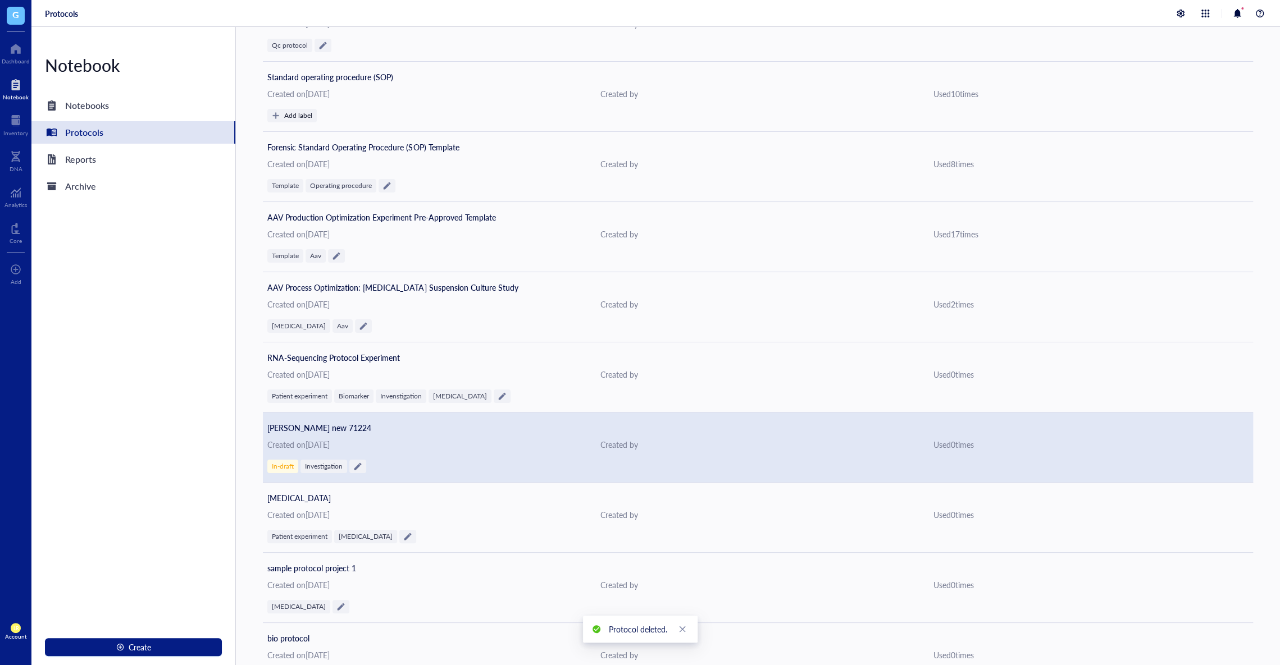
click at [747, 460] on div "In-draft Investigation" at bounding box center [757, 466] width 981 height 13
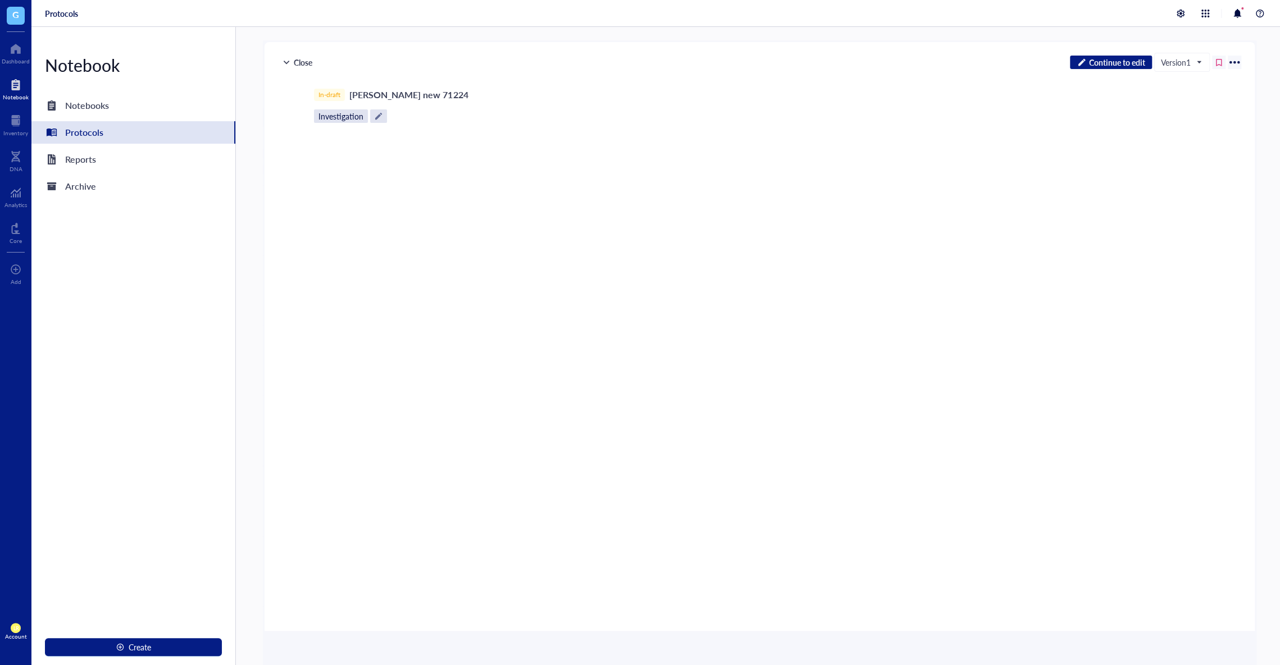
click at [1234, 64] on div at bounding box center [1234, 62] width 18 height 18
click at [1198, 170] on div "Delete protocol" at bounding box center [1200, 171] width 63 height 16
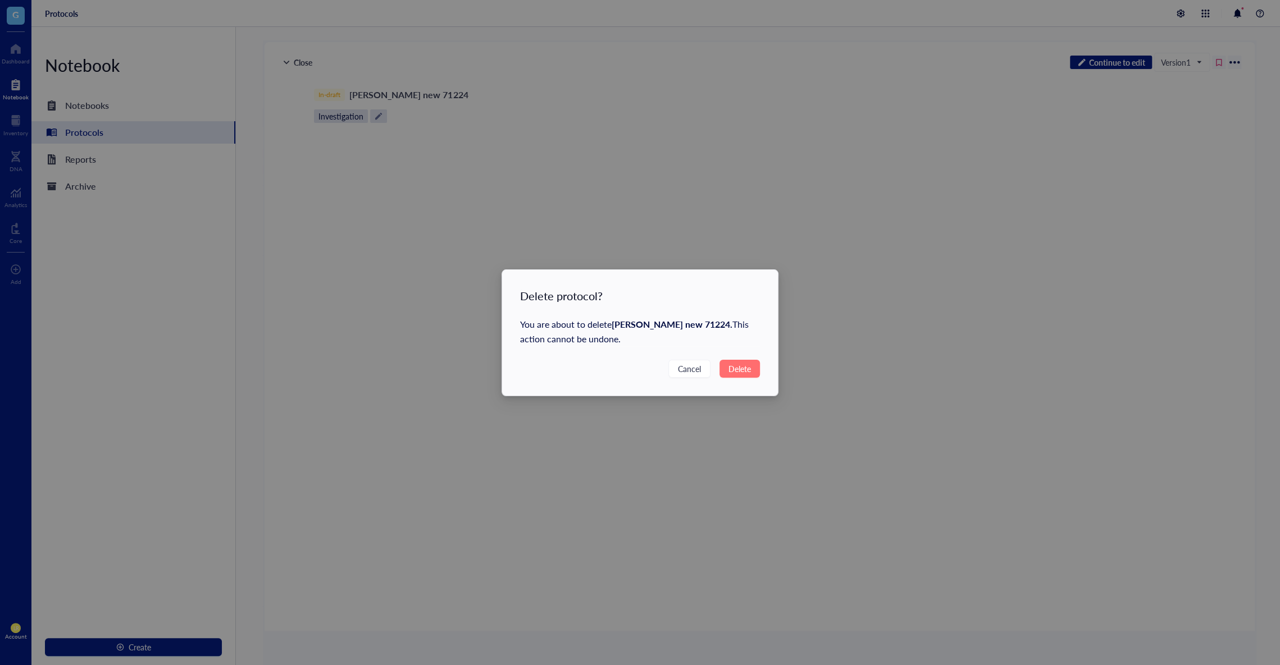
click at [745, 368] on span "Delete" at bounding box center [739, 369] width 22 height 12
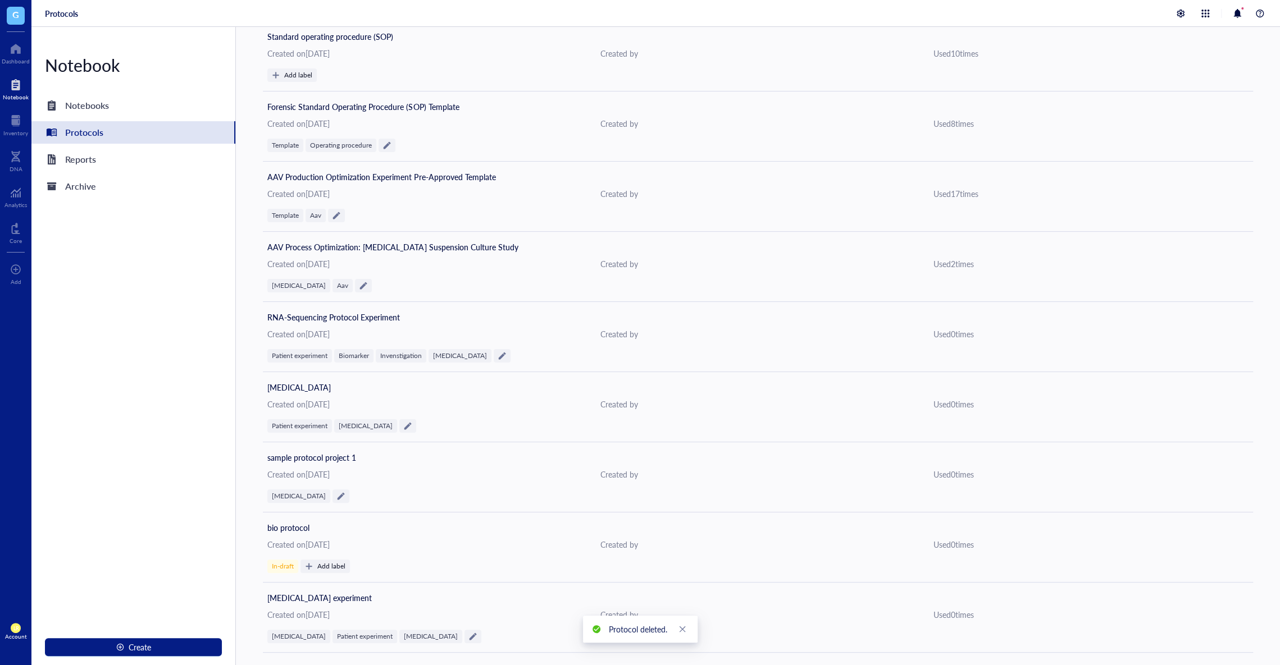
scroll to position [448, 0]
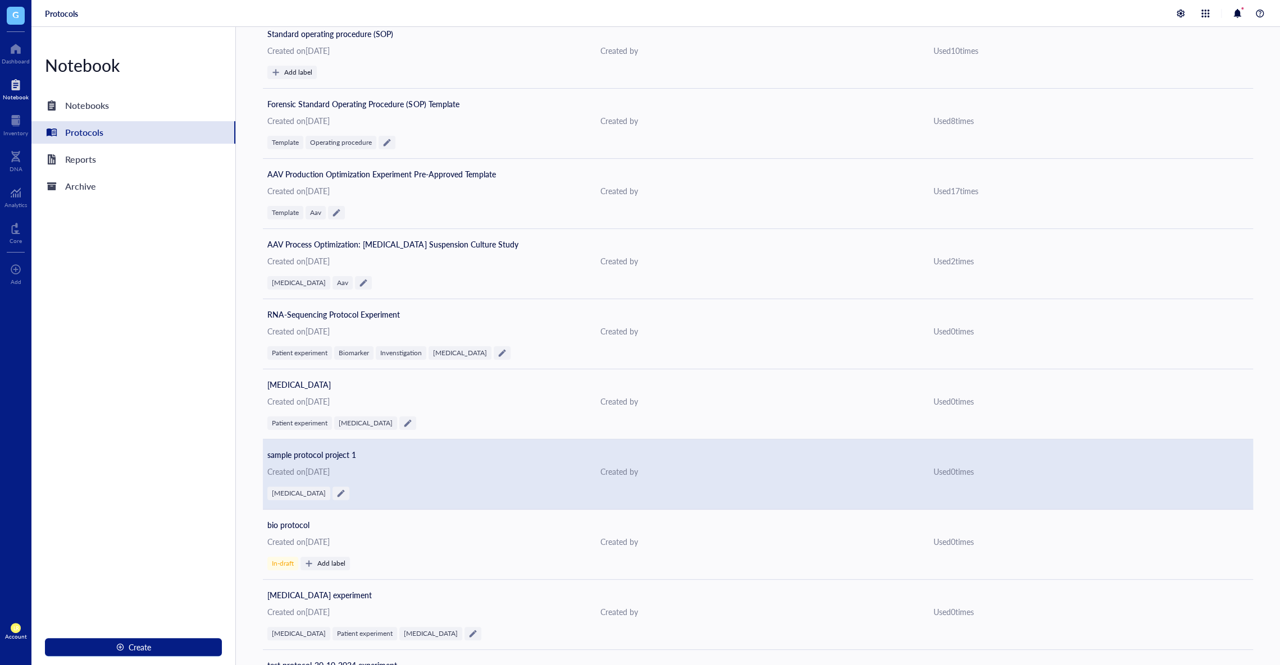
click at [746, 473] on div "Created by" at bounding box center [757, 472] width 315 height 12
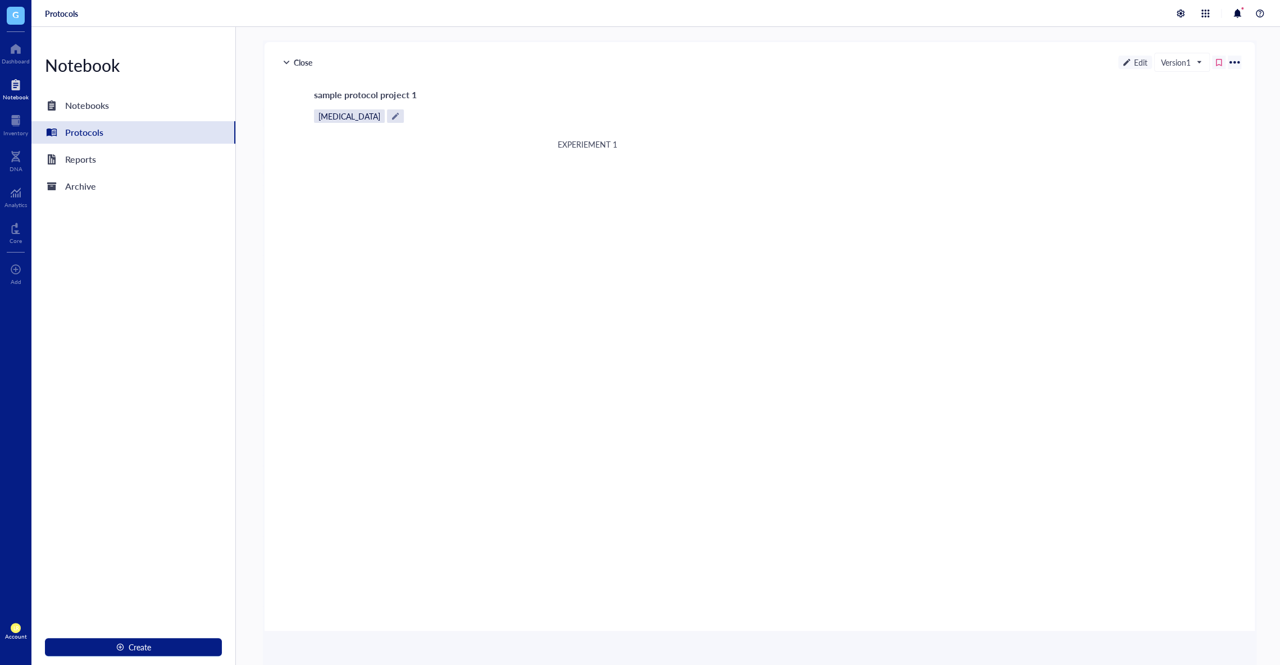
click at [1233, 61] on div at bounding box center [1234, 62] width 18 height 18
click at [1191, 171] on div "Delete protocol" at bounding box center [1200, 171] width 63 height 16
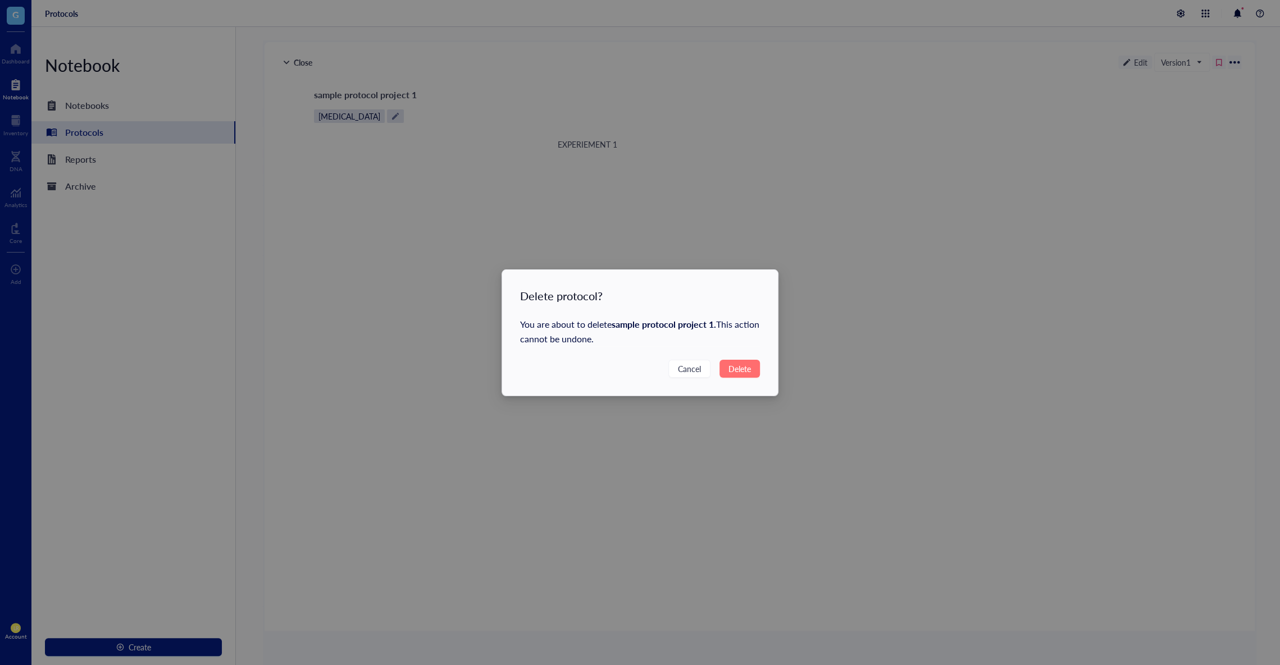
click at [759, 361] on button "Delete" at bounding box center [739, 369] width 40 height 18
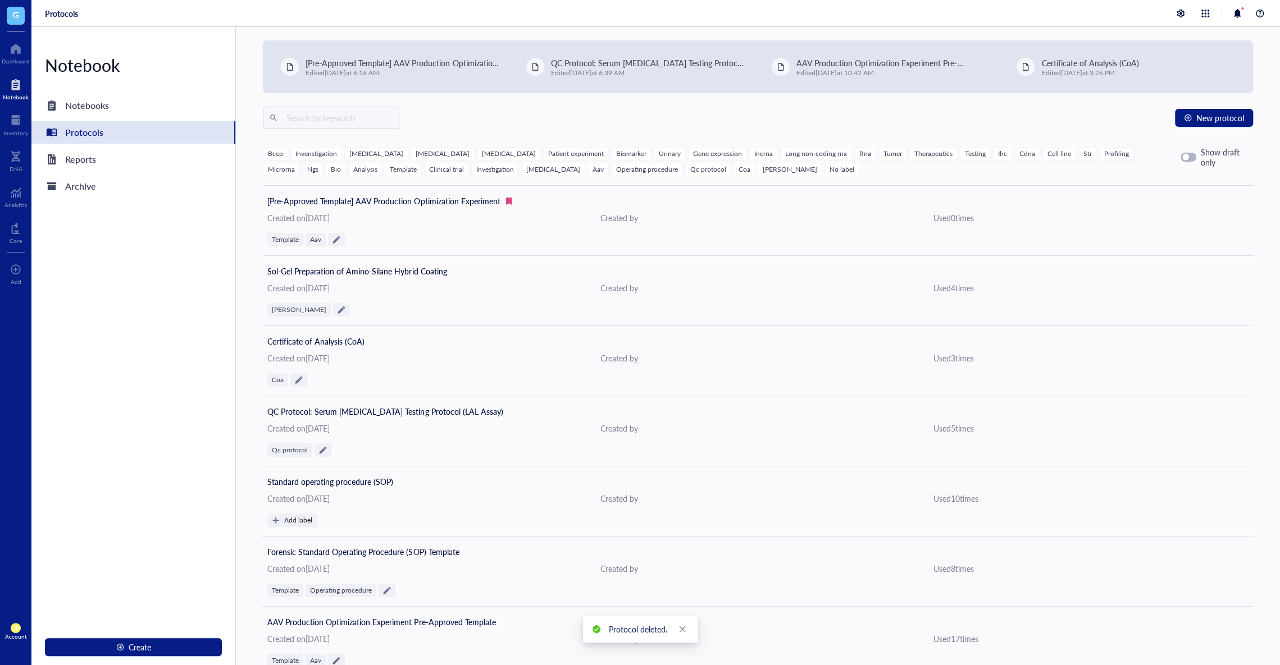
click at [15, 21] on span "G" at bounding box center [16, 16] width 18 height 18
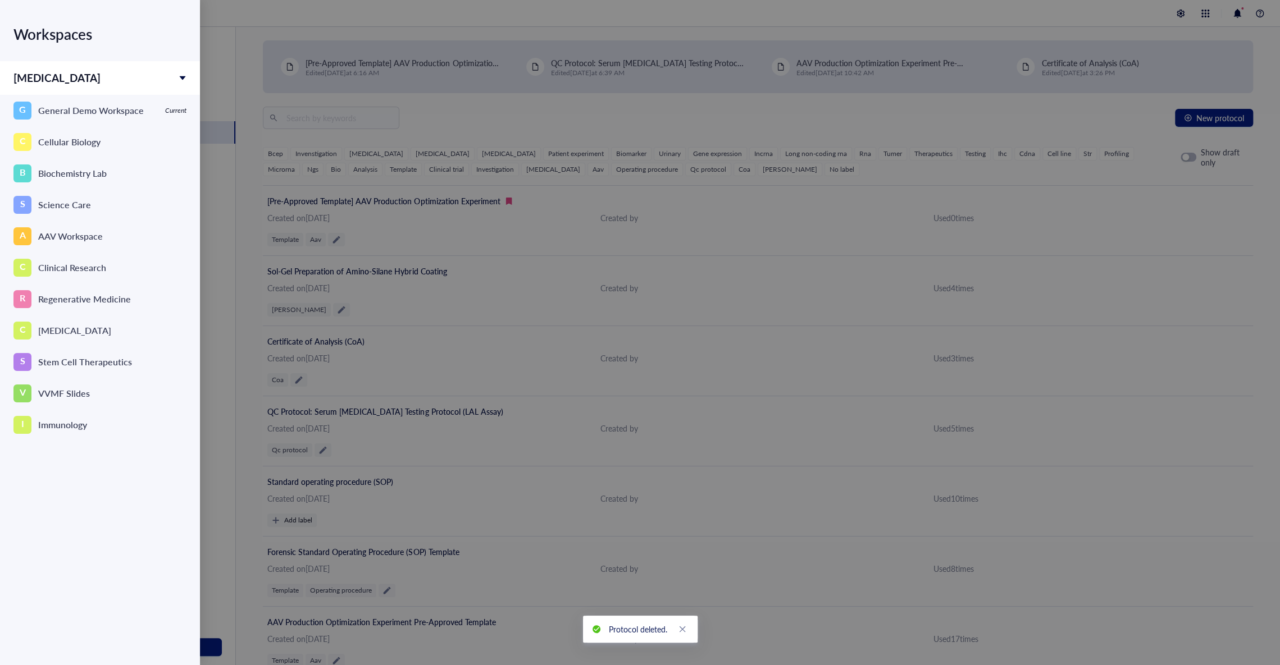
click at [361, 189] on div at bounding box center [640, 332] width 1280 height 665
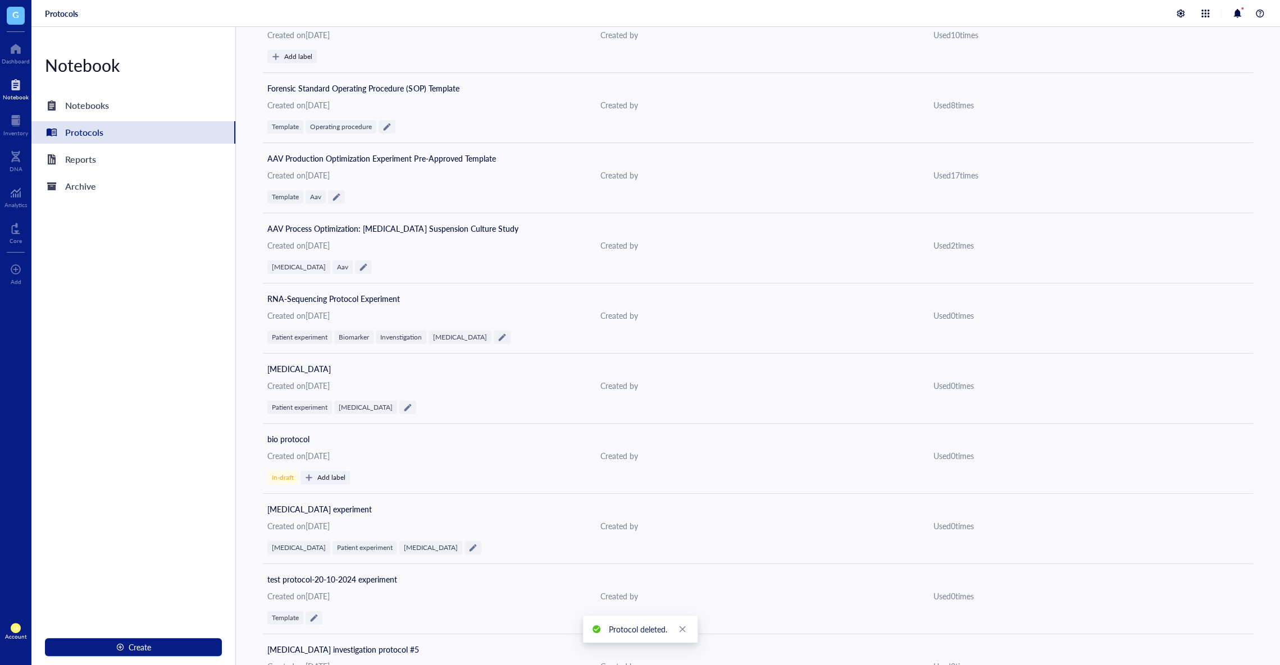
scroll to position [470, 0]
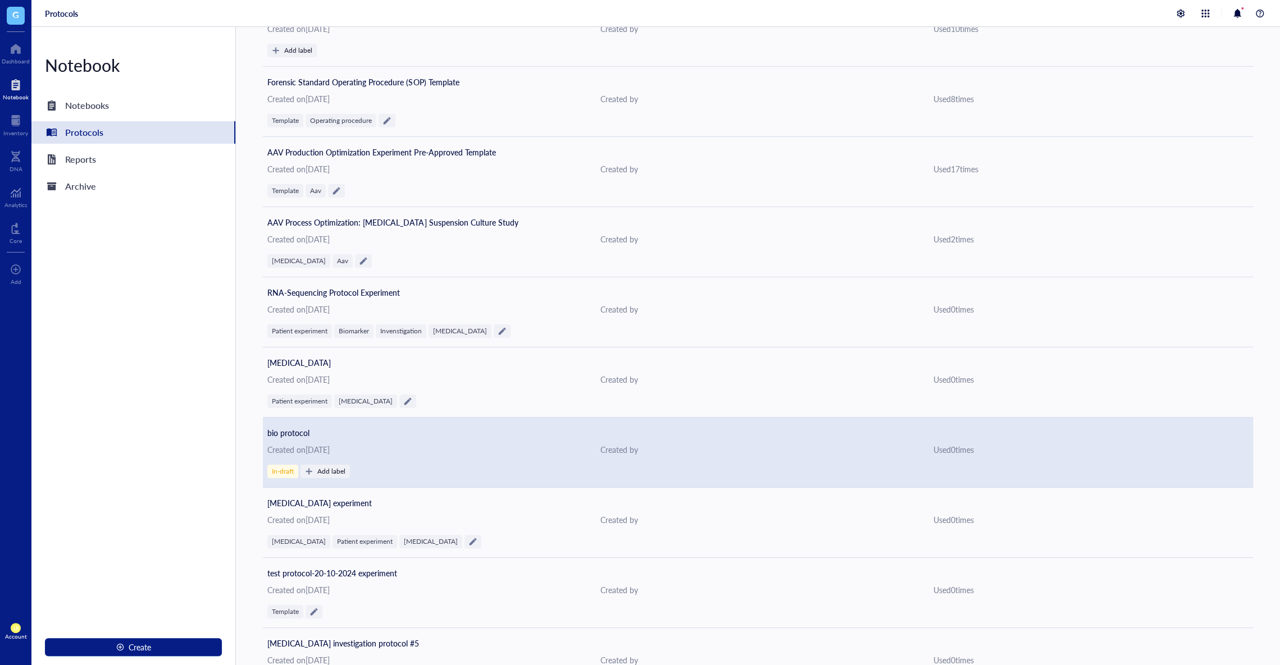
click at [558, 449] on div "Created on October 20, 2024" at bounding box center [424, 450] width 315 height 12
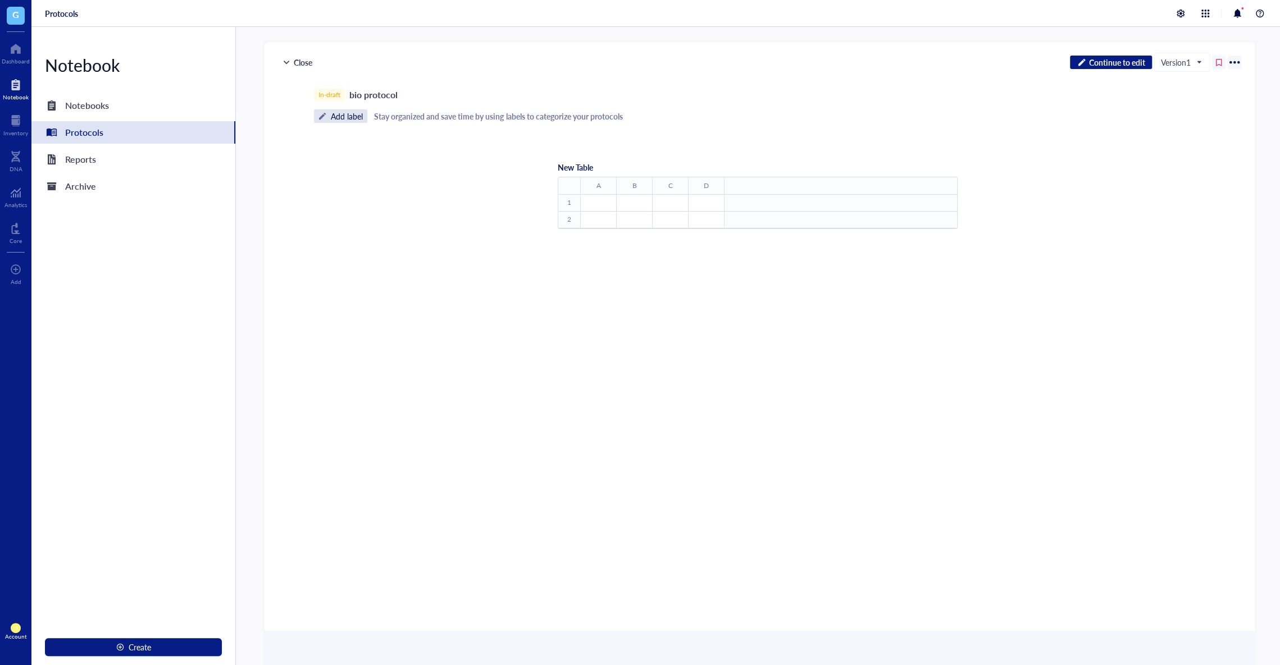
click at [1234, 61] on div at bounding box center [1234, 62] width 18 height 18
click at [1205, 170] on div "Delete protocol" at bounding box center [1200, 171] width 63 height 16
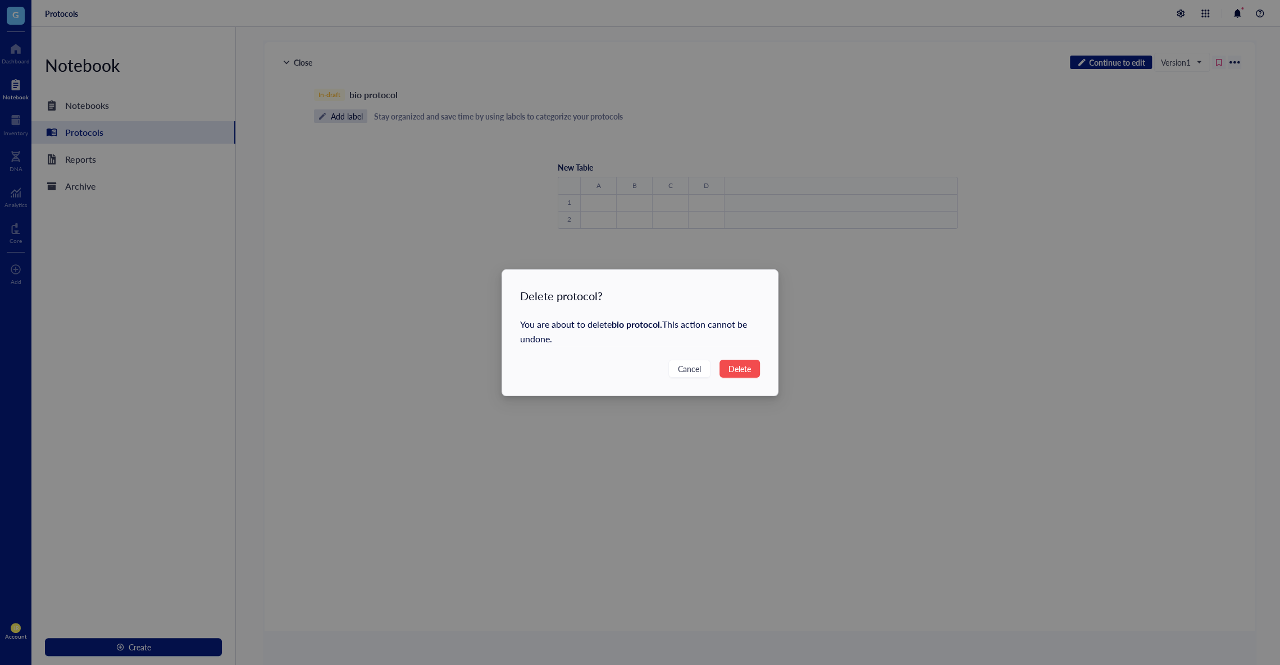
click at [766, 360] on div "Delete protocol? You are about to delete bio protocol . This action cannot be u…" at bounding box center [640, 333] width 276 height 126
click at [741, 370] on span "Delete" at bounding box center [739, 369] width 22 height 12
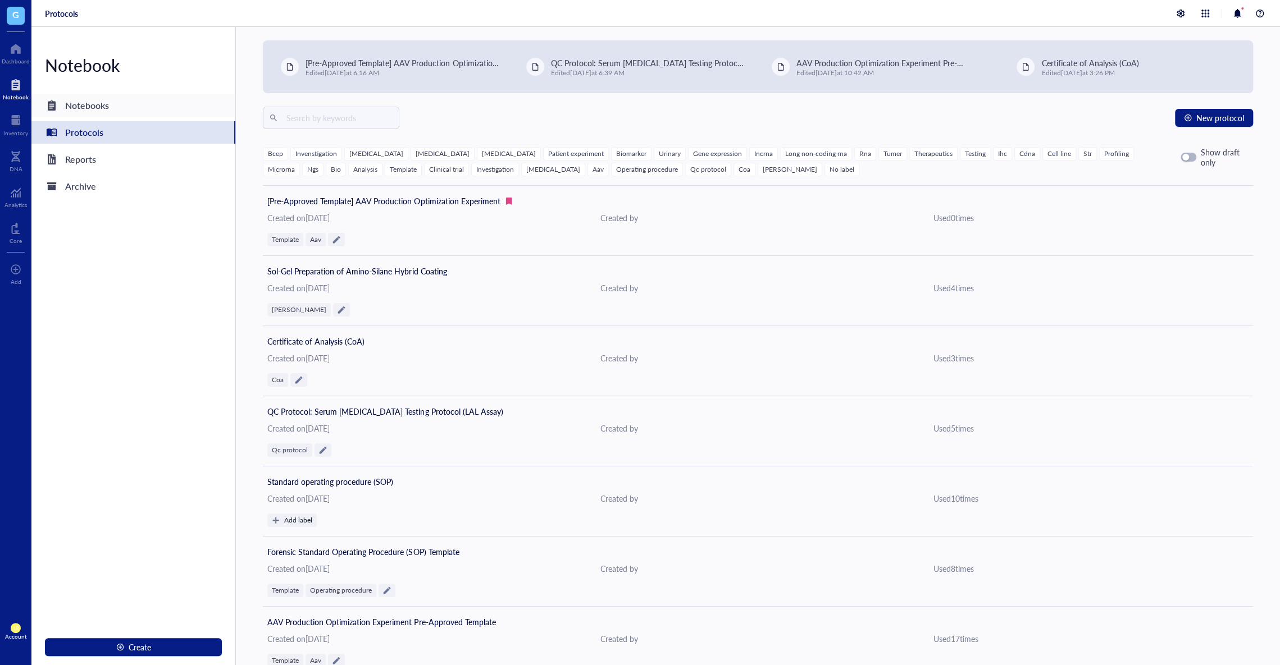
click at [181, 103] on div "Notebooks" at bounding box center [133, 105] width 204 height 22
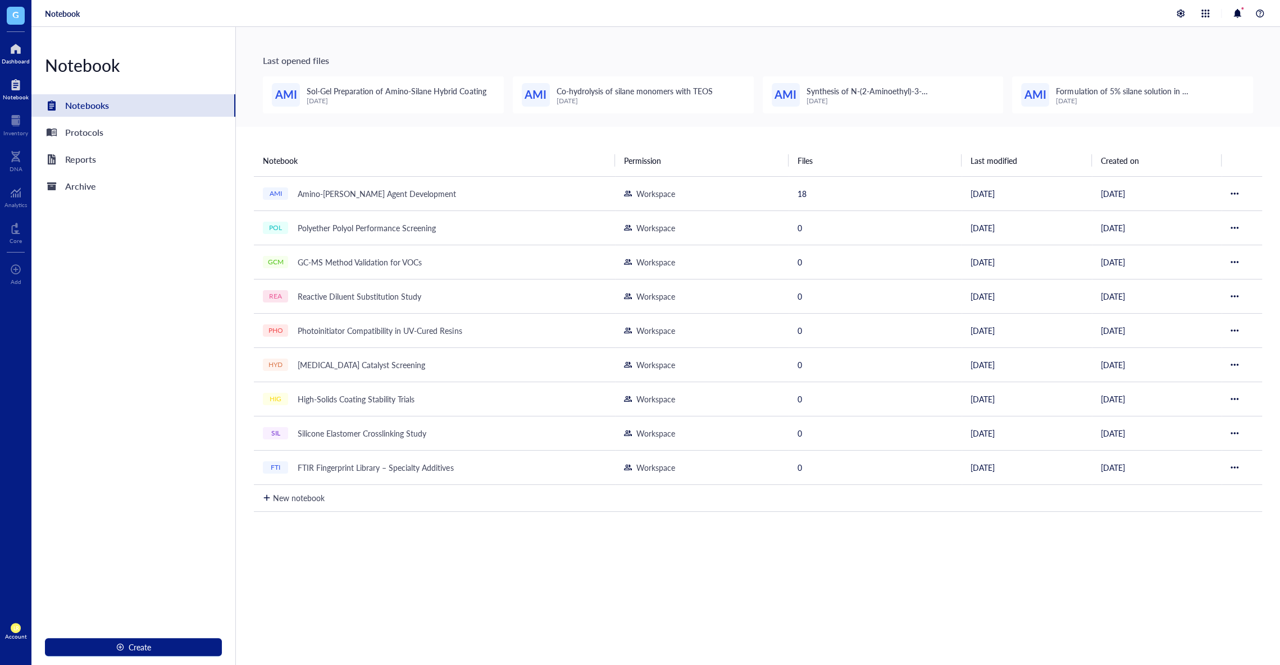
click at [6, 54] on div at bounding box center [16, 49] width 28 height 18
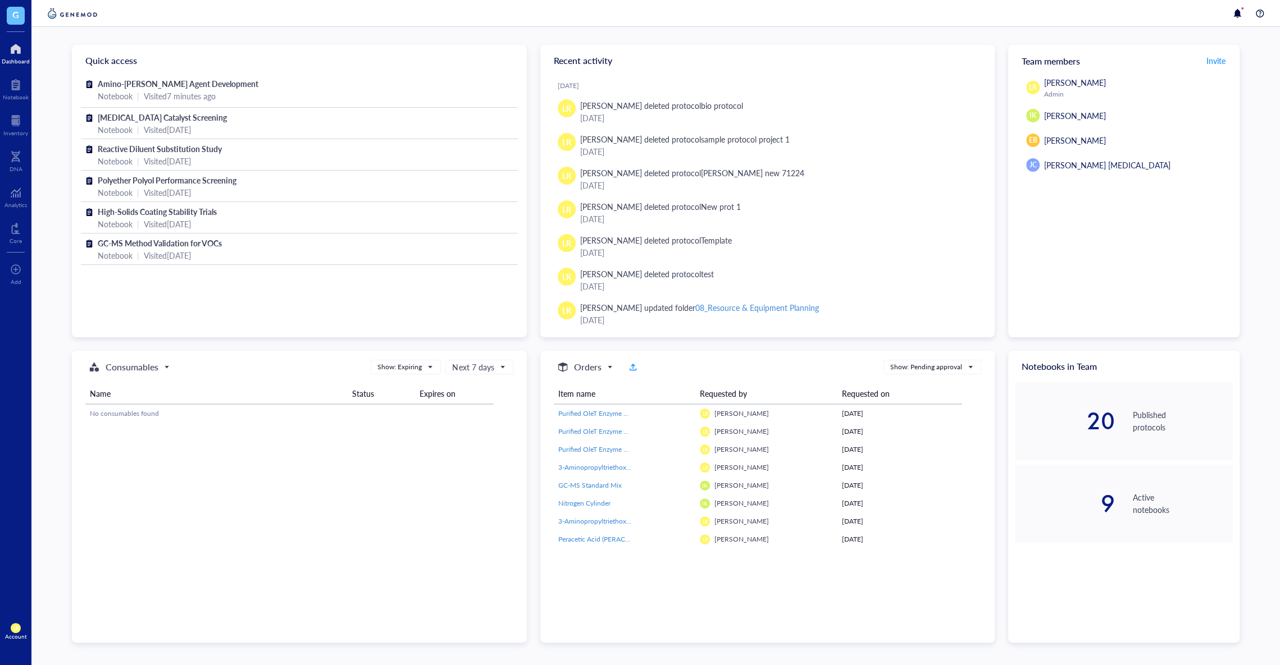
click at [21, 21] on span "G" at bounding box center [16, 16] width 18 height 18
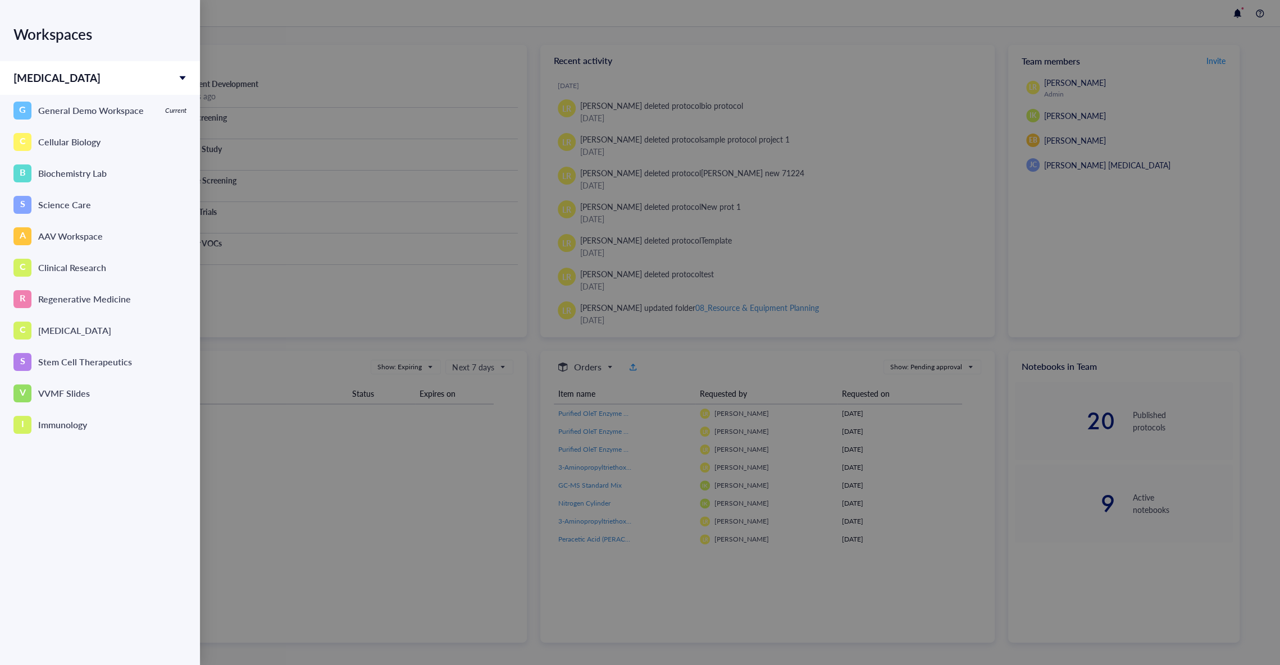
click at [354, 82] on div at bounding box center [640, 332] width 1280 height 665
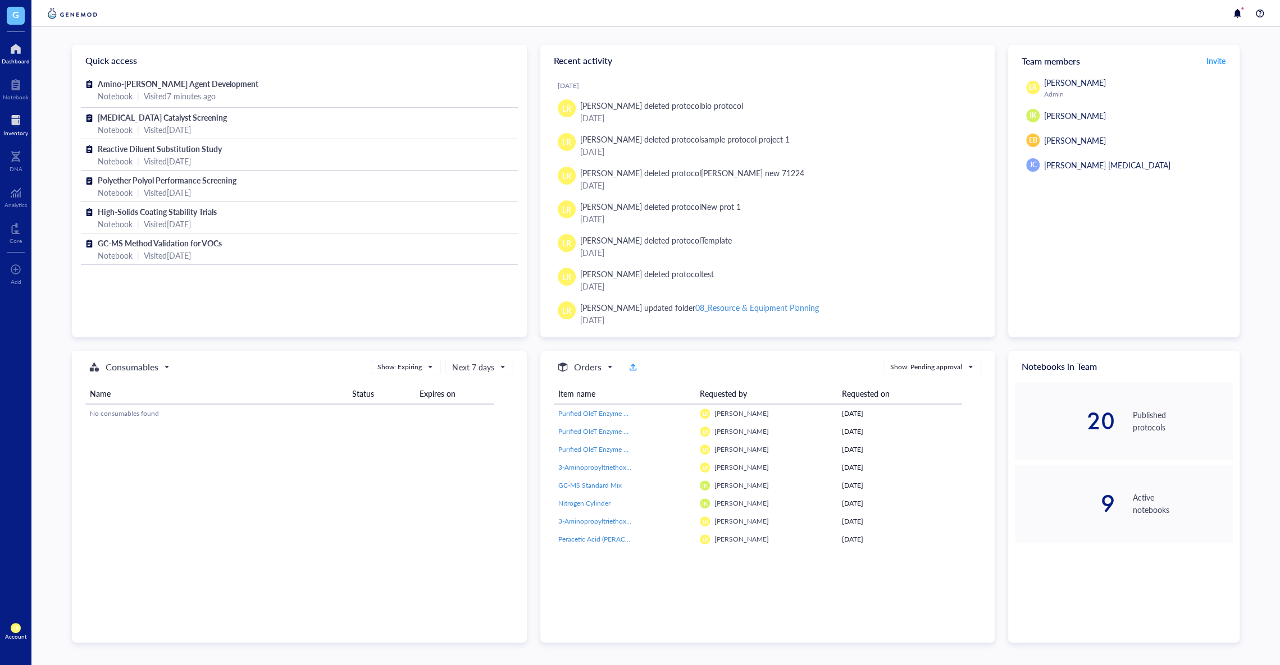
click at [13, 122] on div at bounding box center [15, 121] width 25 height 18
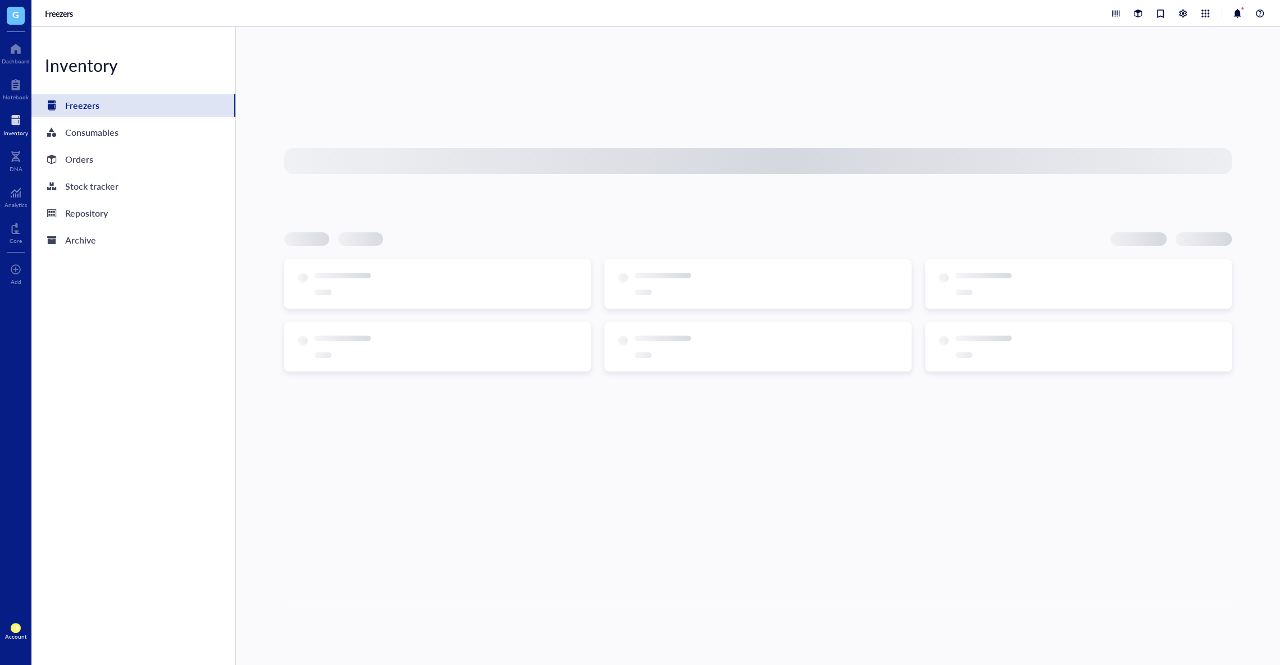
click at [13, 122] on div at bounding box center [15, 121] width 25 height 18
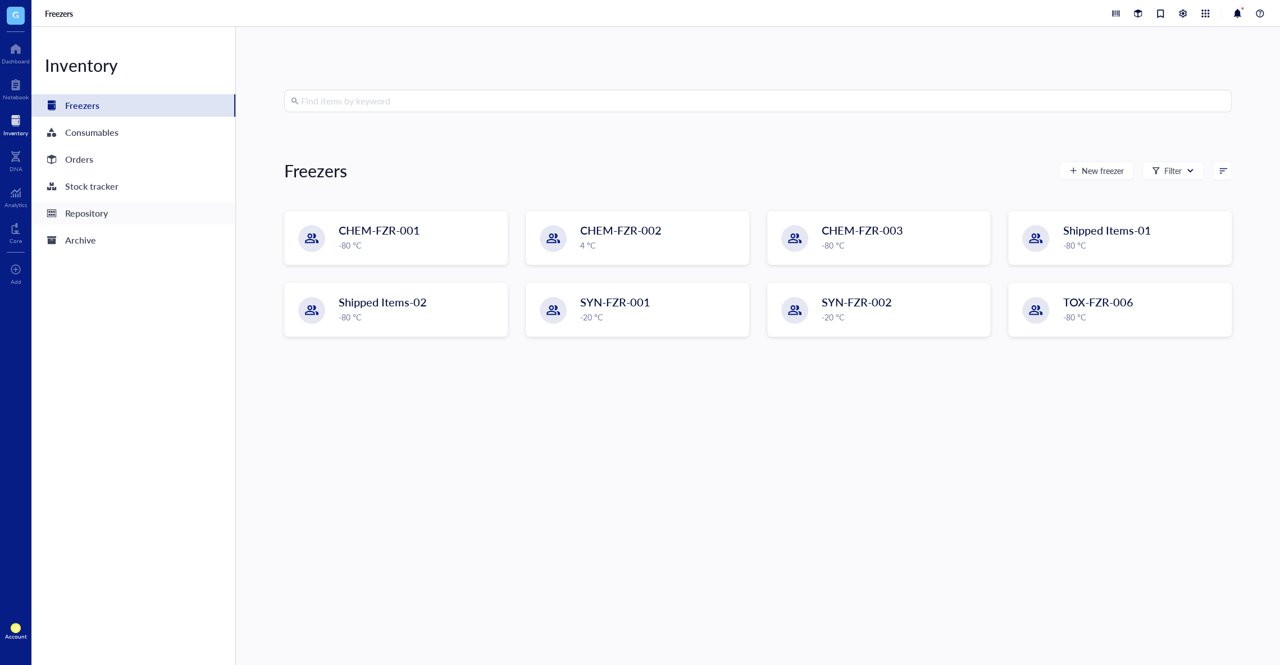
click at [99, 211] on div "Repository" at bounding box center [86, 214] width 43 height 16
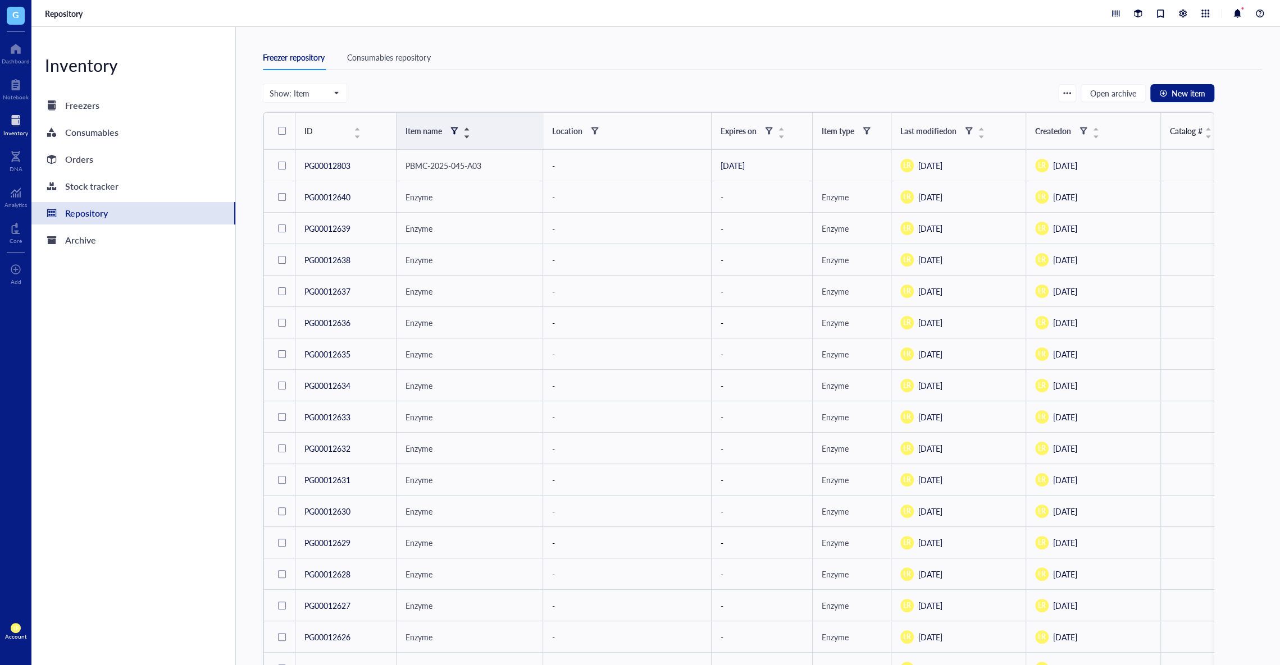
click at [454, 131] on div at bounding box center [454, 131] width 8 height 8
click at [497, 151] on input "search" at bounding box center [509, 152] width 80 height 17
type input "ㄷ"
type input "enzyme"
click at [619, 105] on div "Show: Item Open archive New item ID Item name Location Expires on Item type Las…" at bounding box center [738, 385] width 951 height 603
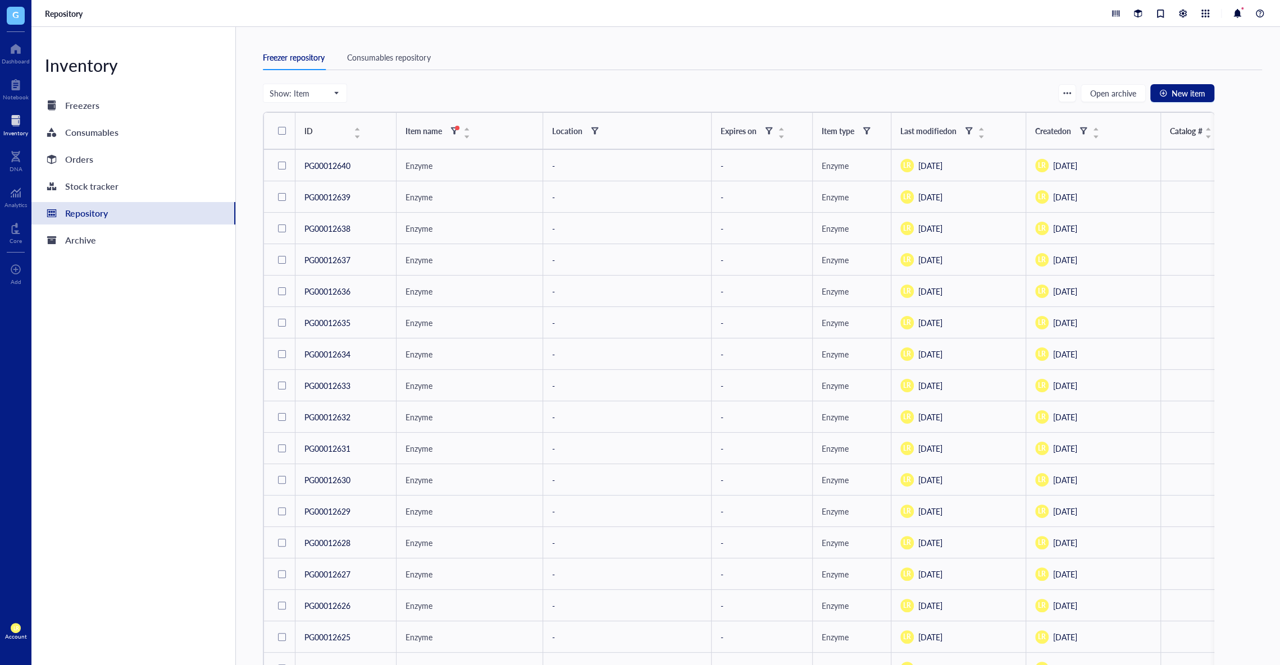
click at [282, 128] on div at bounding box center [282, 131] width 8 height 8
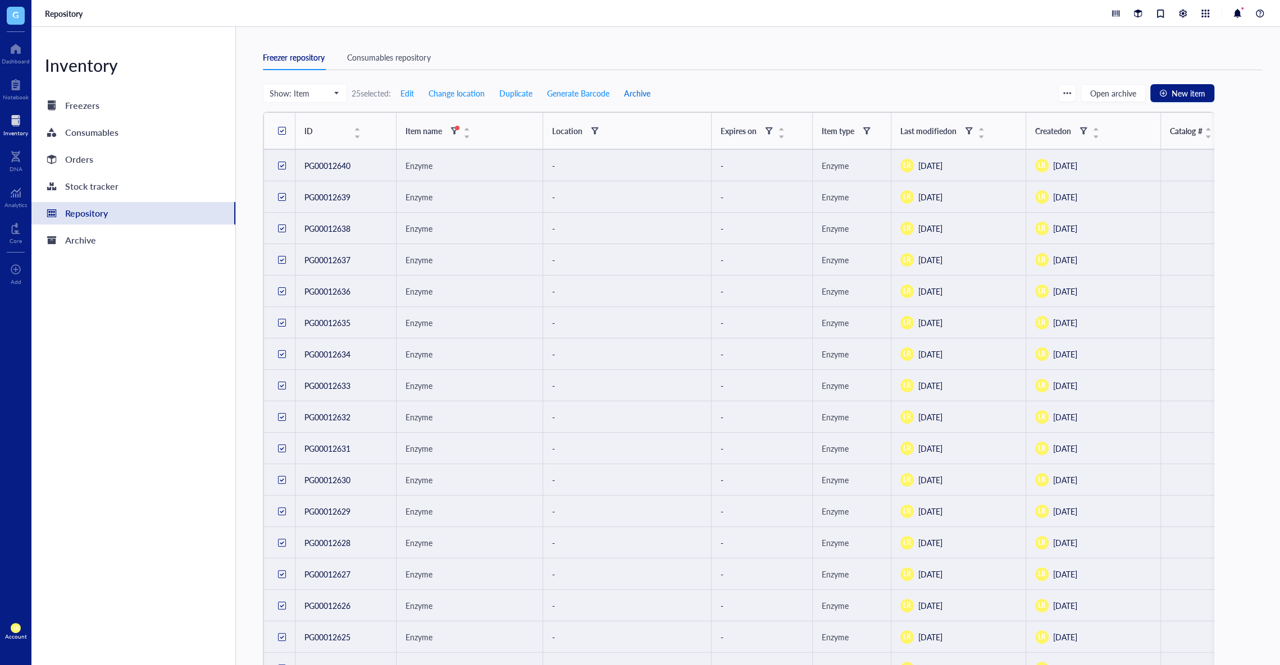
click at [644, 97] on span "Archive" at bounding box center [637, 93] width 26 height 9
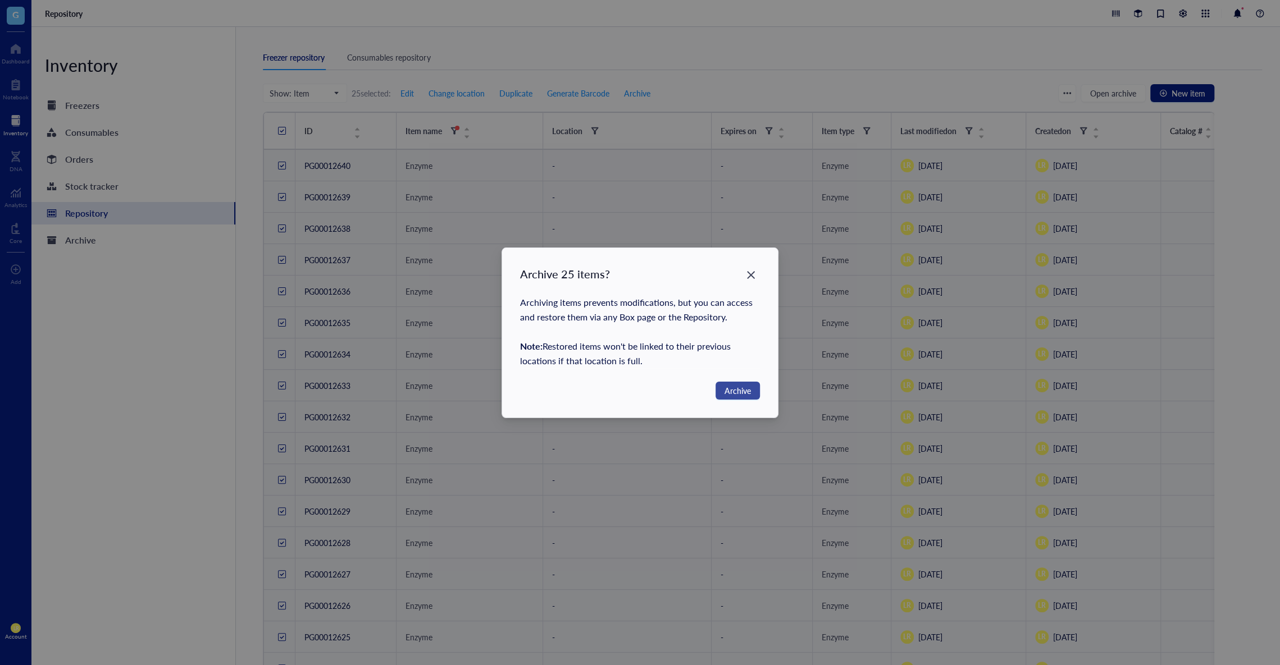
click at [742, 385] on span "Archive" at bounding box center [737, 391] width 26 height 12
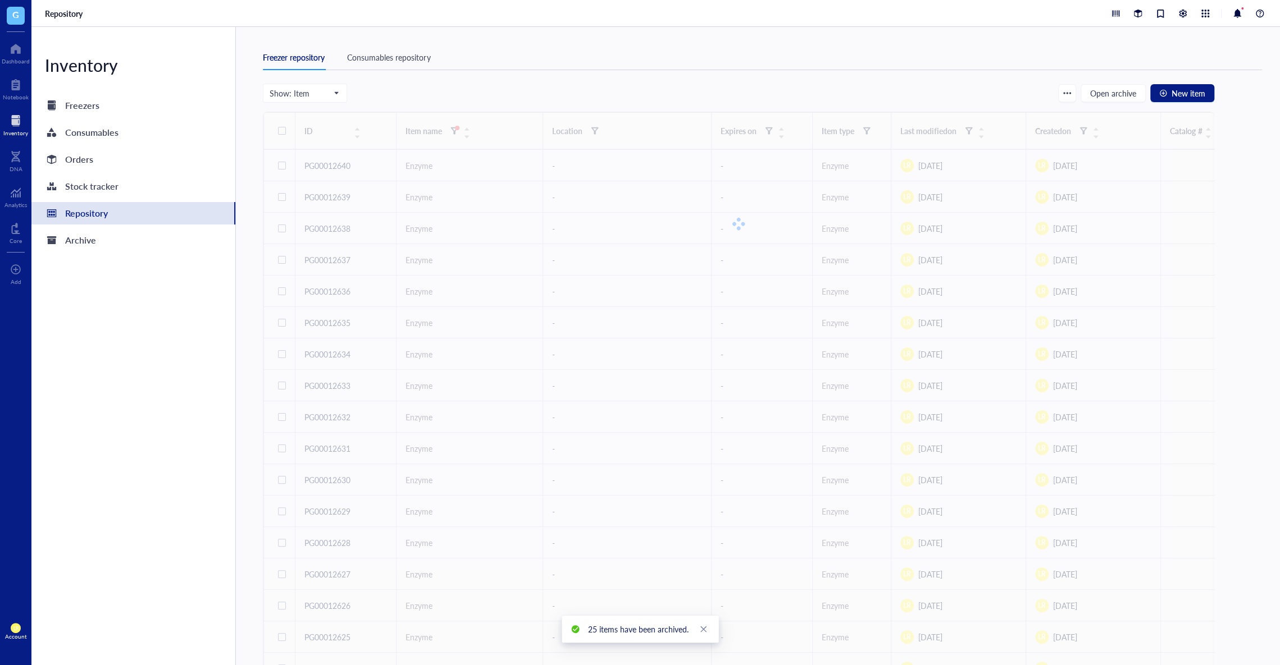
click at [747, 386] on div "Archive 0 items? Archiving items prevents modifications, but you can access and…" at bounding box center [640, 332] width 1280 height 665
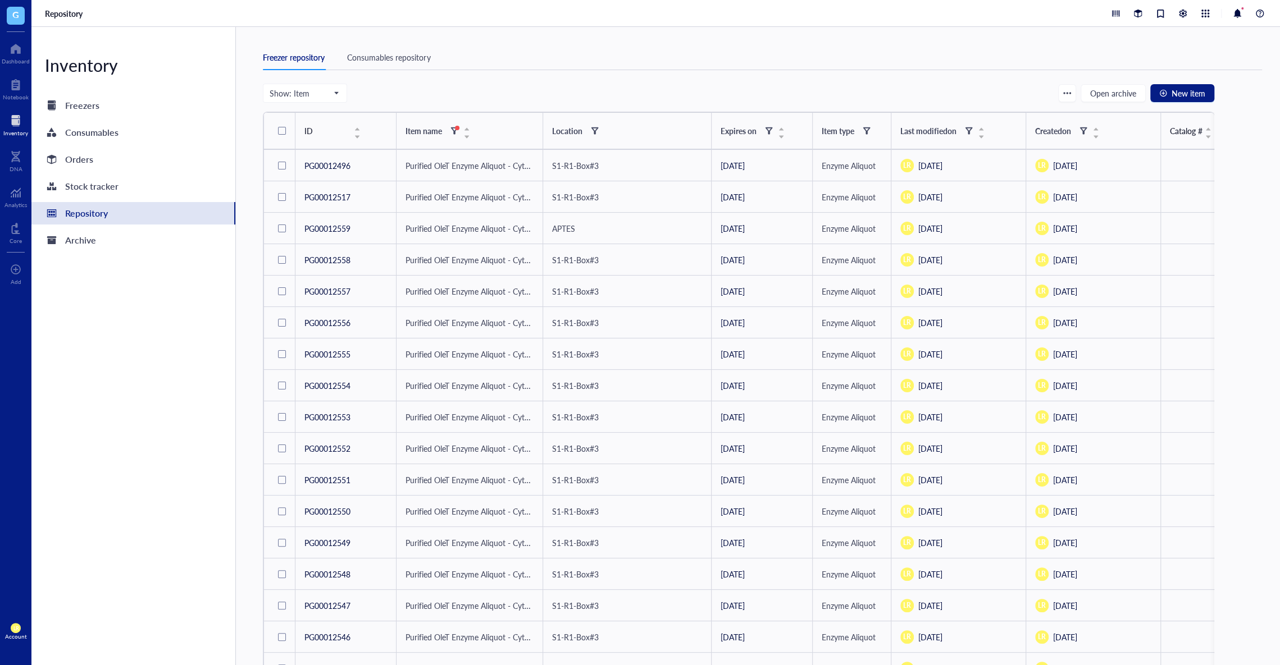
click at [145, 213] on div "Repository" at bounding box center [133, 213] width 204 height 22
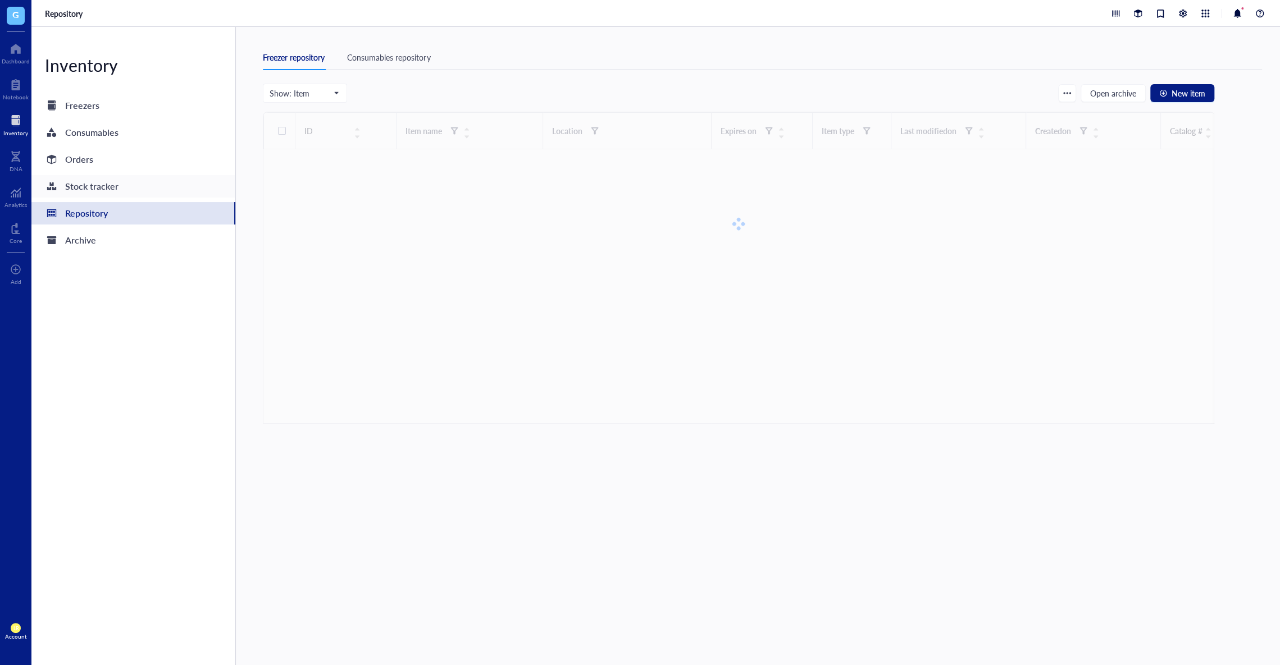
click at [111, 187] on div "Stock tracker" at bounding box center [91, 187] width 53 height 16
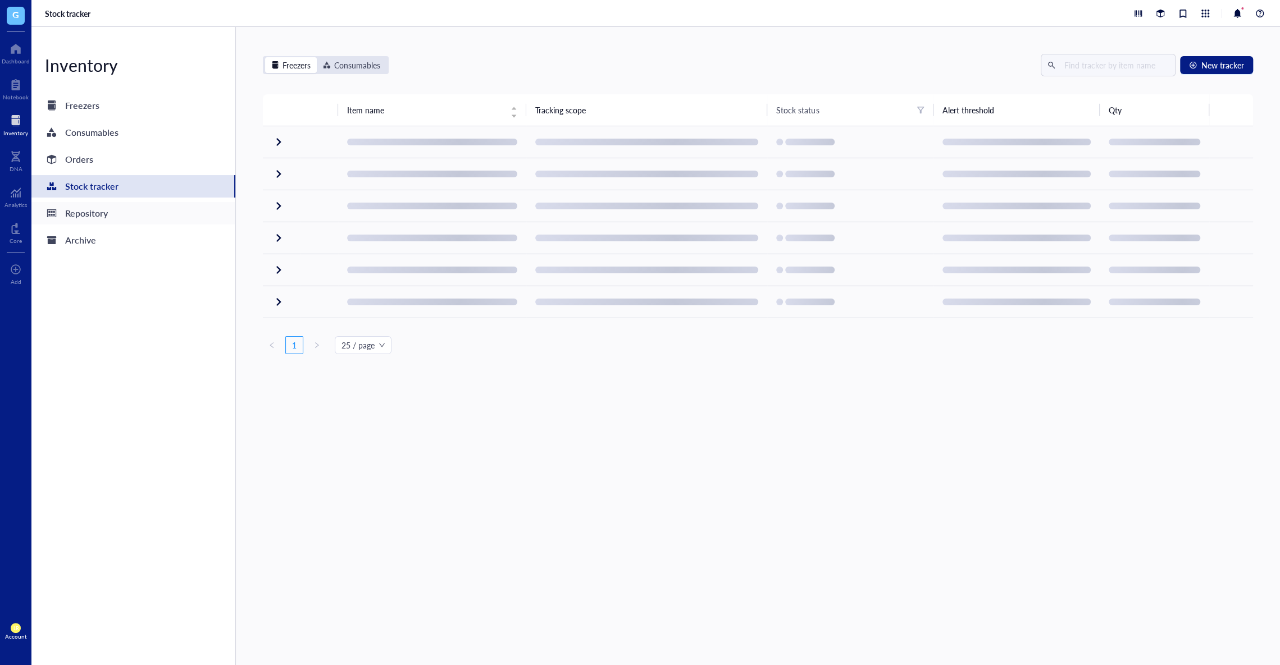
click at [105, 207] on div "Repository" at bounding box center [86, 214] width 43 height 16
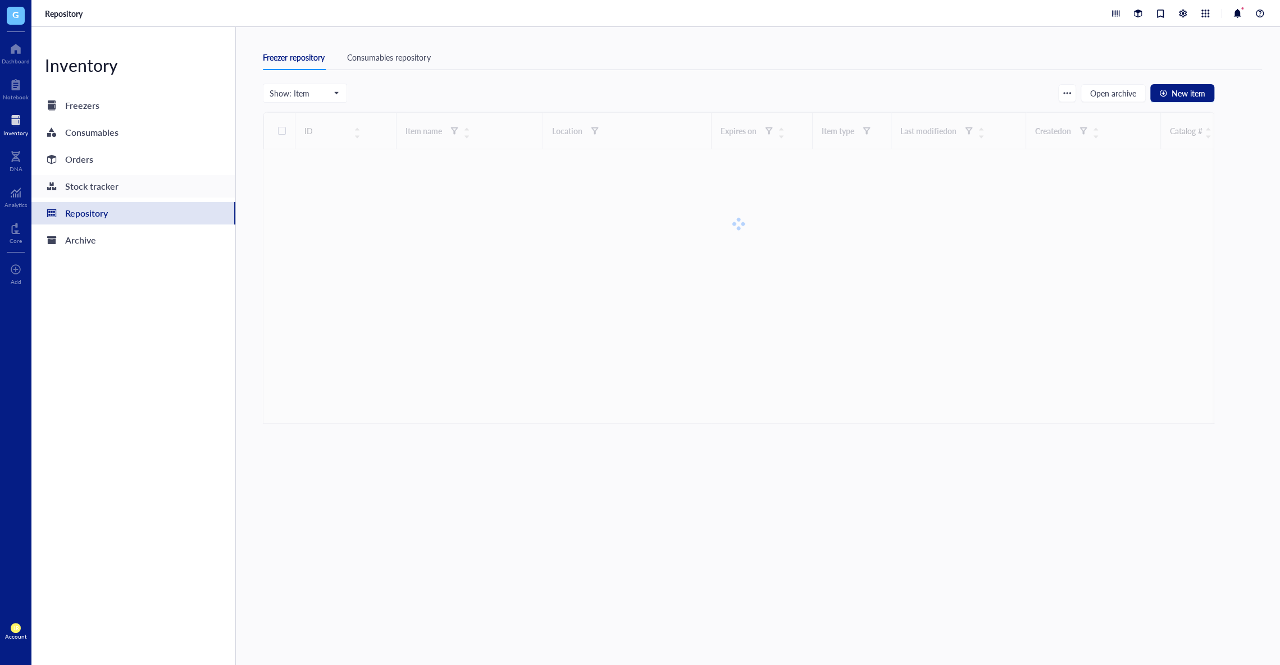
click at [112, 194] on div "Stock tracker" at bounding box center [91, 187] width 53 height 16
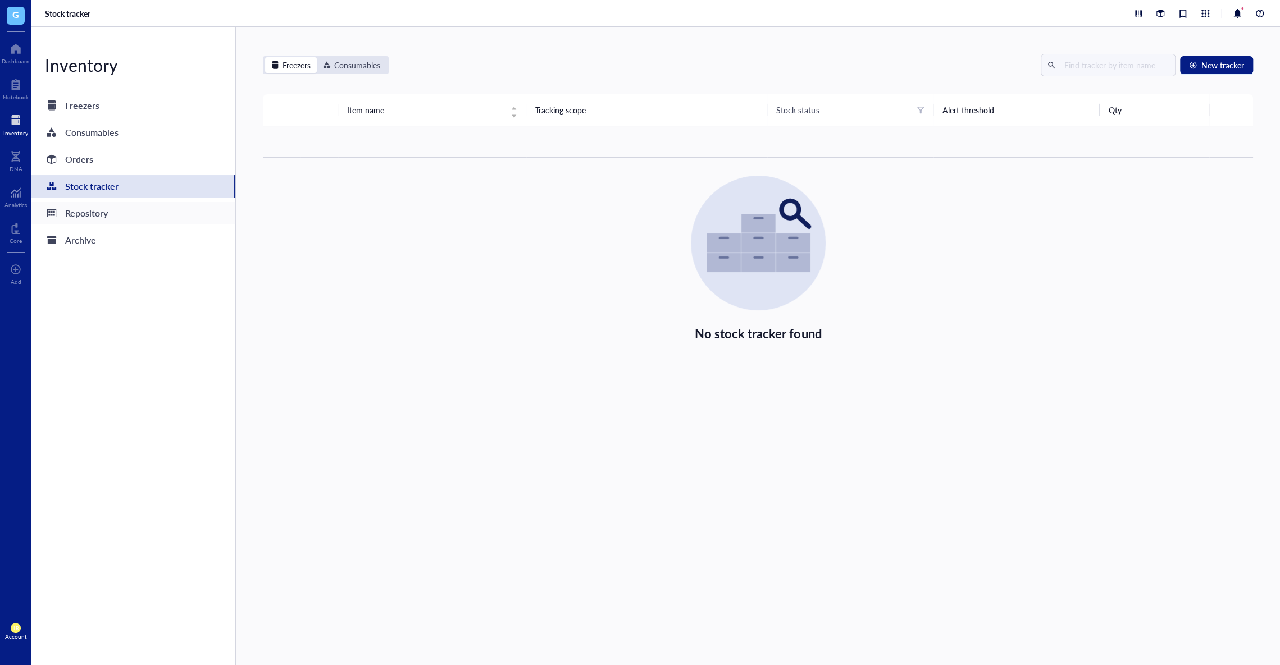
click at [111, 206] on div "Repository" at bounding box center [133, 213] width 204 height 22
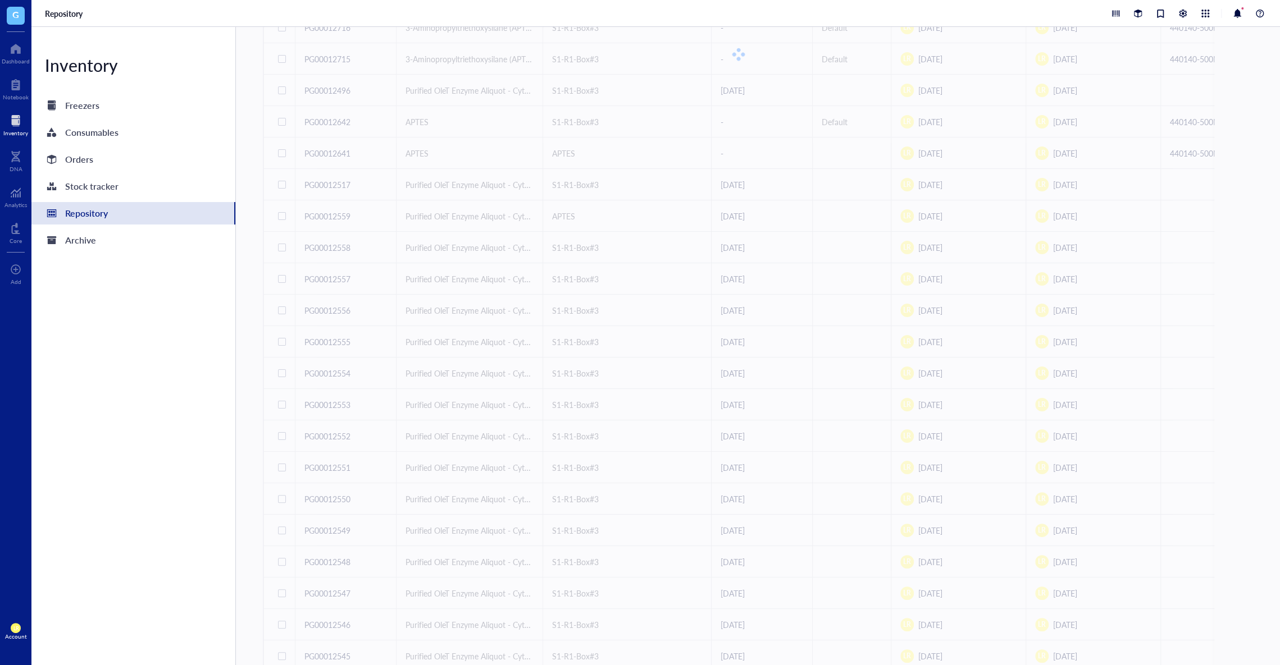
scroll to position [314, 0]
click at [151, 203] on div "Repository" at bounding box center [133, 213] width 204 height 22
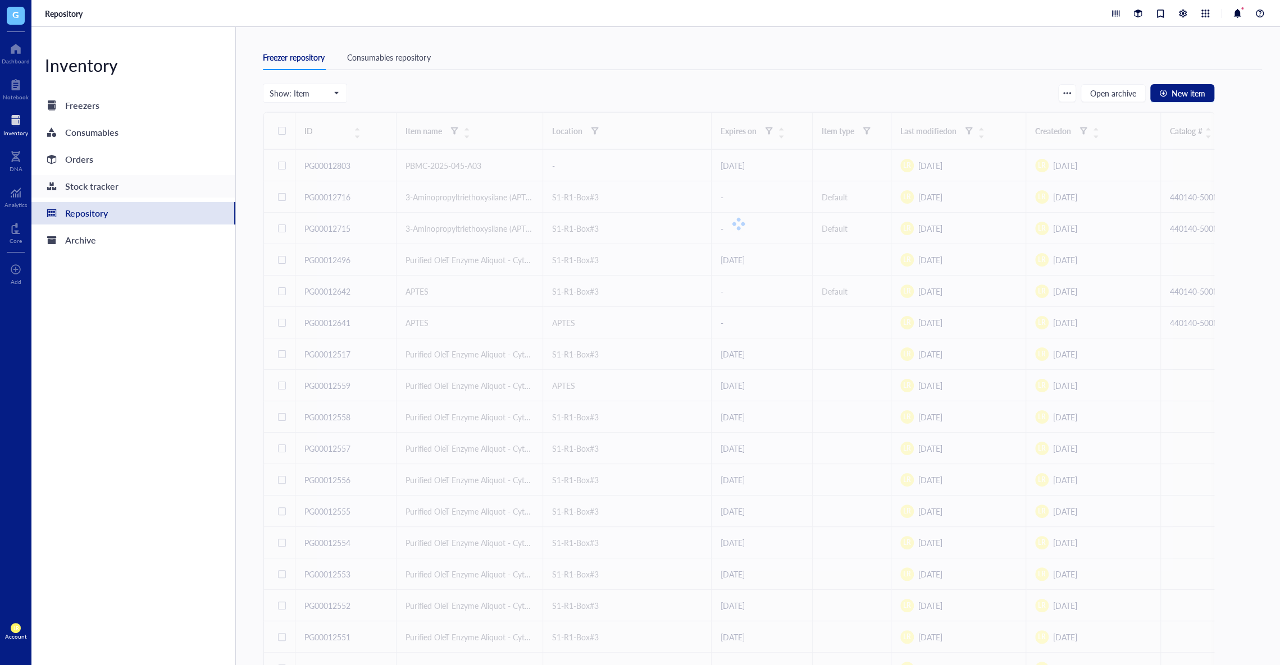
click at [152, 179] on div "Stock tracker" at bounding box center [133, 186] width 204 height 22
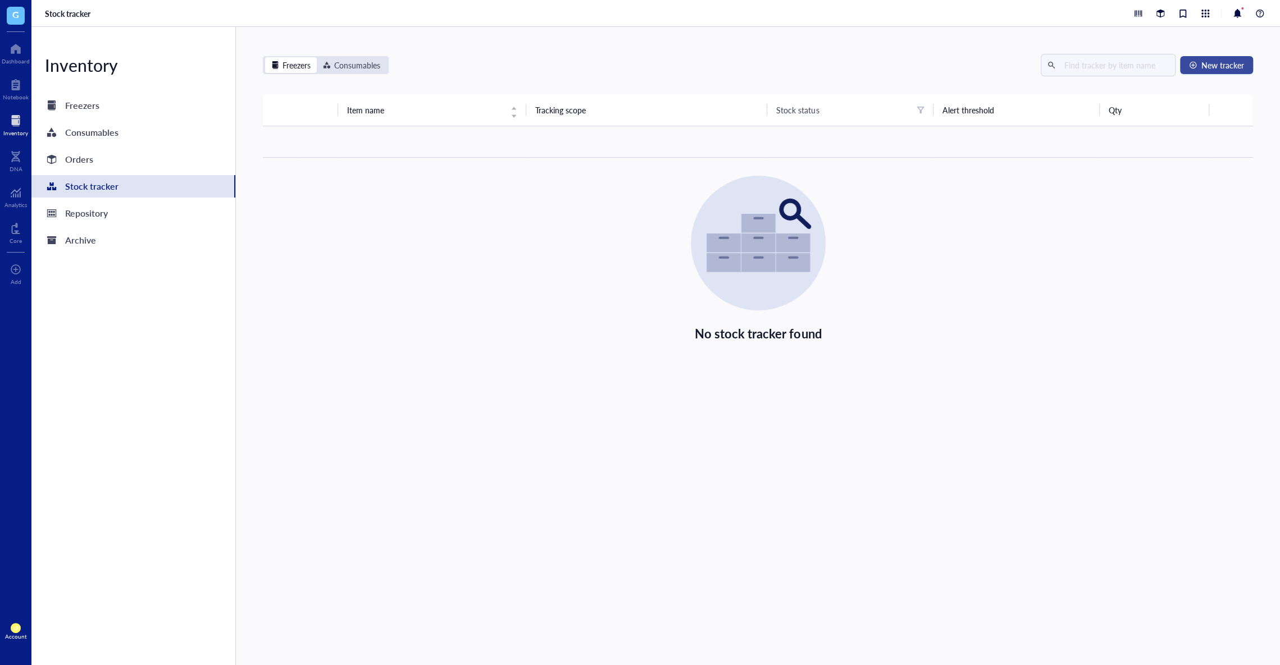
click at [1219, 58] on button "New tracker" at bounding box center [1216, 65] width 73 height 18
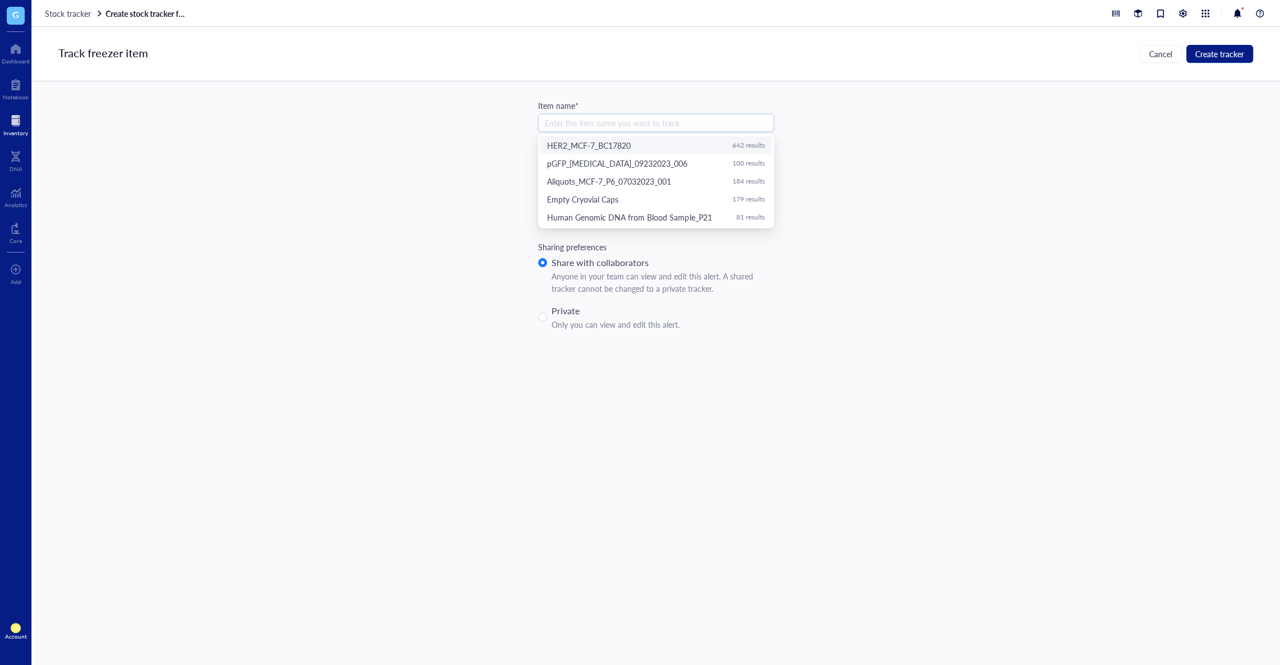
click at [691, 122] on input "search" at bounding box center [656, 123] width 222 height 17
click at [741, 197] on div "179 results" at bounding box center [748, 199] width 33 height 8
type input "Empty Cryovial Caps"
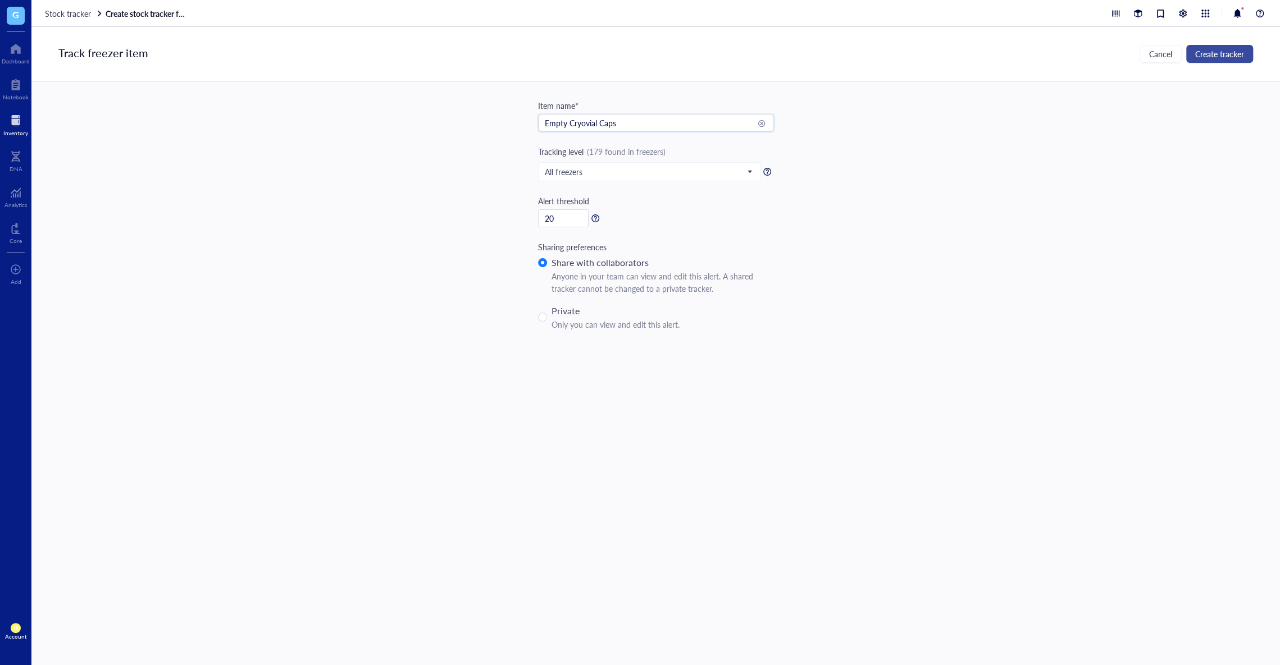
click at [1226, 51] on span "Create tracker" at bounding box center [1219, 53] width 49 height 9
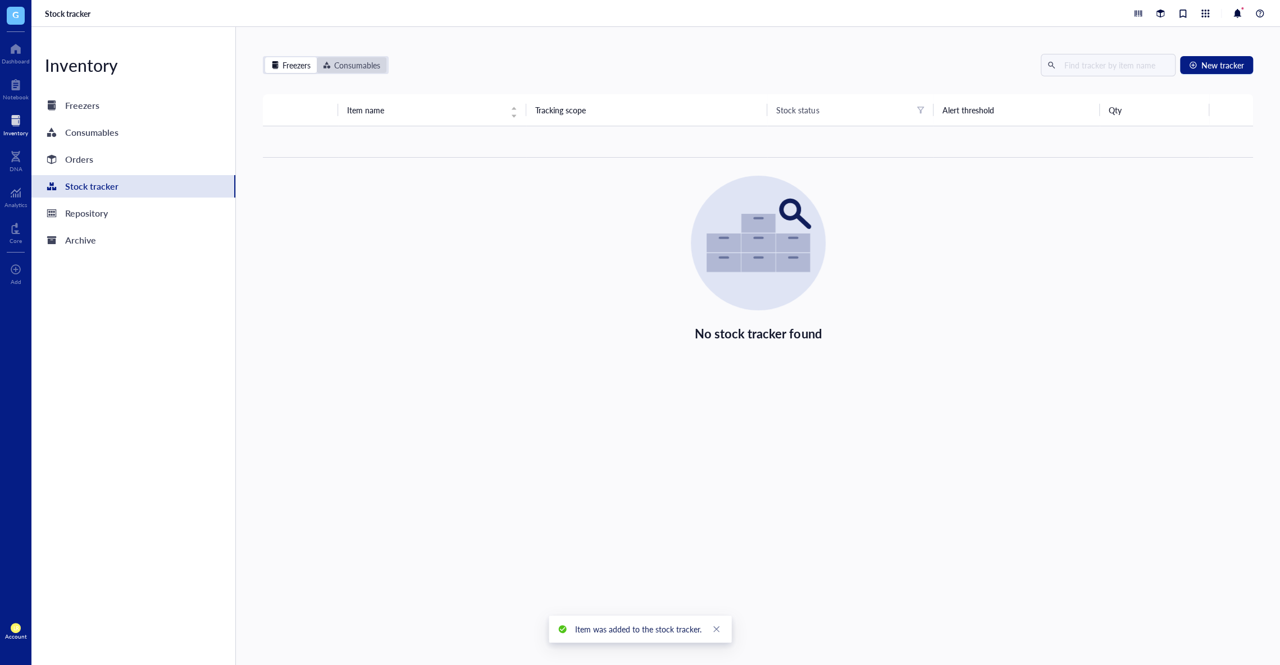
click at [358, 65] on div "Consumables" at bounding box center [357, 65] width 46 height 12
click at [317, 57] on input "Consumables" at bounding box center [317, 57] width 0 height 0
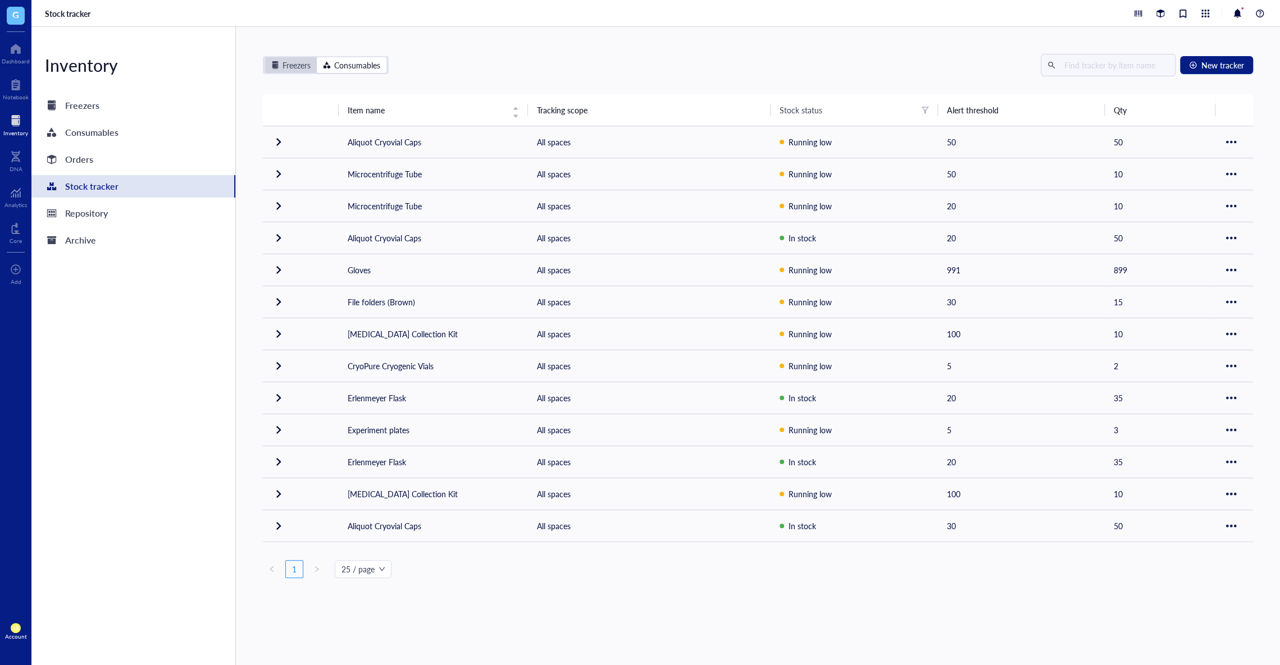
click at [282, 68] on div "Freezers" at bounding box center [296, 65] width 28 height 12
click at [265, 57] on input "Freezers" at bounding box center [265, 57] width 0 height 0
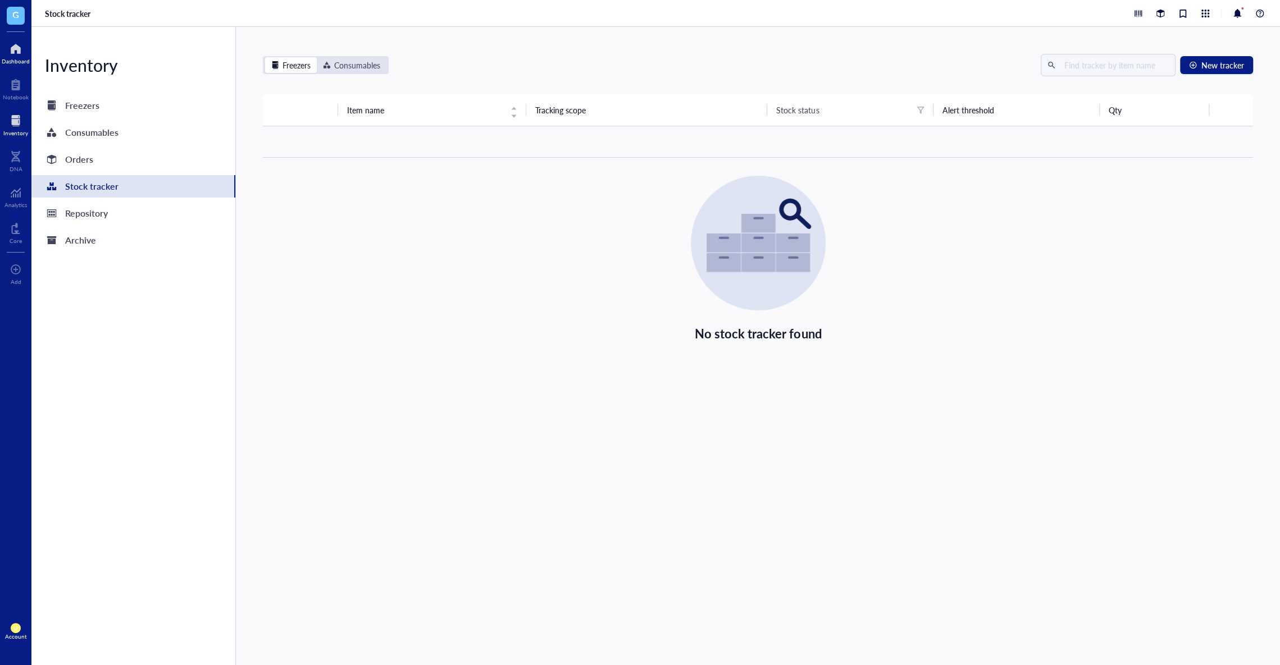
click at [13, 56] on div at bounding box center [16, 49] width 28 height 18
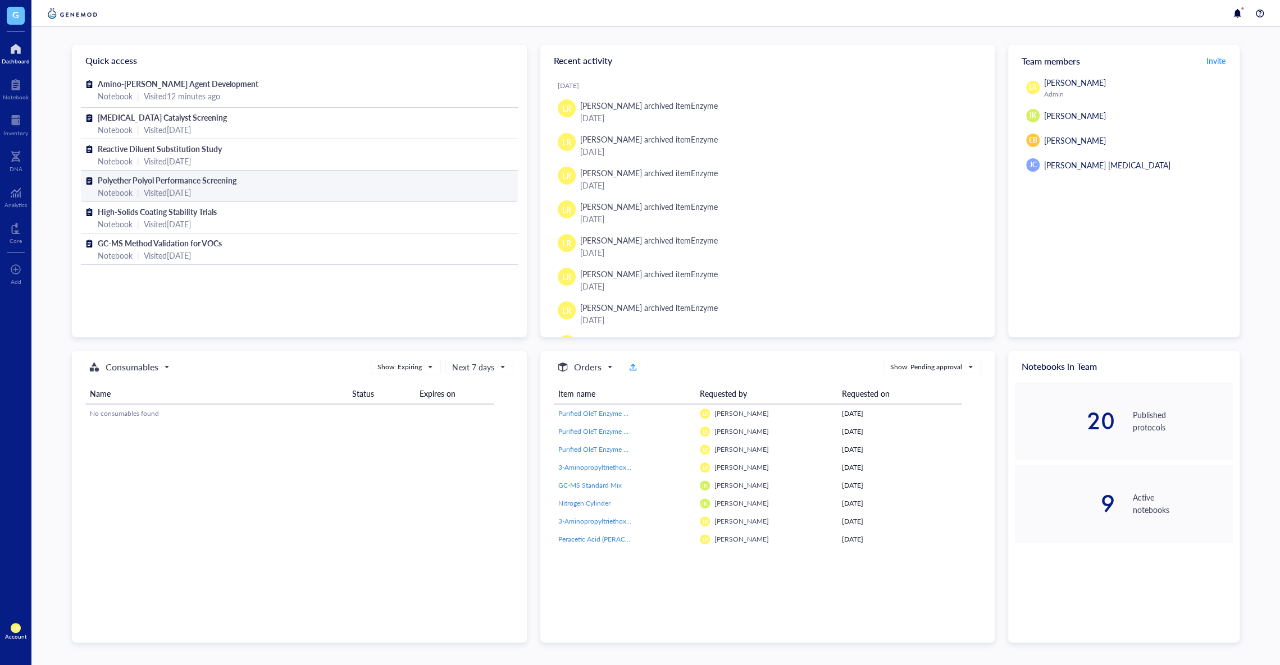
click at [286, 189] on div "Notebook | Visited 5 days ago" at bounding box center [299, 192] width 403 height 12
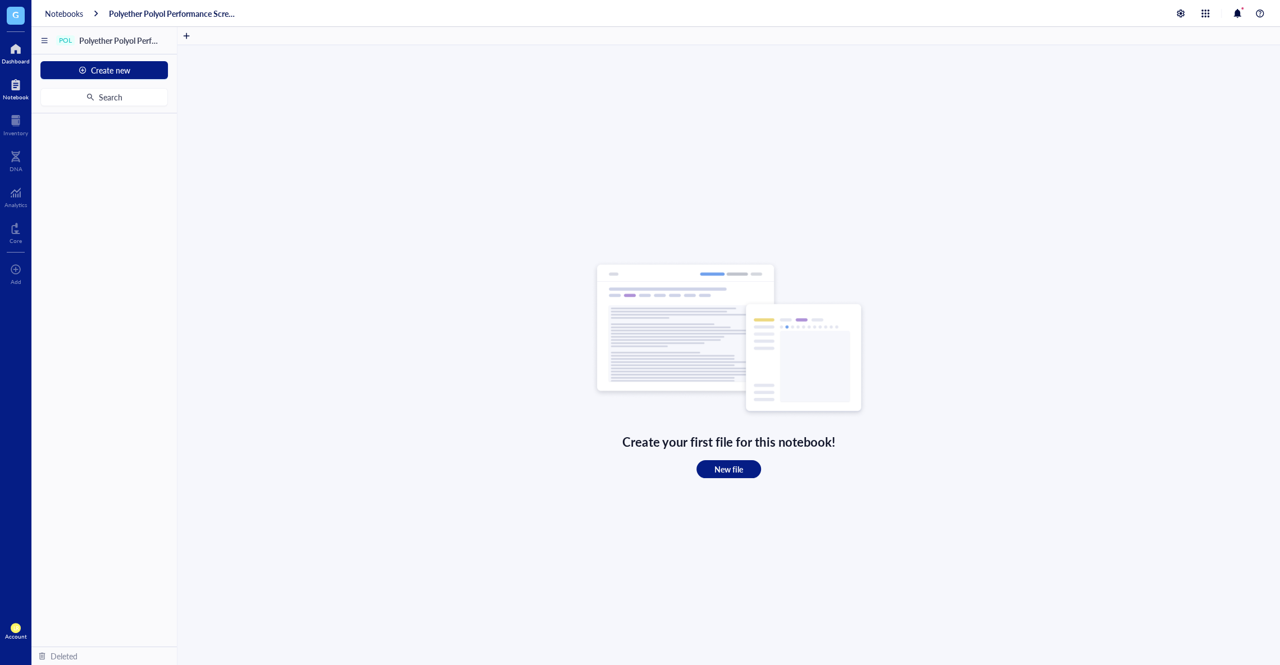
click at [20, 56] on div at bounding box center [16, 49] width 28 height 18
